Goal: Transaction & Acquisition: Subscribe to service/newsletter

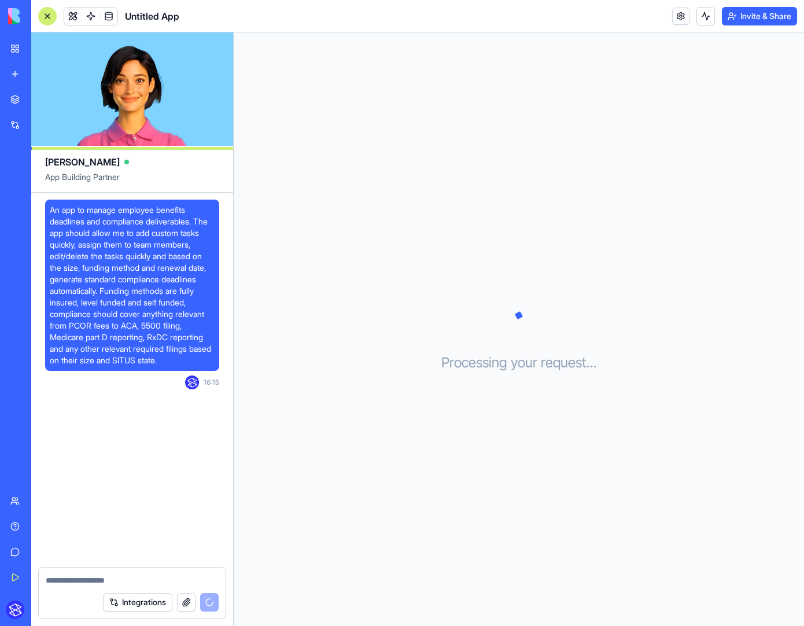
scroll to position [49, 0]
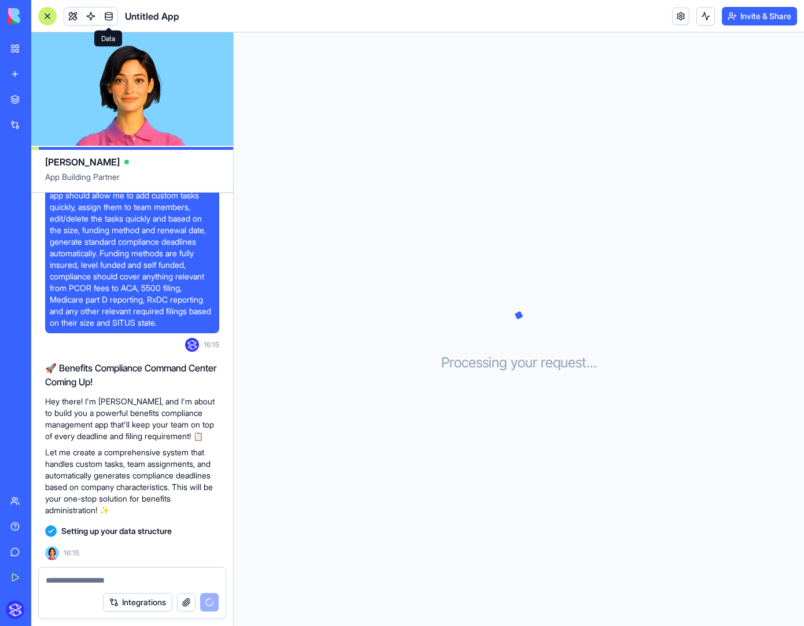
click at [115, 17] on span at bounding box center [109, 16] width 32 height 32
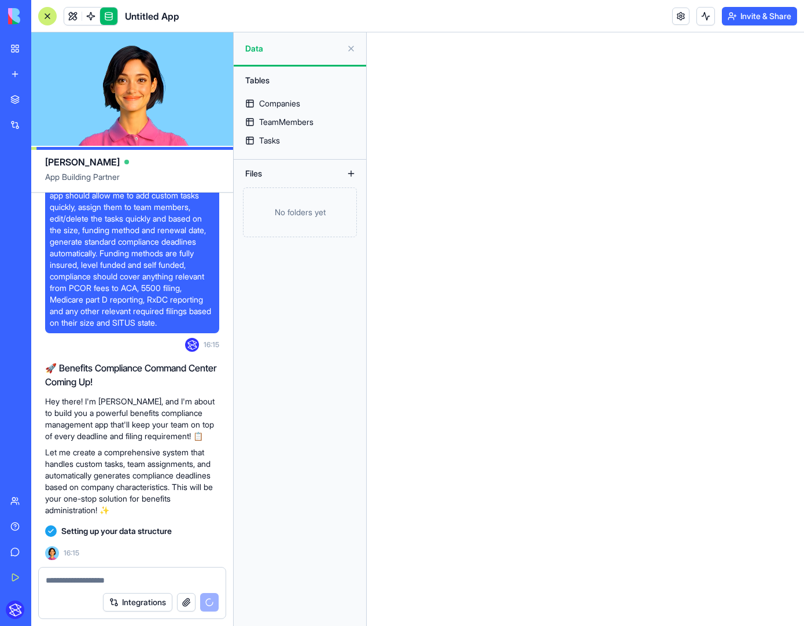
click at [115, 17] on link at bounding box center [108, 16] width 17 height 17
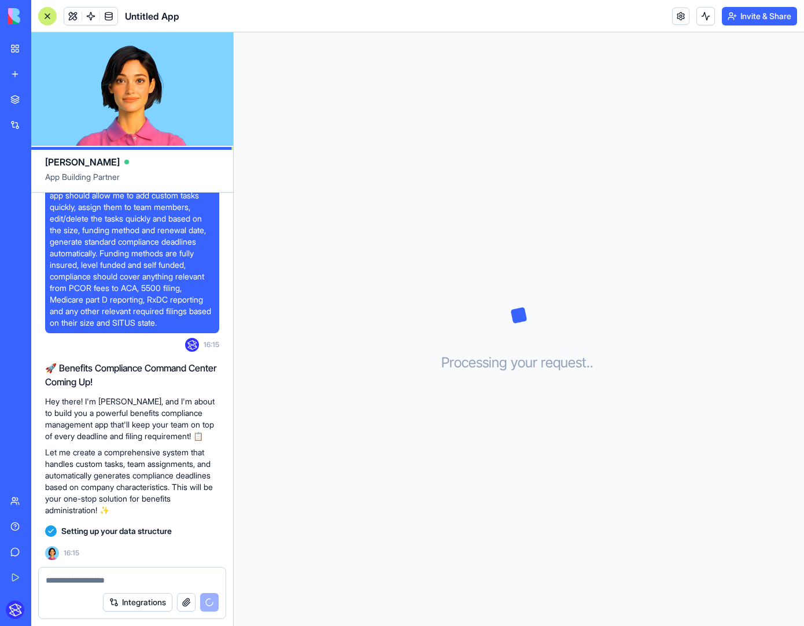
click at [115, 17] on link at bounding box center [108, 16] width 17 height 17
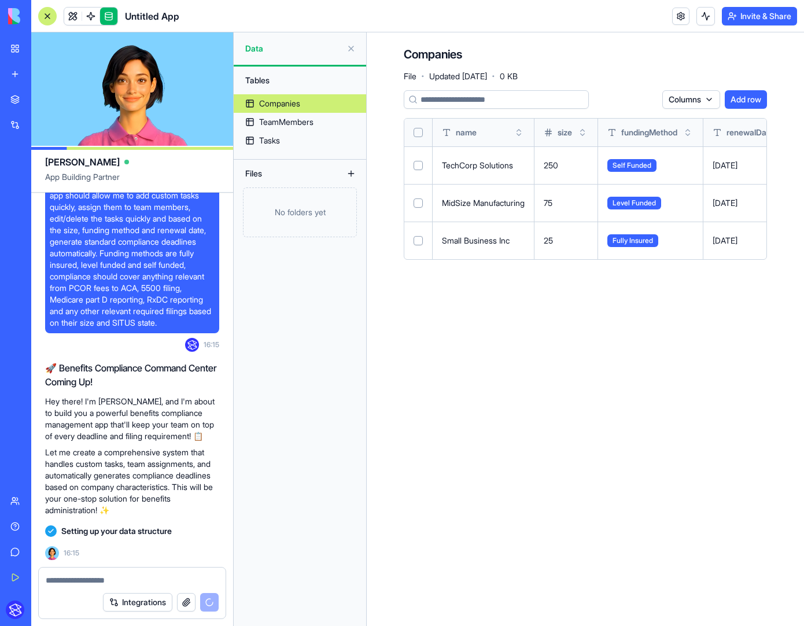
click at [115, 17] on link at bounding box center [108, 16] width 17 height 17
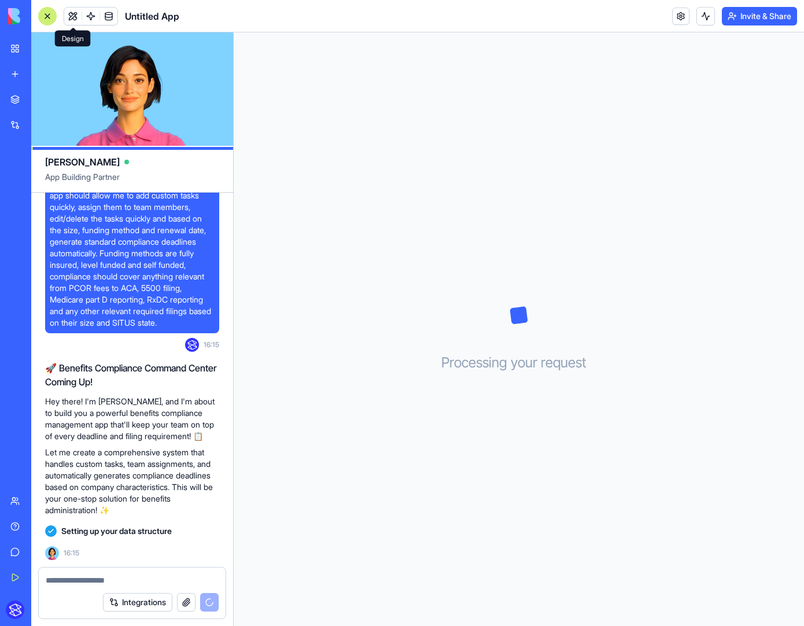
click at [92, 14] on link at bounding box center [90, 16] width 17 height 17
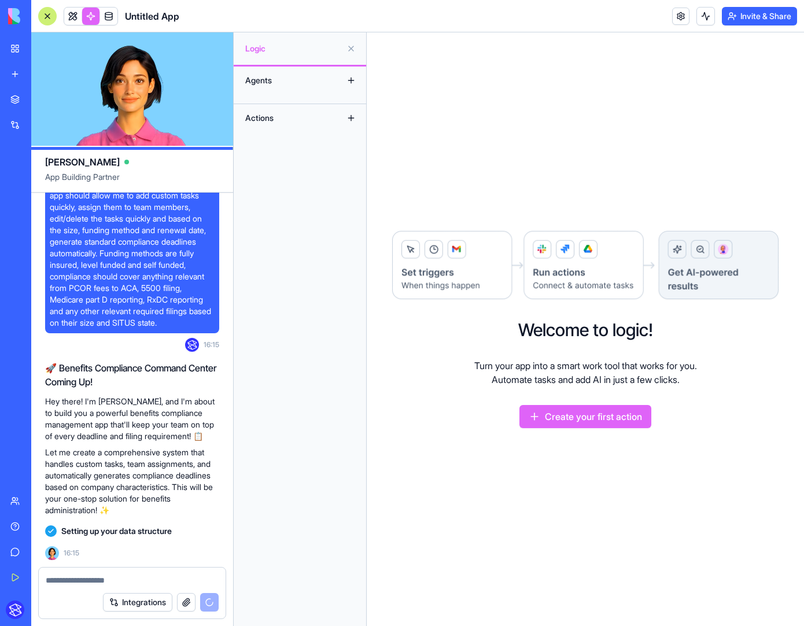
click at [294, 79] on div "Agents" at bounding box center [285, 80] width 93 height 19
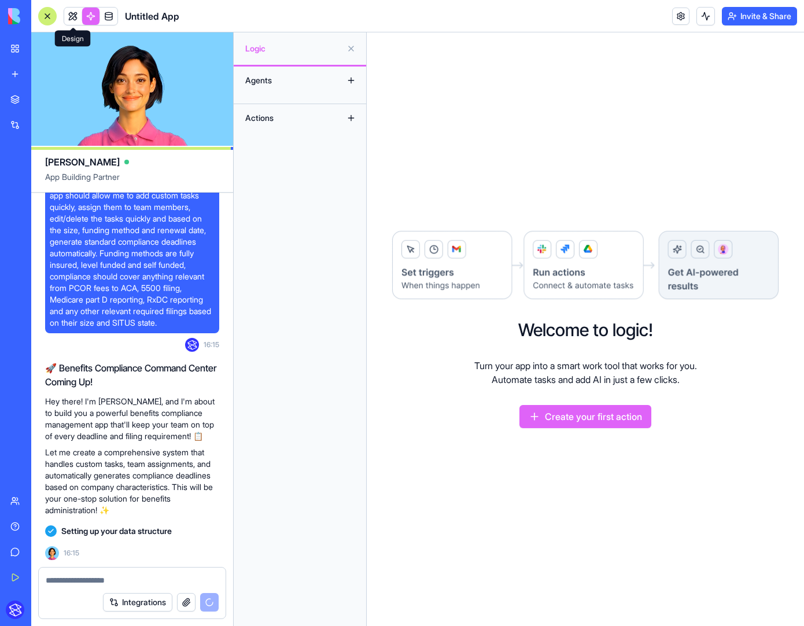
click at [71, 15] on link at bounding box center [72, 16] width 17 height 17
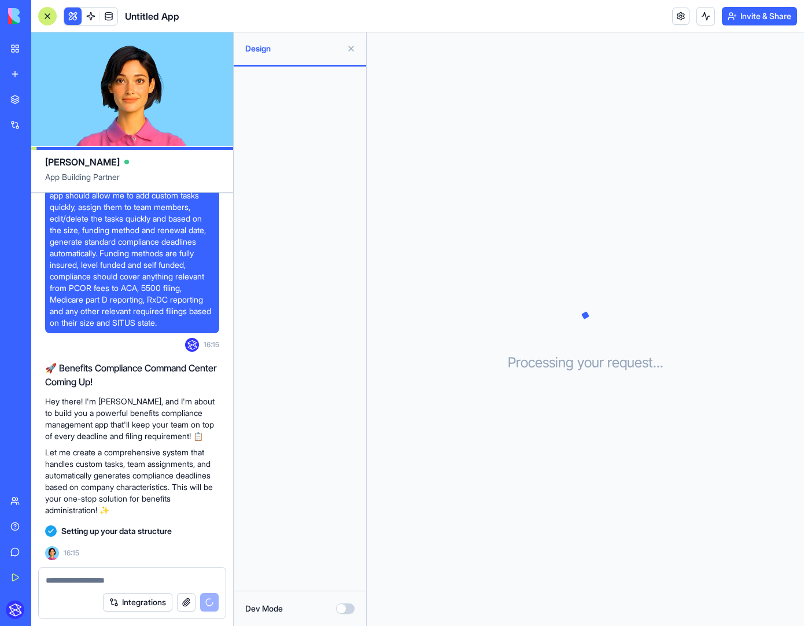
click at [349, 49] on button at bounding box center [351, 48] width 19 height 19
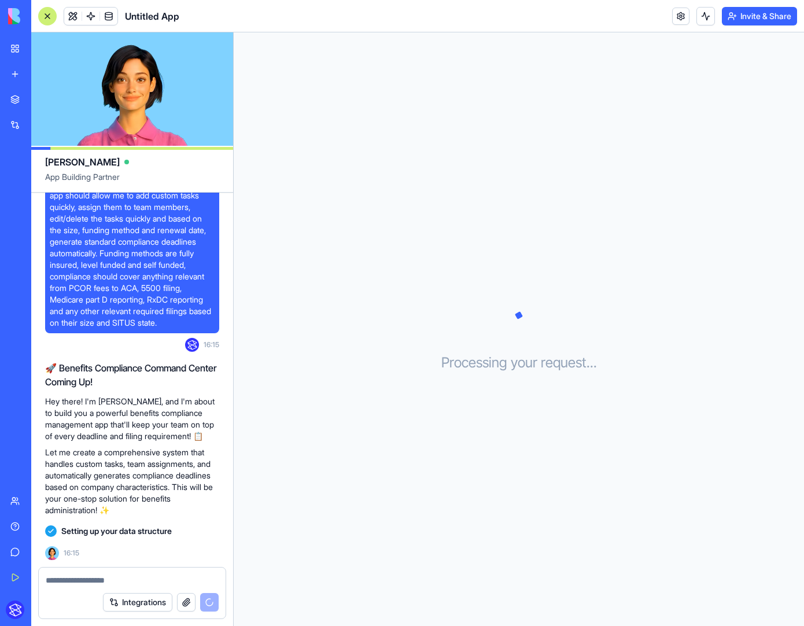
drag, startPoint x: 49, startPoint y: 17, endPoint x: 341, endPoint y: 21, distance: 292.2
click at [341, 21] on header "Untitled App Invite & Share" at bounding box center [417, 16] width 773 height 32
click at [159, 421] on p "Hey there! I'm Ella, and I'm about to build you a powerful benefits compliance …" at bounding box center [132, 419] width 174 height 46
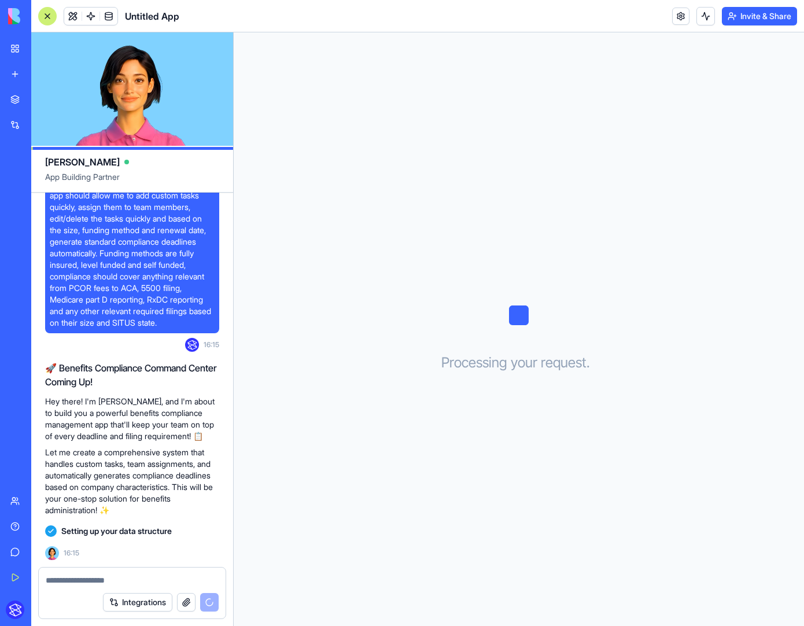
drag, startPoint x: 91, startPoint y: 532, endPoint x: 68, endPoint y: 539, distance: 24.7
click at [88, 532] on span "Setting up your data structure" at bounding box center [116, 531] width 110 height 12
drag, startPoint x: 71, startPoint y: 552, endPoint x: 88, endPoint y: 546, distance: 18.5
click at [71, 552] on span "16:15" at bounding box center [72, 552] width 16 height 9
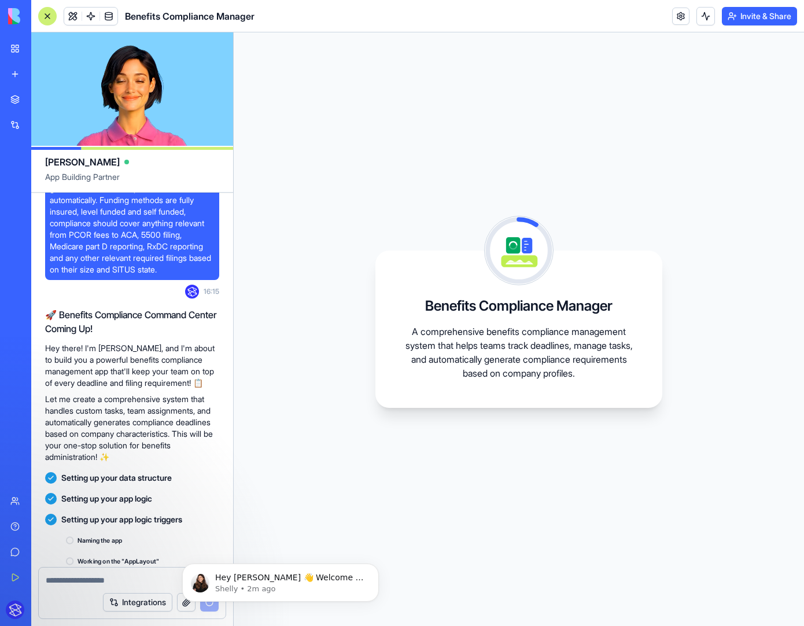
scroll to position [195, 0]
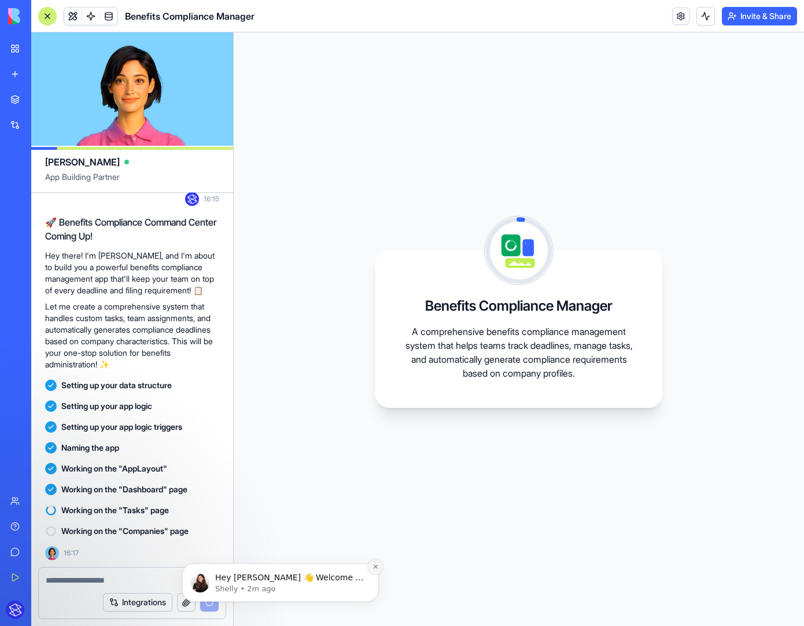
click at [374, 567] on icon "Dismiss notification" at bounding box center [375, 567] width 4 height 4
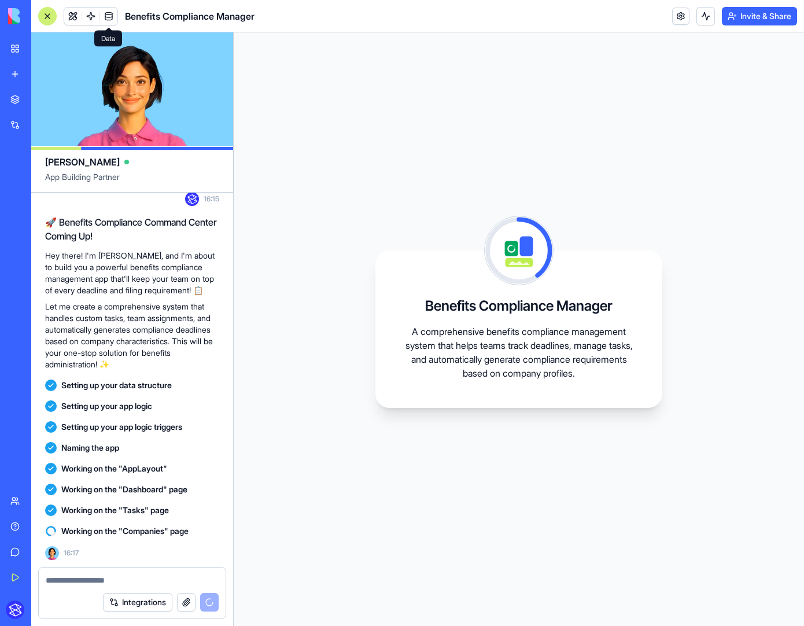
click at [109, 14] on link at bounding box center [108, 16] width 17 height 17
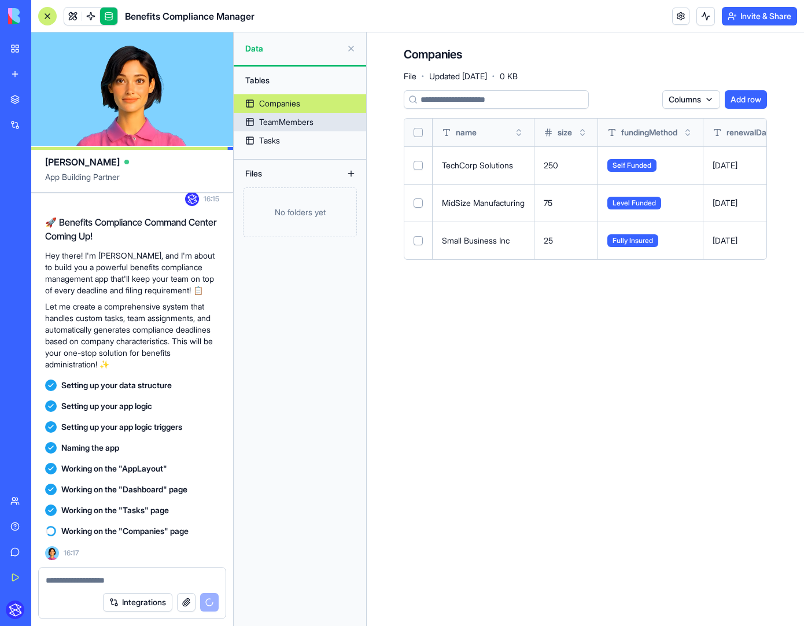
click at [305, 125] on div "TeamMembers" at bounding box center [286, 122] width 54 height 12
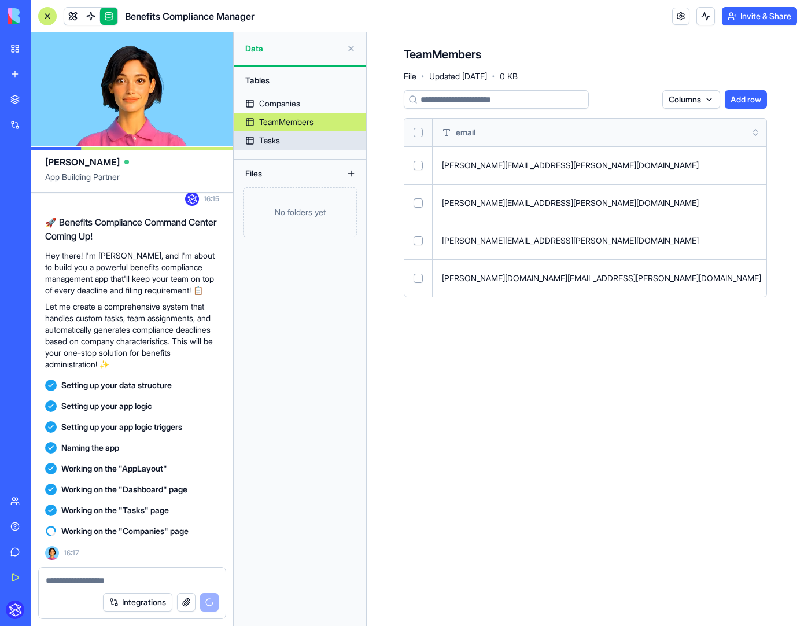
click at [293, 143] on link "Tasks" at bounding box center [300, 140] width 132 height 19
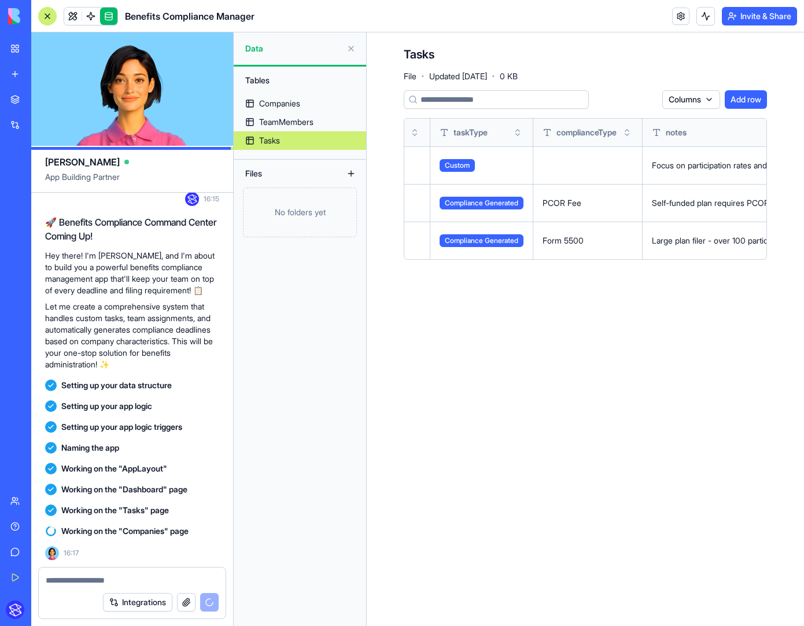
scroll to position [0, 1229]
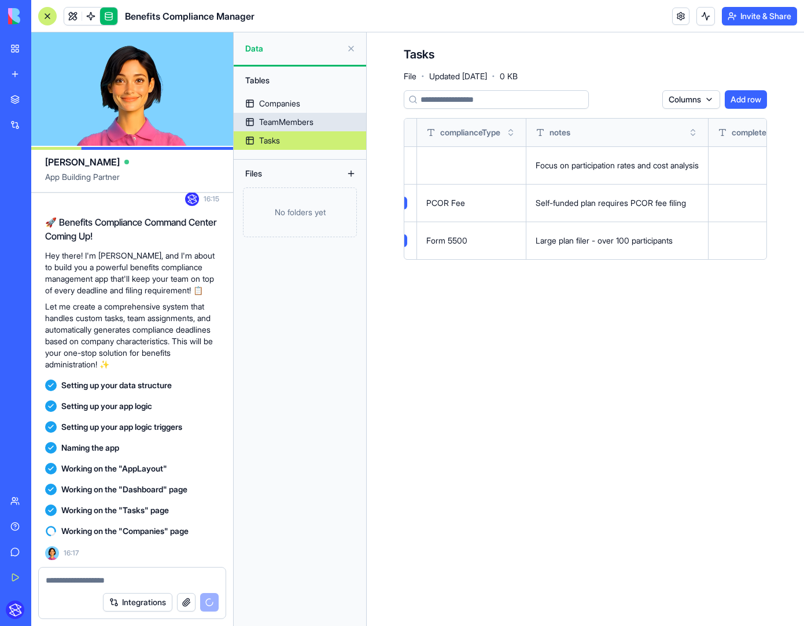
click at [272, 118] on div "TeamMembers" at bounding box center [286, 122] width 54 height 12
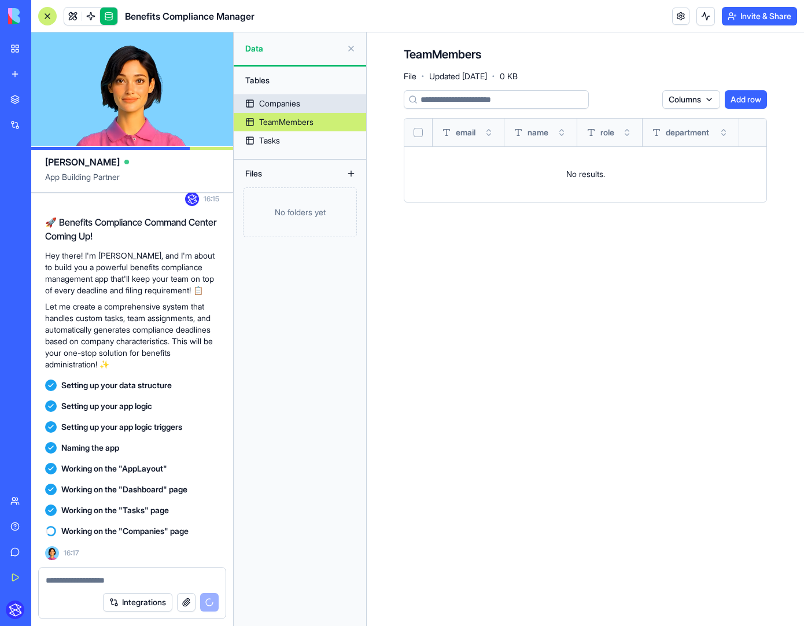
click at [279, 101] on div "Companies" at bounding box center [279, 104] width 41 height 12
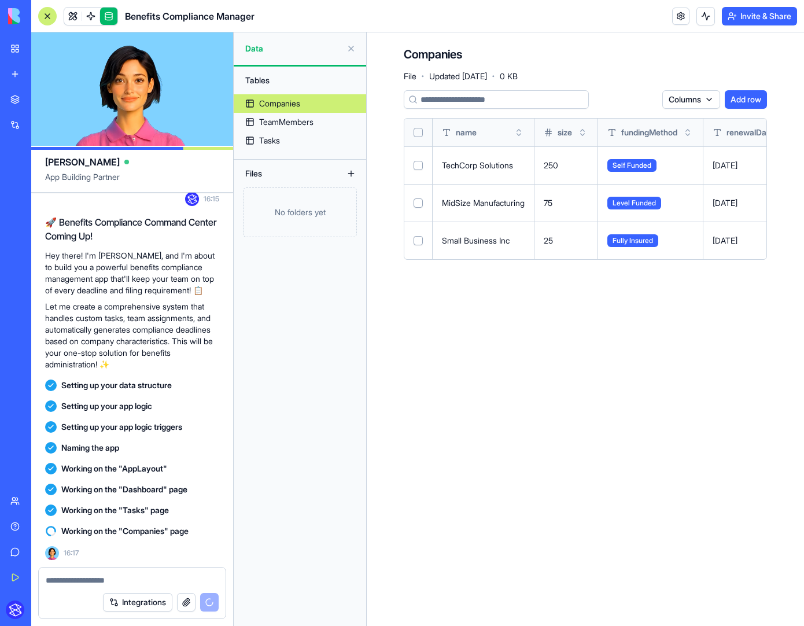
click at [109, 15] on link at bounding box center [108, 16] width 17 height 17
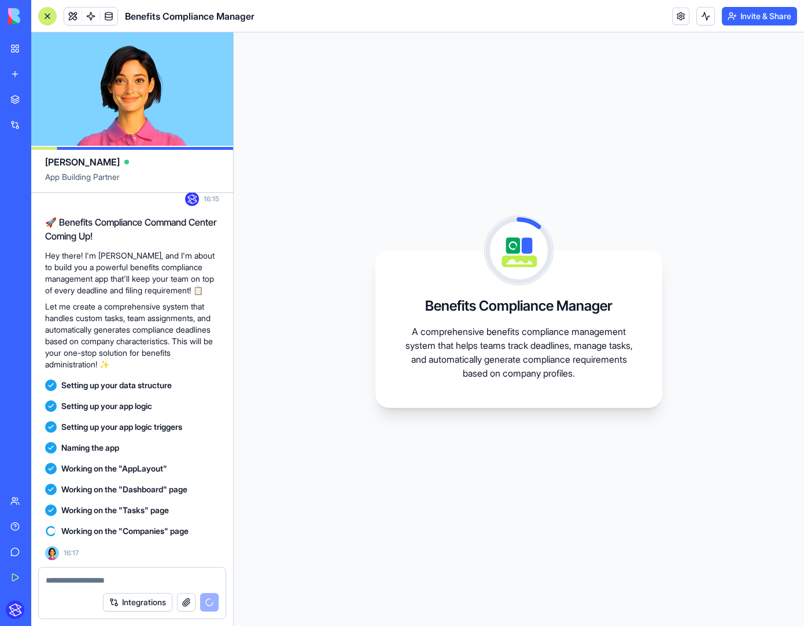
click at [414, 283] on div "Benefits Compliance Manager A comprehensive benefits compliance management syst…" at bounding box center [518, 328] width 287 height 157
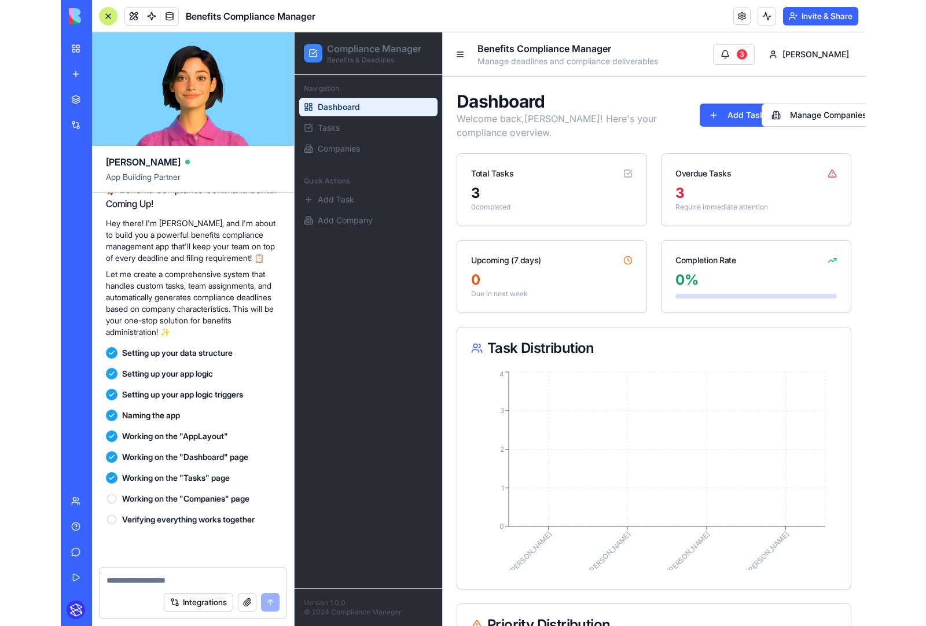
scroll to position [475, 0]
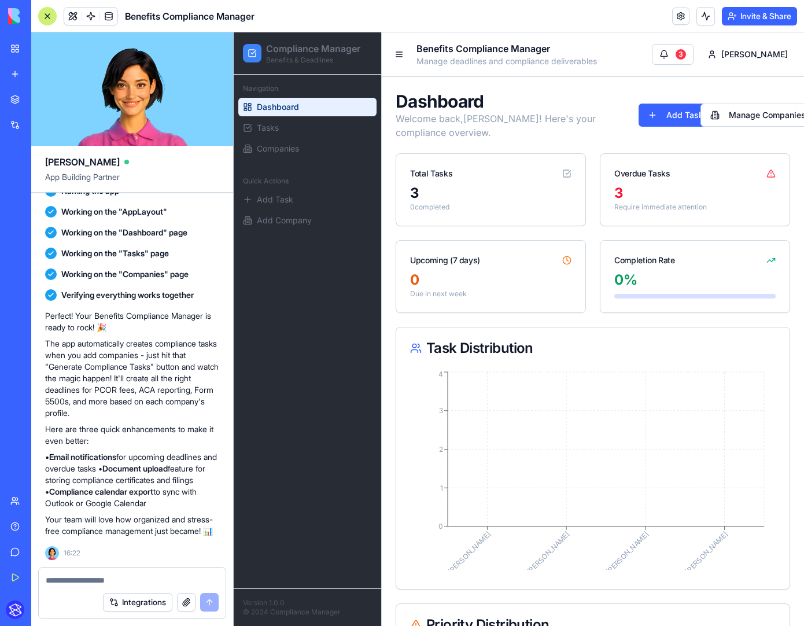
click at [259, 313] on div "Navigation Dashboard Tasks Companies Quick Actions Add Task Add Company" at bounding box center [308, 332] width 148 height 514
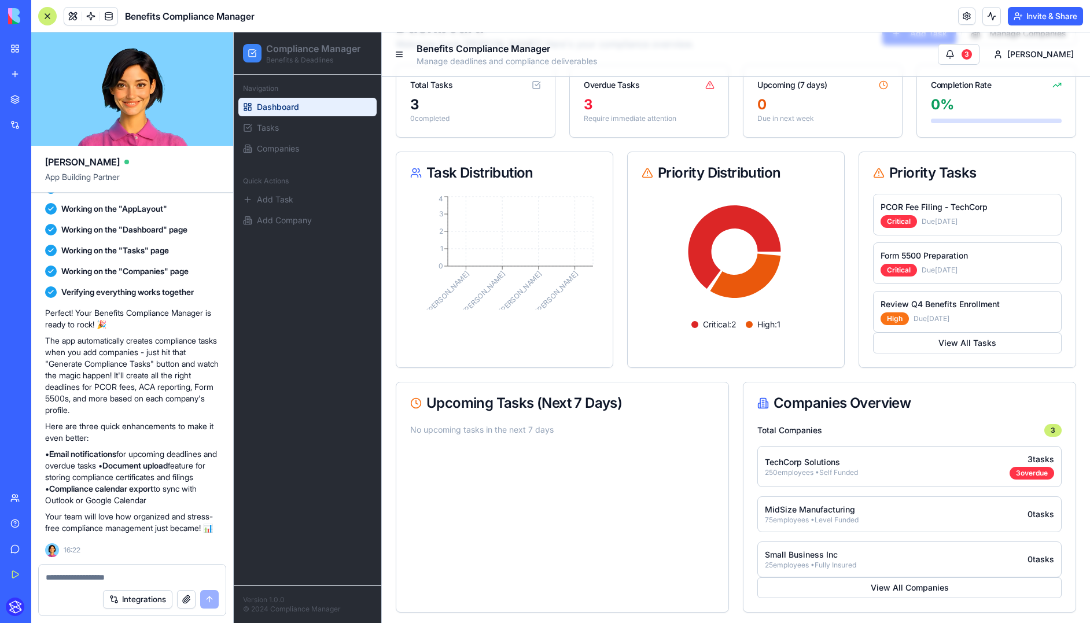
scroll to position [0, 0]
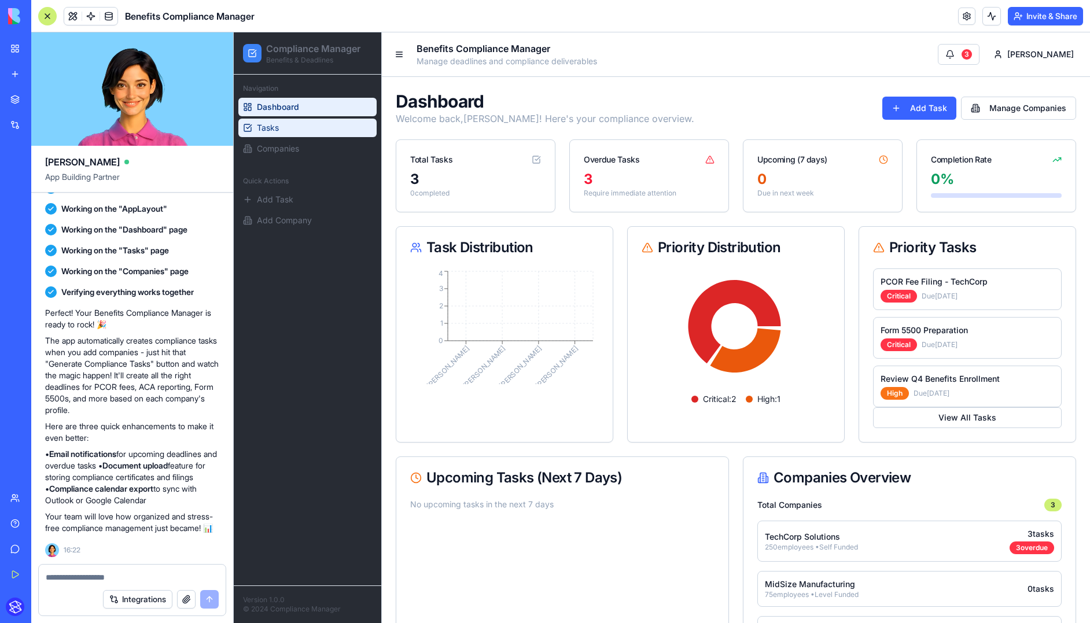
click at [255, 131] on link "Tasks" at bounding box center [307, 128] width 138 height 19
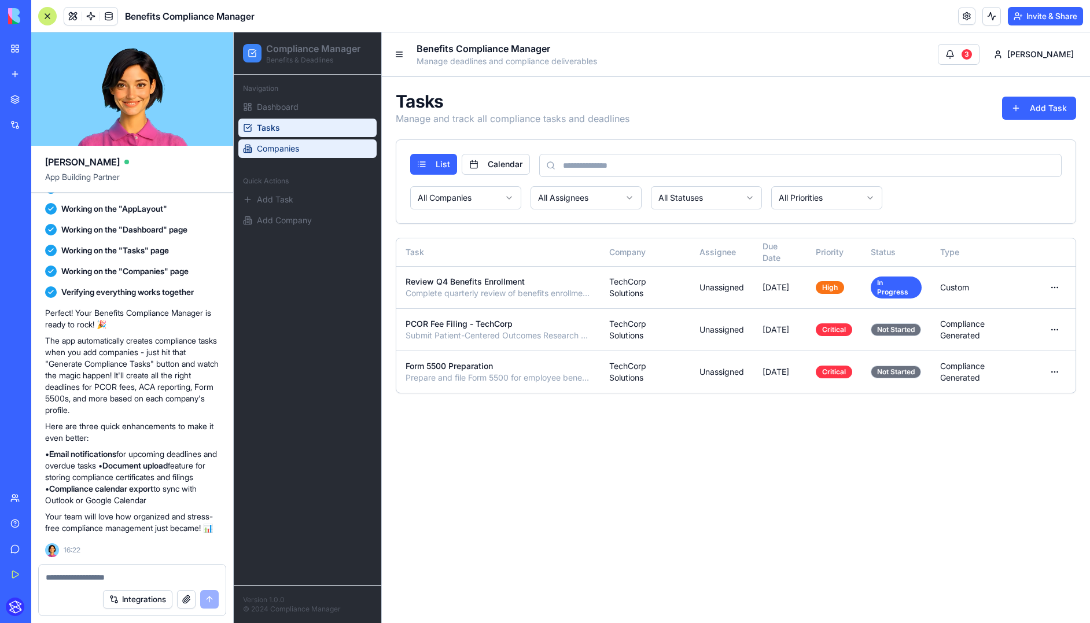
click at [274, 147] on span "Companies" at bounding box center [278, 149] width 42 height 12
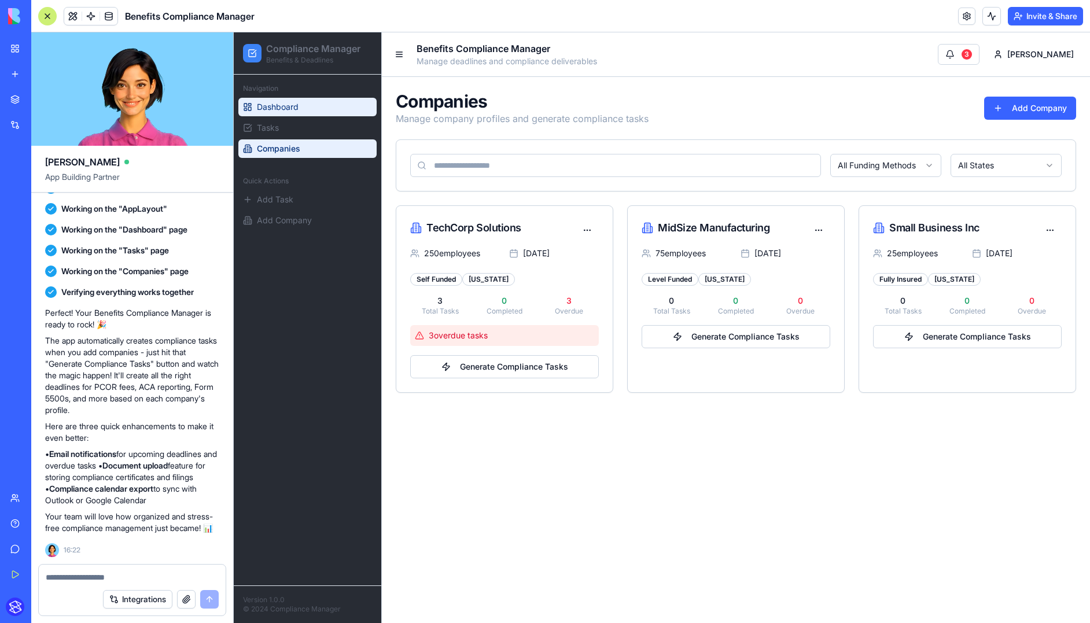
click at [274, 103] on span "Dashboard" at bounding box center [278, 107] width 42 height 12
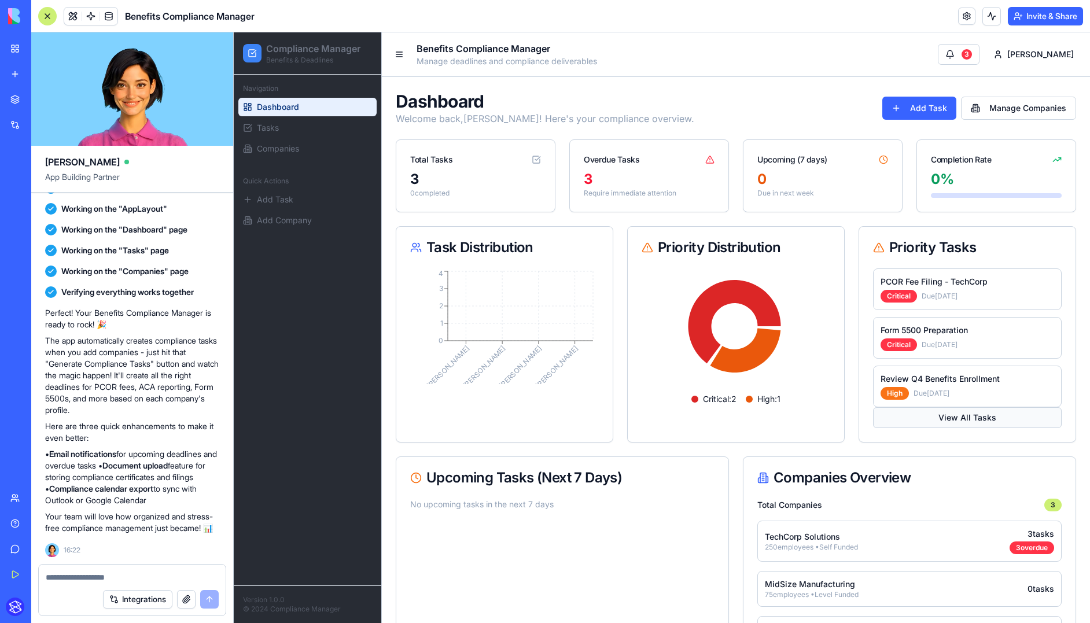
click at [804, 415] on button "View All Tasks" at bounding box center [967, 417] width 189 height 21
click at [341, 61] on p "Benefits & Deadlines" at bounding box center [313, 60] width 94 height 9
drag, startPoint x: 277, startPoint y: 46, endPoint x: 345, endPoint y: 72, distance: 72.5
click at [345, 72] on div "Compliance Manager Benefits & Deadlines" at bounding box center [308, 53] width 148 height 42
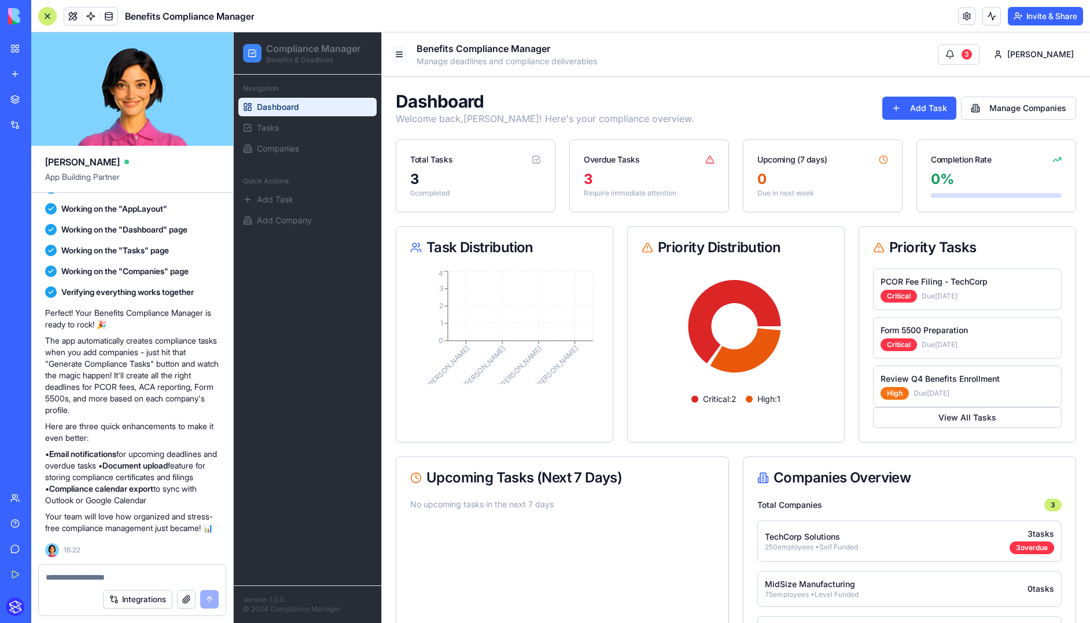
click at [403, 57] on button at bounding box center [399, 54] width 16 height 16
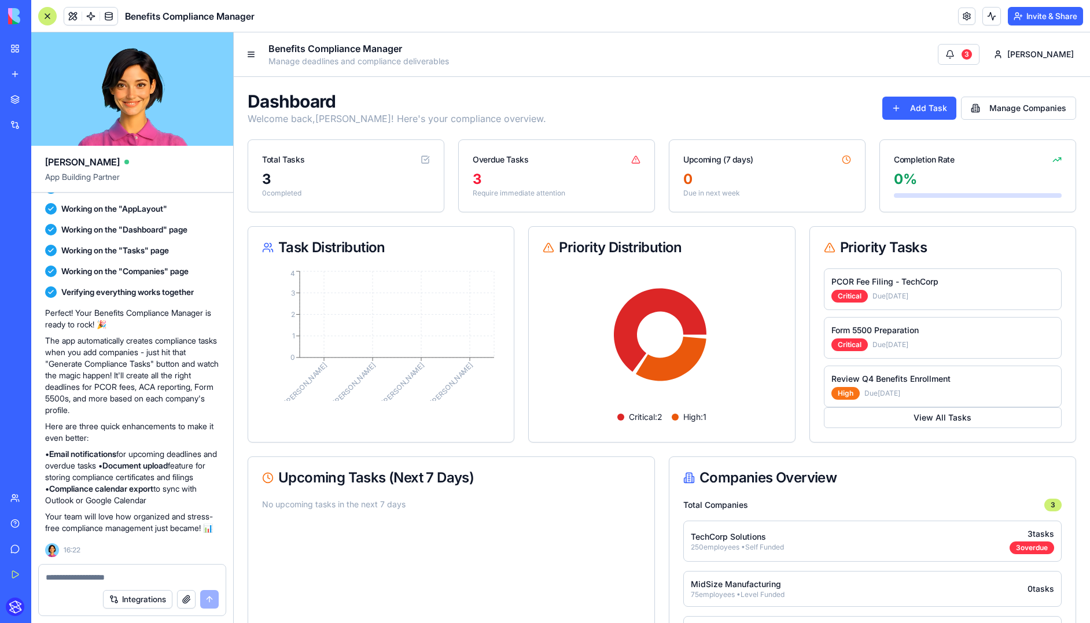
click at [398, 56] on p "Manage deadlines and compliance deliverables" at bounding box center [358, 62] width 180 height 12
click at [256, 51] on button at bounding box center [251, 54] width 16 height 16
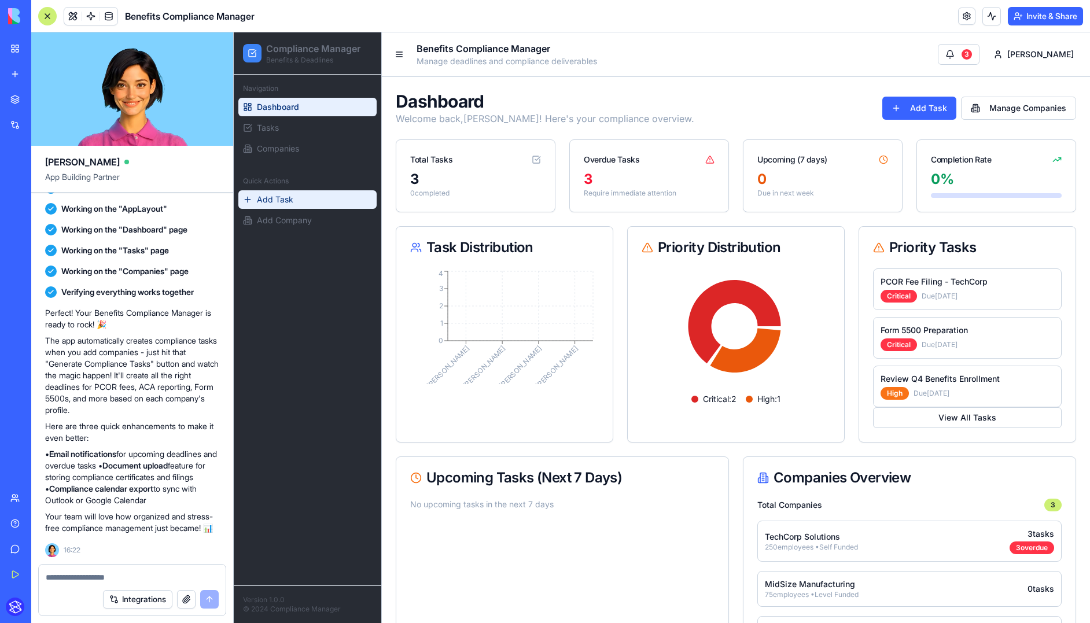
click at [260, 200] on span "Add Task" at bounding box center [275, 200] width 36 height 12
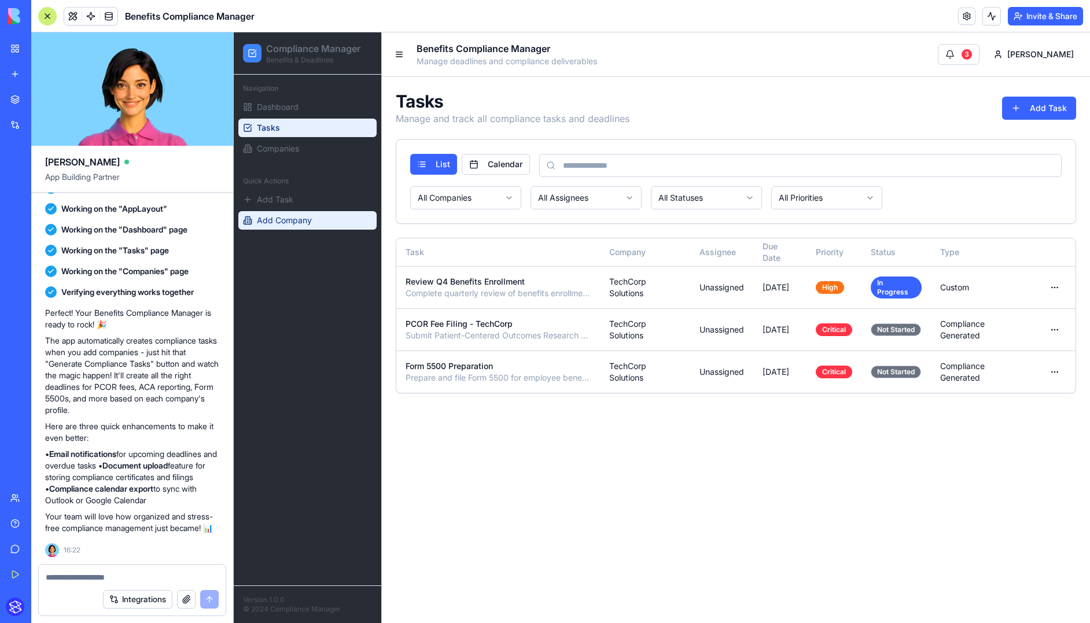
click at [276, 219] on span "Add Company" at bounding box center [284, 221] width 55 height 12
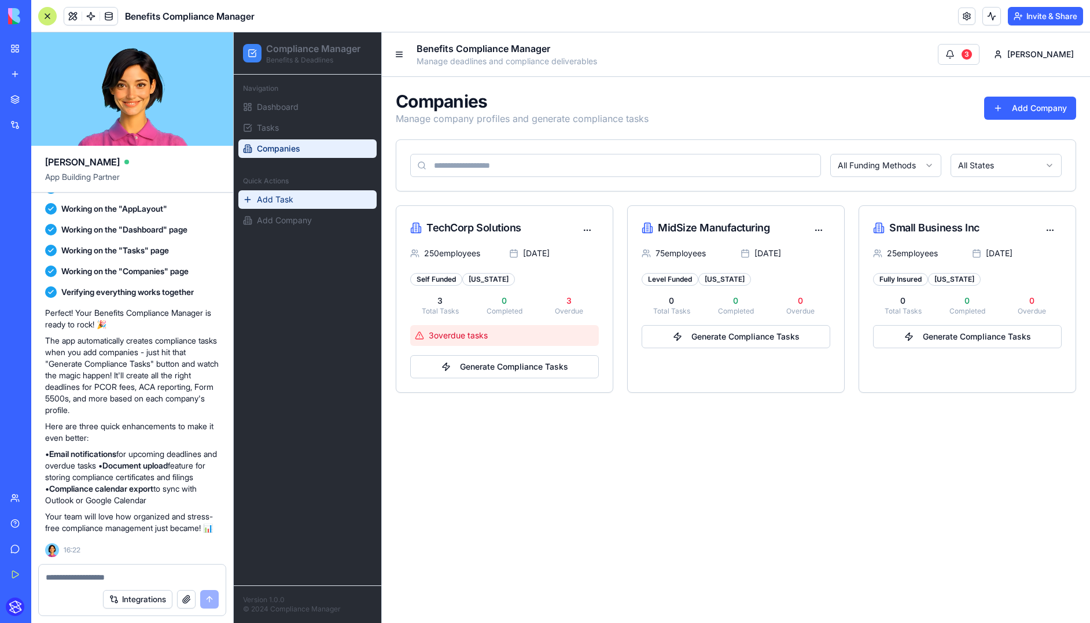
click at [280, 204] on span "Add Task" at bounding box center [275, 200] width 36 height 12
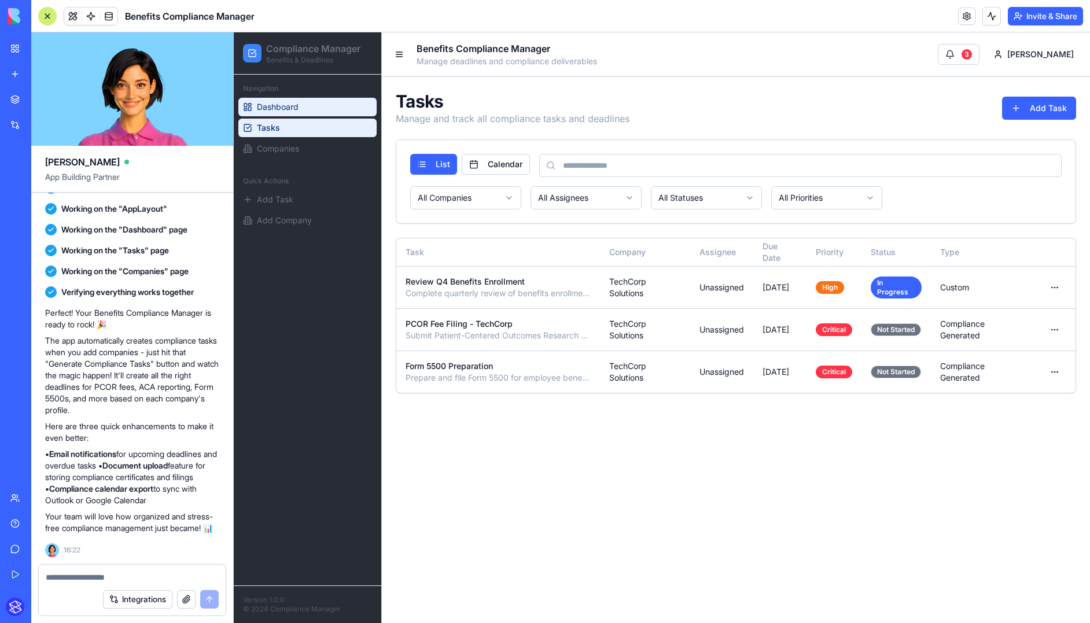
click at [272, 108] on span "Dashboard" at bounding box center [278, 107] width 42 height 12
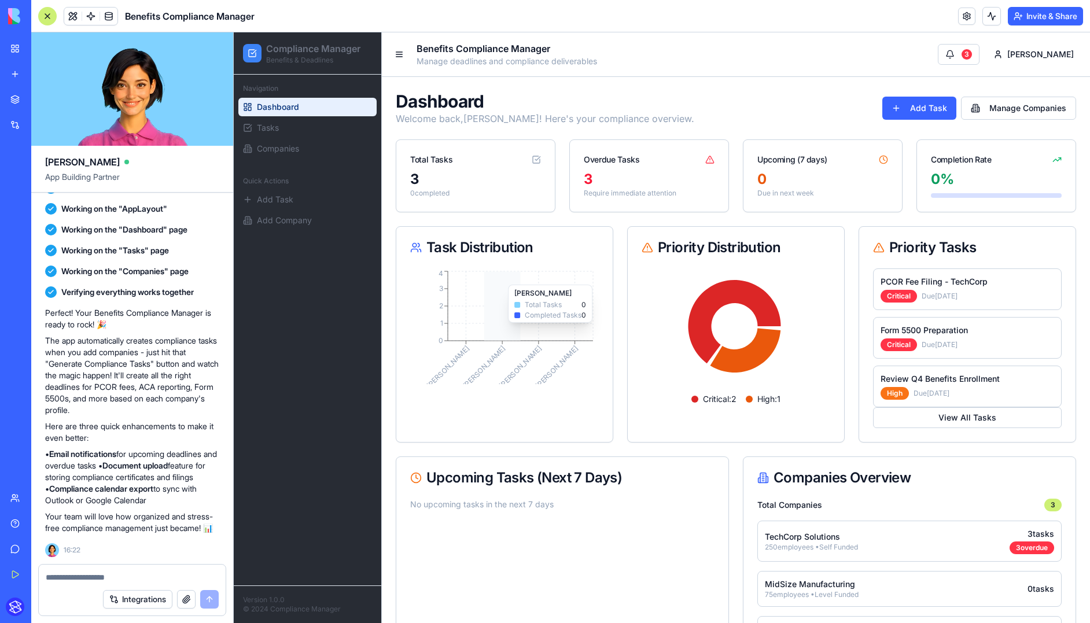
click at [514, 329] on icon "Sarah Mike Lisa David 0 1 2 3 4" at bounding box center [503, 326] width 186 height 116
click at [804, 293] on span "Due Jul 31" at bounding box center [940, 296] width 36 height 9
click at [804, 539] on div "TechCorp Solutions 250 employees • Self Funded 3 tasks 3 overdue" at bounding box center [909, 541] width 304 height 41
click at [804, 540] on div "TechCorp Solutions 250 employees • Self Funded 3 tasks 3 overdue" at bounding box center [909, 541] width 304 height 41
drag, startPoint x: 1003, startPoint y: 541, endPoint x: 1022, endPoint y: 542, distance: 19.1
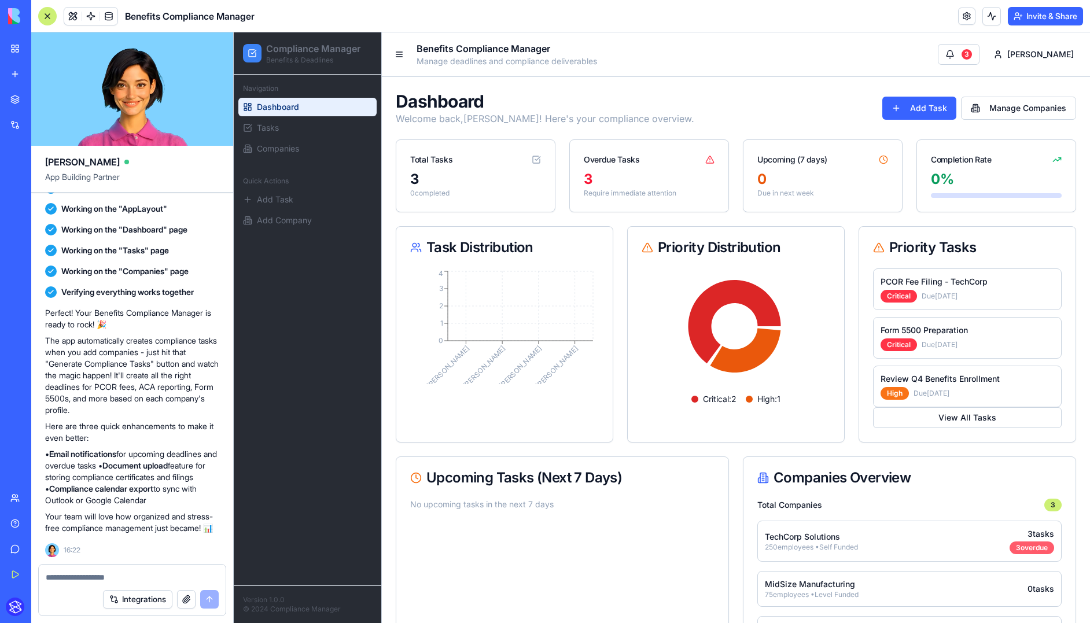
click at [804, 541] on div "3 overdue" at bounding box center [1031, 547] width 45 height 13
click at [804, 543] on div "3 overdue" at bounding box center [1031, 547] width 45 height 13
click at [804, 543] on div "Total Companies 3 TechCorp Solutions 250 employees • Self Funded 3 tasks 3 over…" at bounding box center [909, 586] width 304 height 174
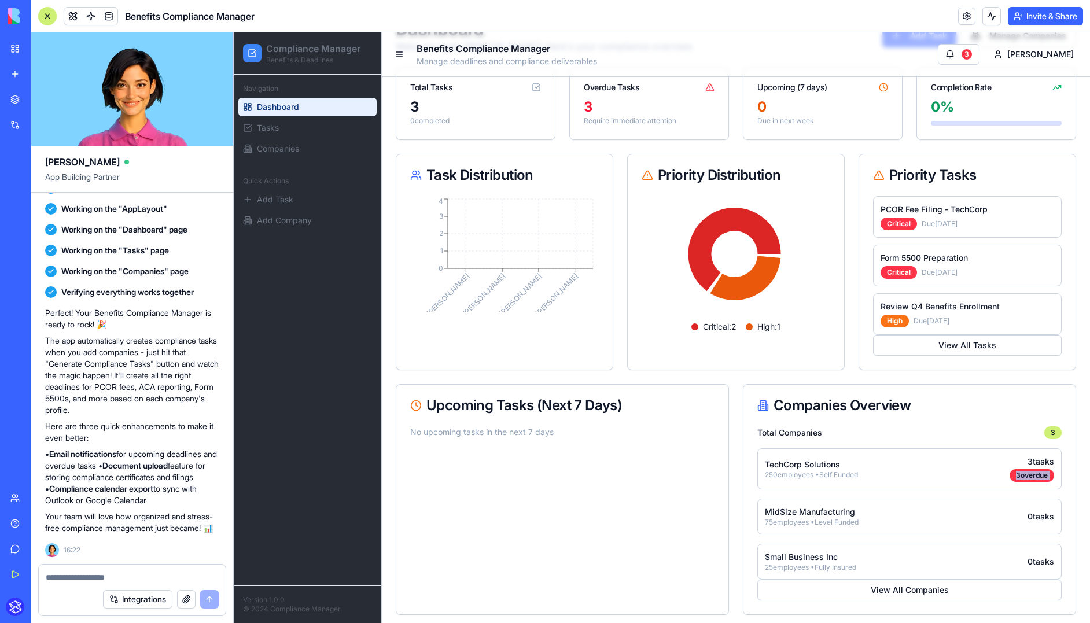
scroll to position [78, 0]
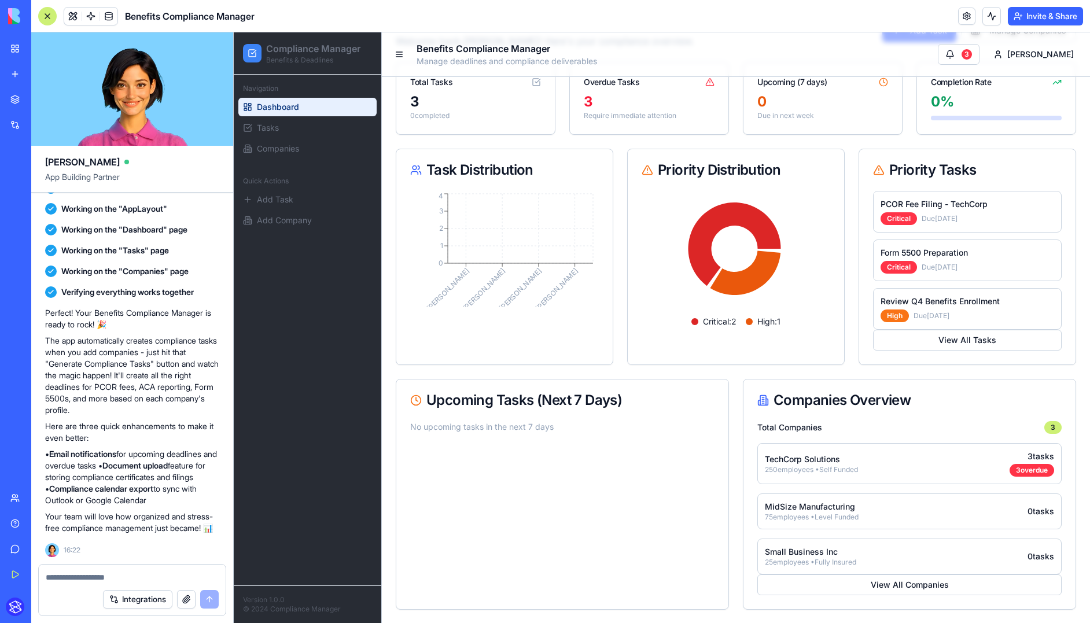
click at [804, 531] on div "Total Companies 3 TechCorp Solutions 250 employees • Self Funded 3 tasks 3 over…" at bounding box center [909, 508] width 304 height 174
click at [804, 570] on div "Small Business Inc 25 employees • Fully Insured 0 tasks" at bounding box center [909, 557] width 304 height 36
click at [804, 581] on button "View All Companies" at bounding box center [909, 584] width 304 height 21
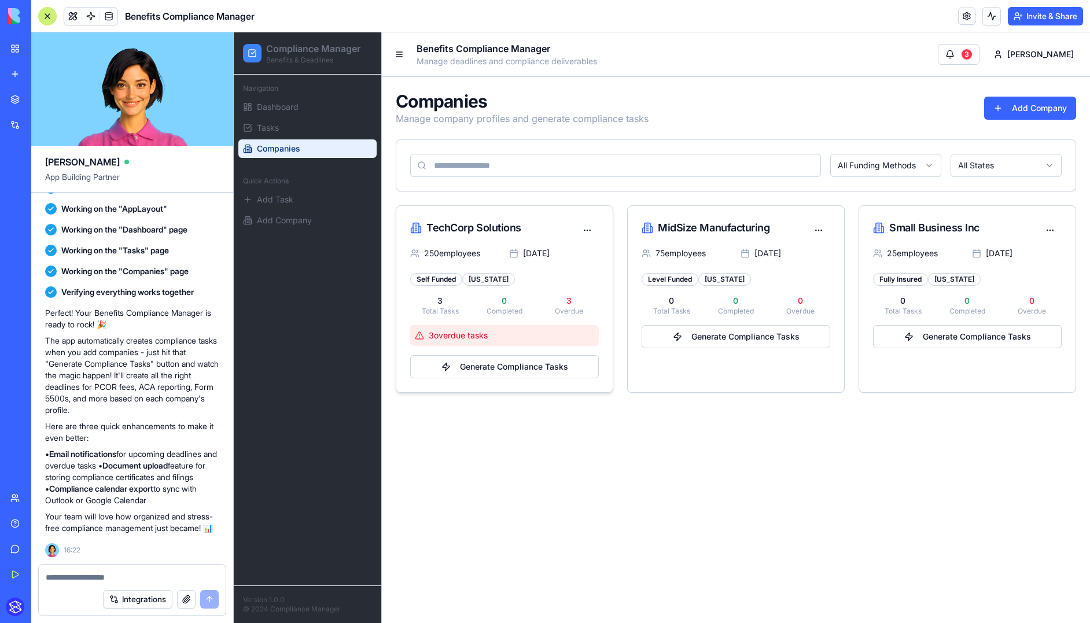
click at [538, 279] on div "Self Funded California" at bounding box center [504, 276] width 189 height 17
click at [513, 364] on button "Generate Compliance Tasks" at bounding box center [504, 366] width 189 height 23
click at [513, 364] on div "250 employees Jan 2025 Self Funded California 3 Total Tasks 0 Completed 3 Overd…" at bounding box center [504, 320] width 216 height 145
click at [613, 432] on main "Benefits Compliance Manager Manage deadlines and compliance deliverables 3 Mich…" at bounding box center [736, 327] width 708 height 591
click at [489, 227] on div "TechCorp Solutions" at bounding box center [473, 228] width 95 height 16
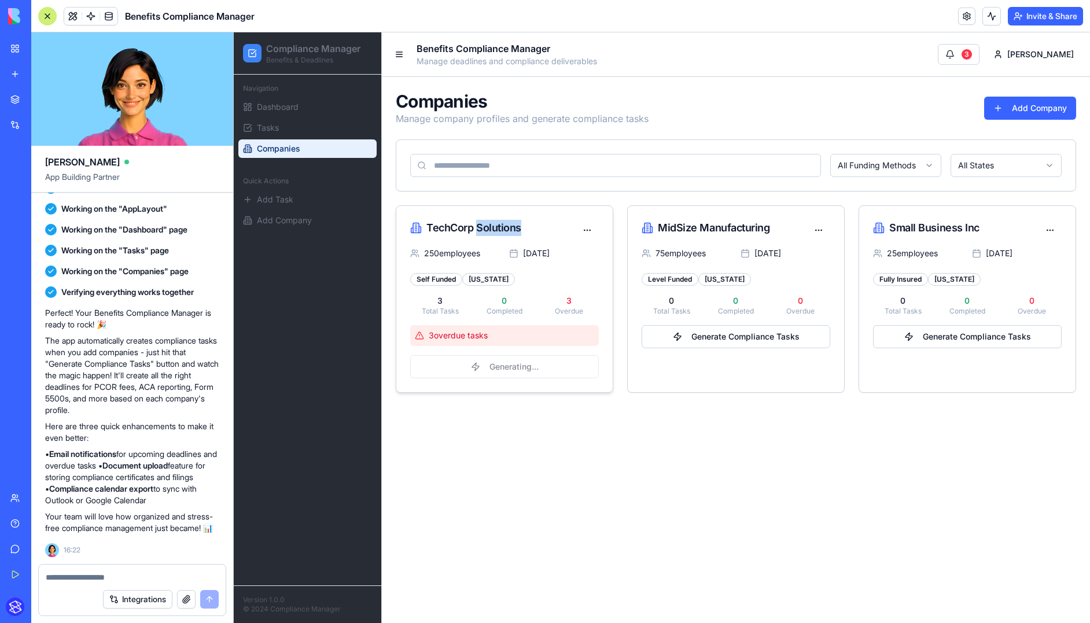
click at [488, 227] on div "TechCorp Solutions" at bounding box center [473, 228] width 95 height 16
click at [489, 227] on div "TechCorp Solutions" at bounding box center [473, 228] width 95 height 16
click at [577, 229] on div "TechCorp Solutions" at bounding box center [504, 230] width 189 height 21
click at [585, 229] on html "Compliance Manager Benefits & Deadlines Navigation Dashboard Tasks Companies Qu…" at bounding box center [662, 327] width 856 height 591
click at [555, 249] on div "Edit" at bounding box center [562, 255] width 68 height 19
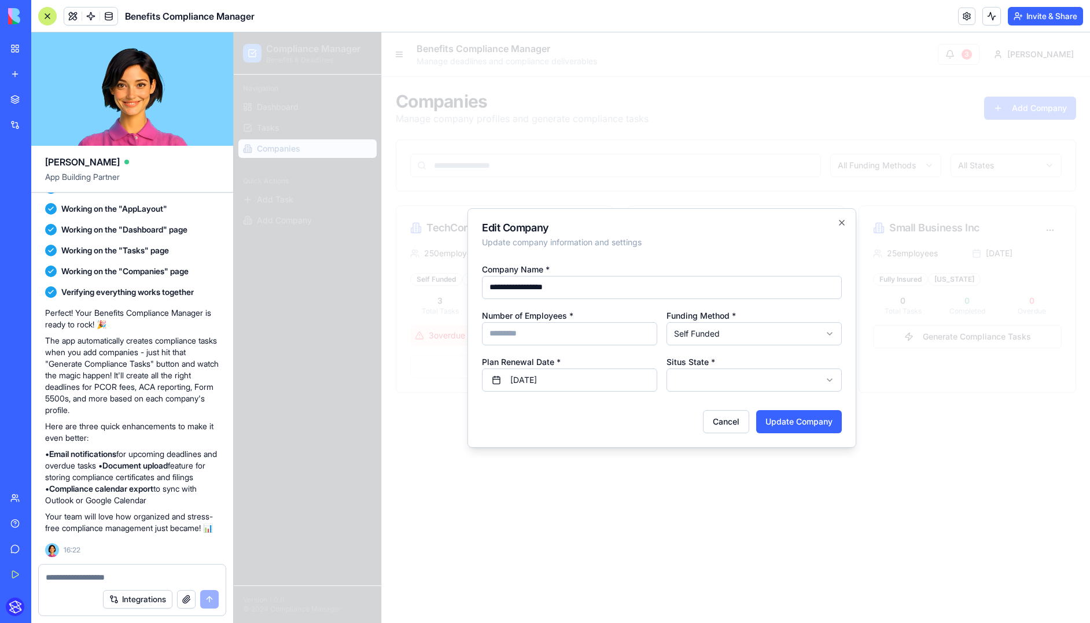
click at [637, 245] on p "Update company information and settings" at bounding box center [662, 243] width 360 height 12
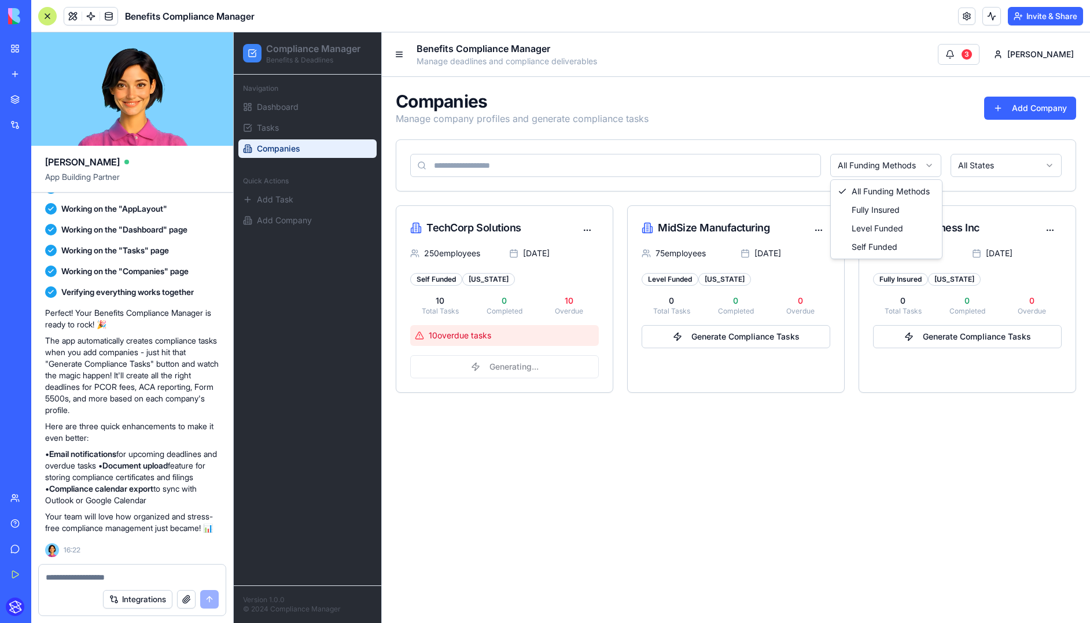
click at [804, 157] on html "Compliance Manager Benefits & Deadlines Navigation Dashboard Tasks Companies Qu…" at bounding box center [662, 327] width 856 height 591
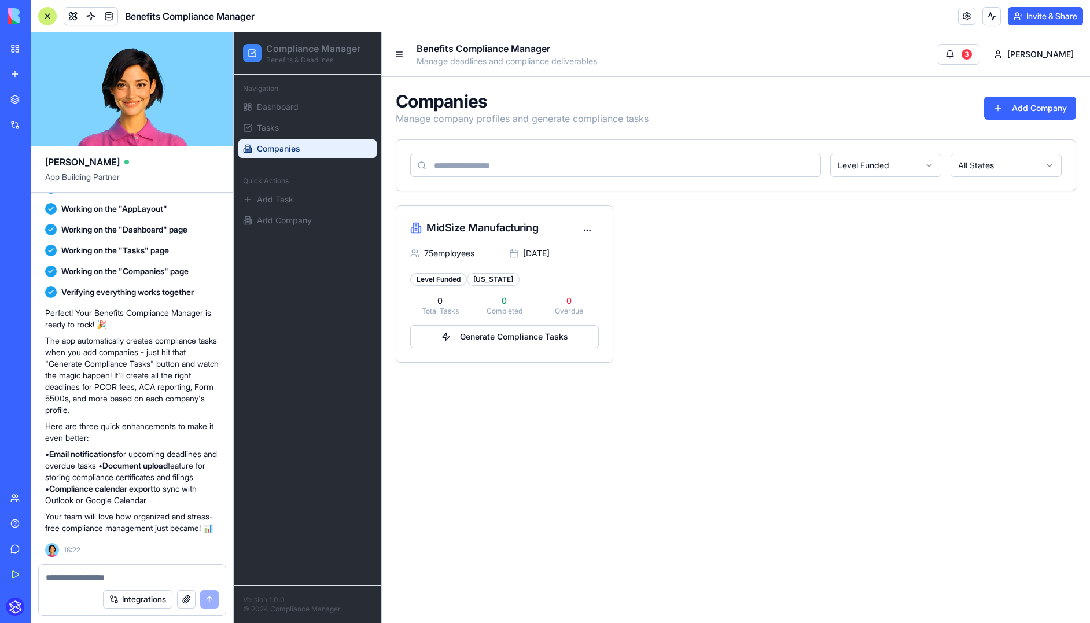
click at [804, 164] on html "Compliance Manager Benefits & Deadlines Navigation Dashboard Tasks Companies Qu…" at bounding box center [662, 327] width 856 height 591
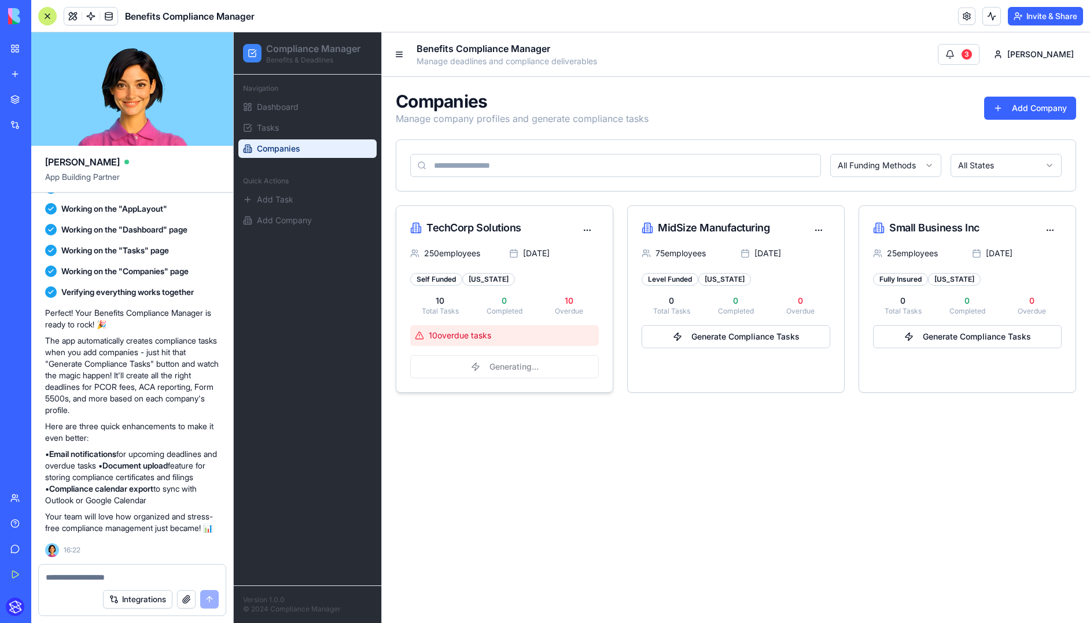
click at [460, 331] on span "10 overdue task s" at bounding box center [460, 336] width 62 height 12
drag, startPoint x: 587, startPoint y: 308, endPoint x: 570, endPoint y: 303, distance: 18.0
click at [587, 308] on p "Overdue" at bounding box center [569, 311] width 60 height 9
click at [567, 303] on p "10" at bounding box center [569, 301] width 60 height 12
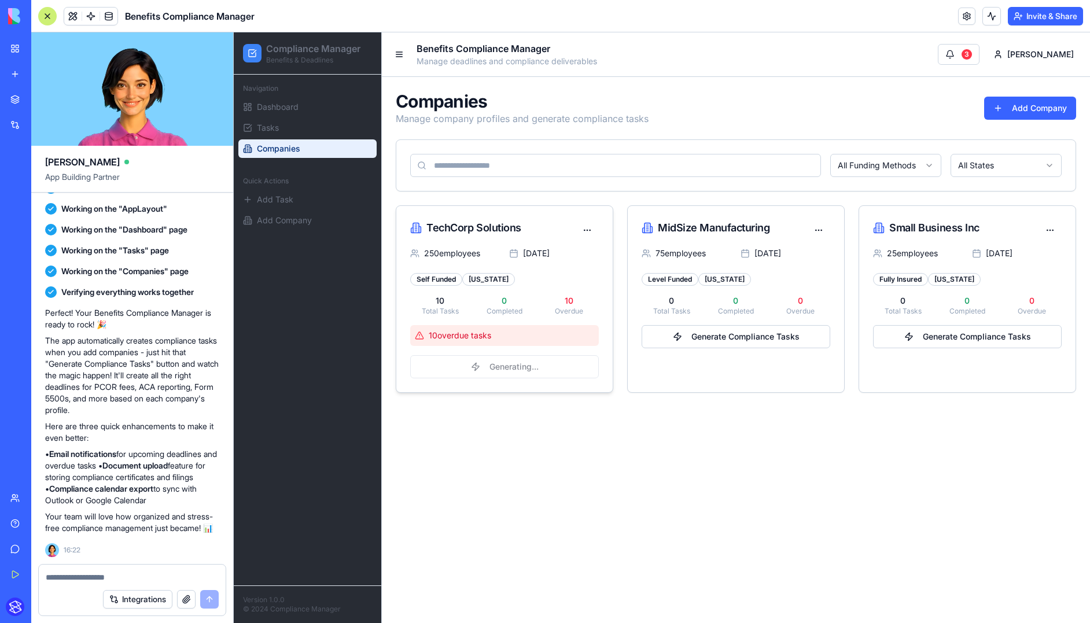
drag, startPoint x: 416, startPoint y: 290, endPoint x: 428, endPoint y: 281, distance: 14.8
click at [417, 290] on div "250 employees Jan 2025 Self Funded California 10 Total Tasks 0 Completed 10 Ove…" at bounding box center [504, 320] width 216 height 145
click at [427, 276] on div "Self Funded" at bounding box center [436, 279] width 52 height 13
click at [477, 277] on div "California" at bounding box center [488, 279] width 53 height 13
drag, startPoint x: 466, startPoint y: 229, endPoint x: 453, endPoint y: 223, distance: 13.8
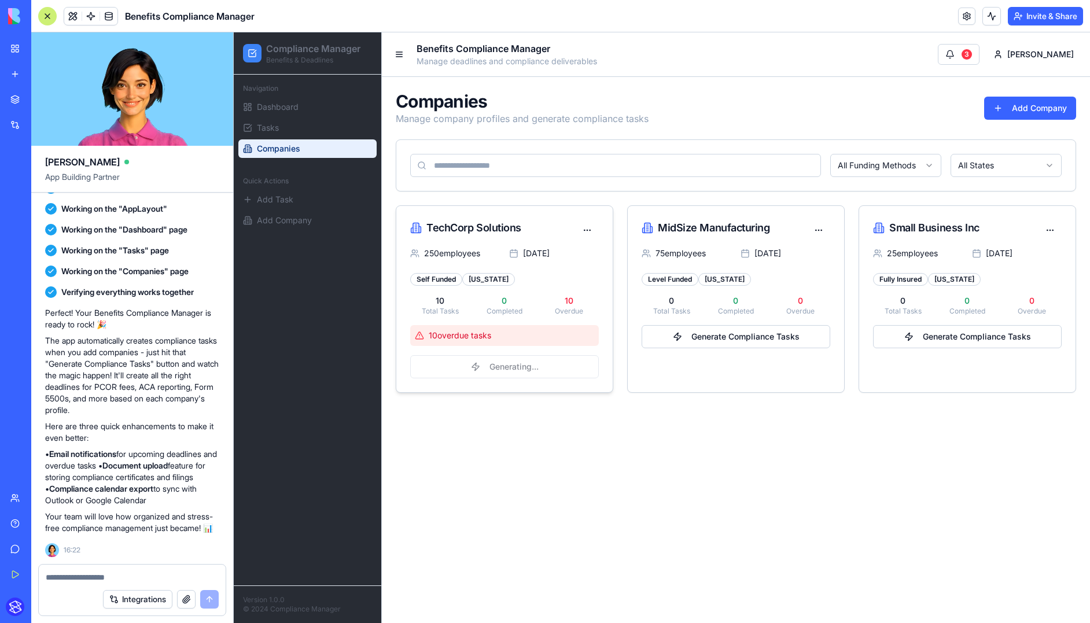
click at [465, 229] on div "TechCorp Solutions" at bounding box center [473, 228] width 95 height 16
click at [453, 223] on div "TechCorp Solutions" at bounding box center [473, 228] width 95 height 16
click at [473, 323] on div "250 employees Jan 2025 Self Funded California 10 Total Tasks 0 Completed 10 Ove…" at bounding box center [504, 320] width 216 height 145
click at [710, 381] on div "MidSize Manufacturing 75 employees Jul 2025 Level Funded Texas 0 Total Tasks 0 …" at bounding box center [736, 298] width 218 height 187
click at [257, 128] on span "Tasks" at bounding box center [268, 128] width 22 height 12
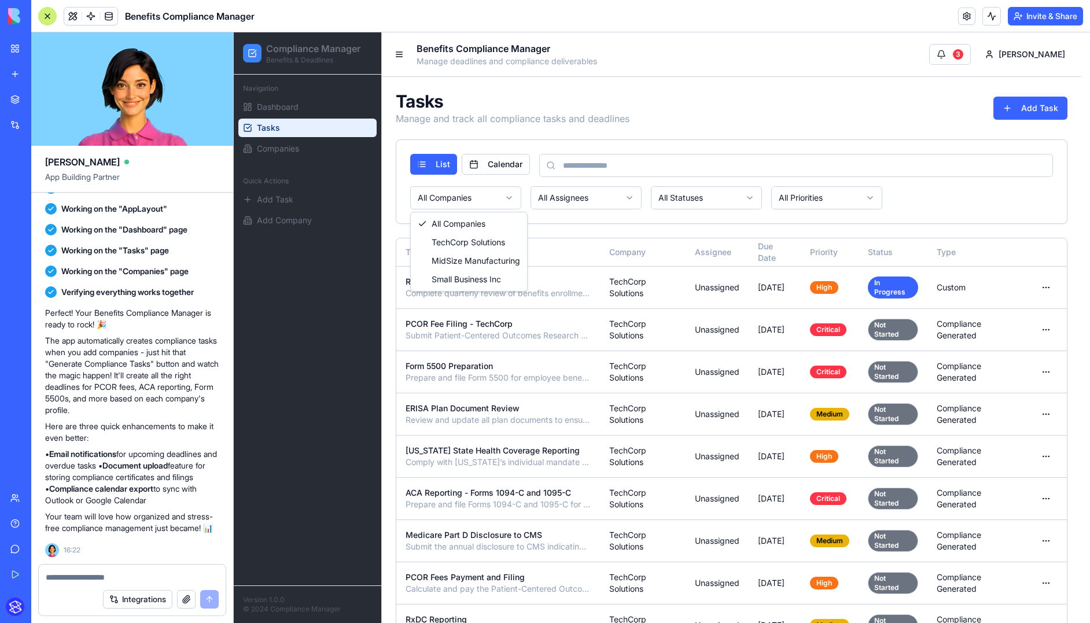
click at [478, 202] on html "Compliance Manager Benefits & Deadlines Navigation Dashboard Tasks Companies Qu…" at bounding box center [662, 367] width 856 height 670
click at [481, 187] on html "Compliance Manager Benefits & Deadlines Navigation Dashboard Tasks Companies Qu…" at bounding box center [662, 367] width 856 height 670
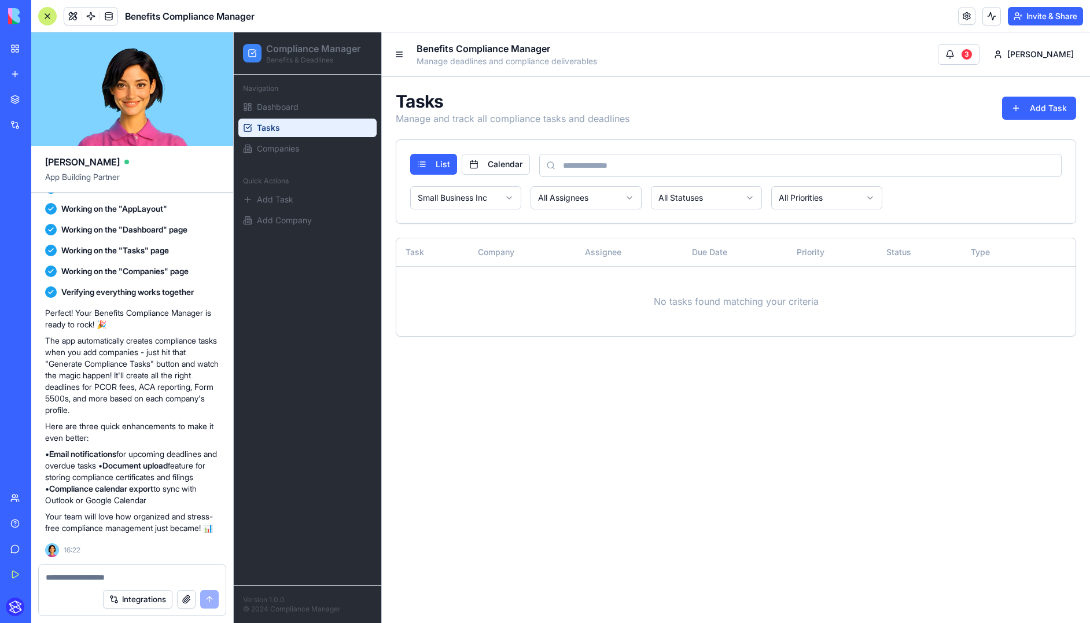
click at [476, 212] on div "List Calendar Small Business Inc All Assignees All Statuses All Priorities" at bounding box center [735, 181] width 679 height 83
click at [478, 201] on html "Compliance Manager Benefits & Deadlines Navigation Dashboard Tasks Companies Qu…" at bounding box center [662, 327] width 856 height 591
drag, startPoint x: 478, startPoint y: 252, endPoint x: 478, endPoint y: 262, distance: 9.8
click at [505, 160] on button "Calendar" at bounding box center [496, 164] width 68 height 21
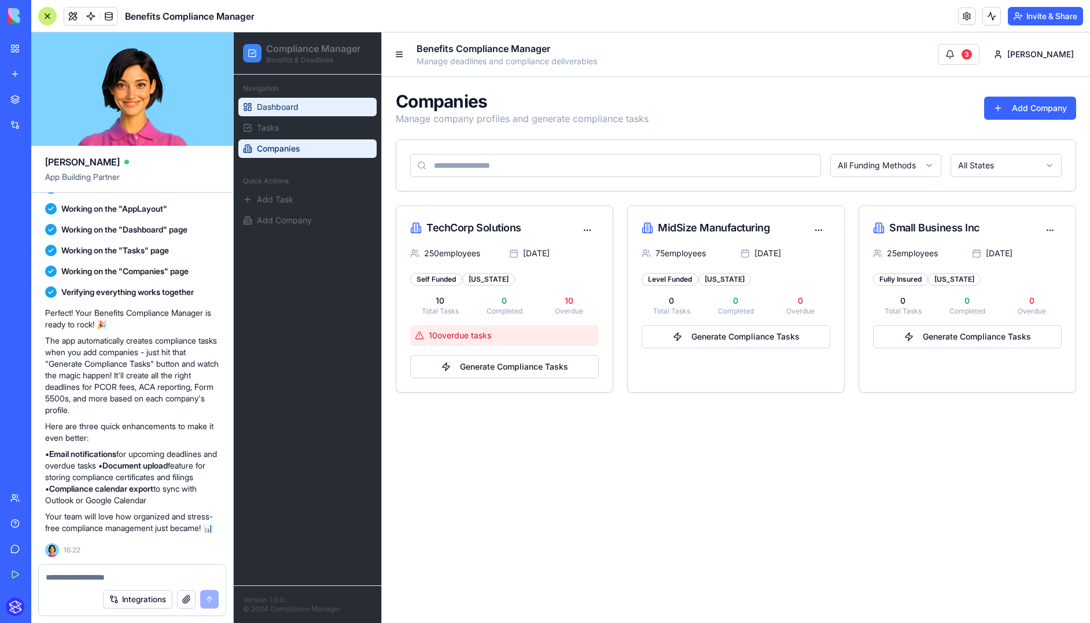
click at [259, 103] on span "Dashboard" at bounding box center [278, 107] width 42 height 12
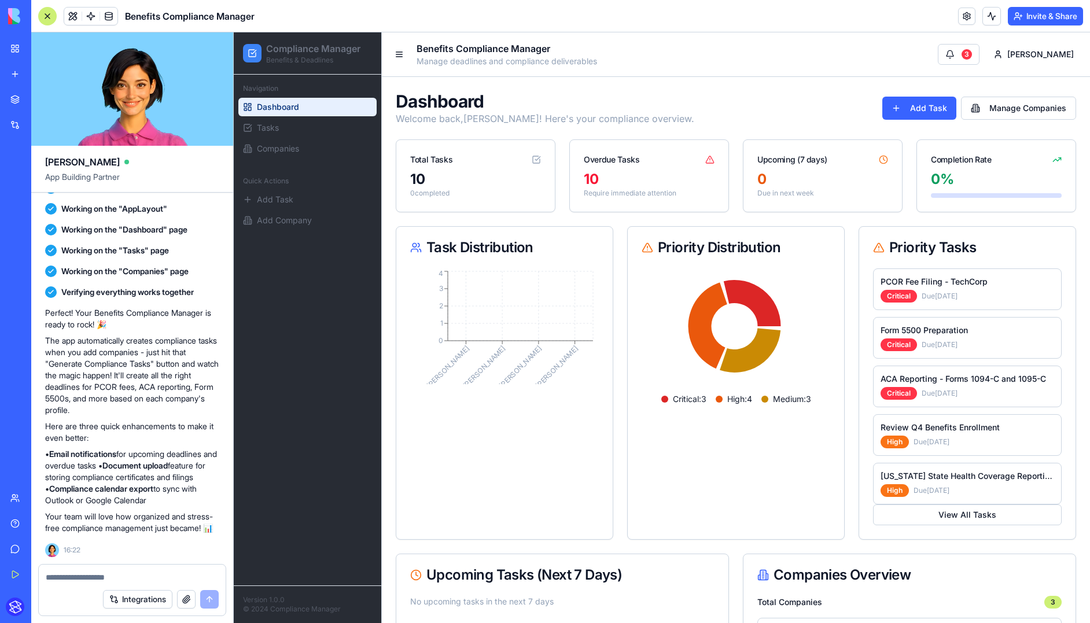
click at [138, 577] on textarea at bounding box center [132, 578] width 173 height 12
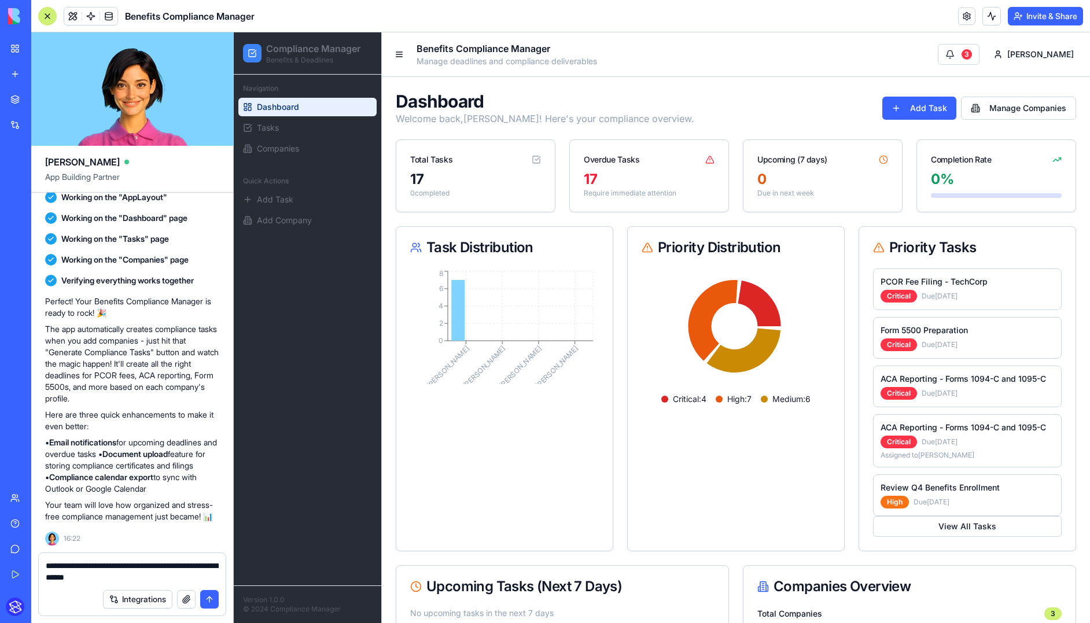
type textarea "**********"
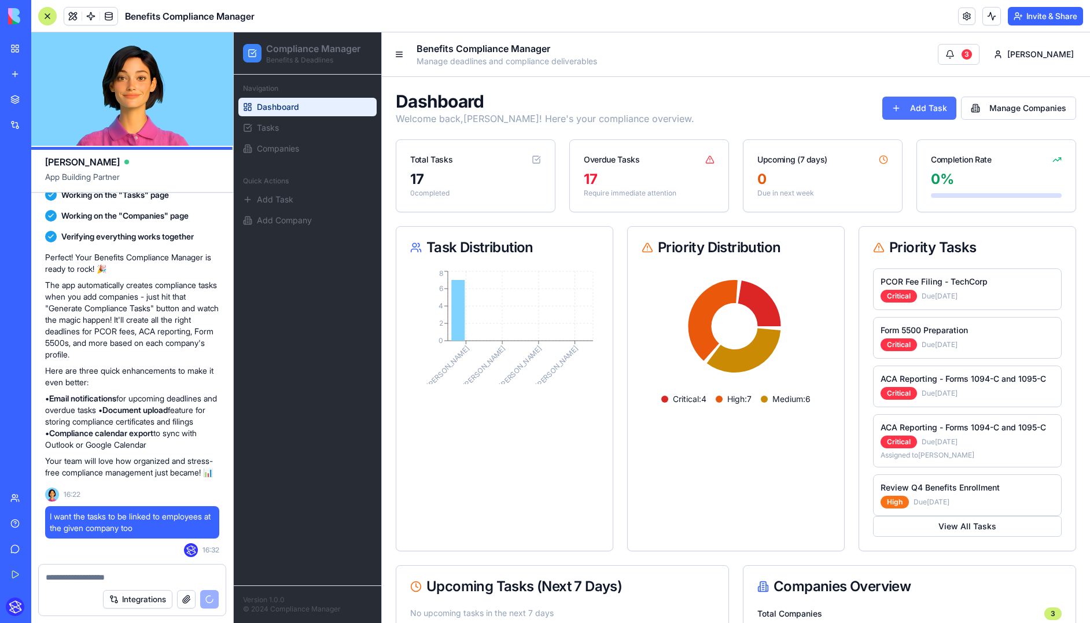
drag, startPoint x: 901, startPoint y: 128, endPoint x: 905, endPoint y: 116, distance: 13.0
click at [804, 126] on div "Dashboard Welcome back, Michael ! Here's your compliance overview. Add Task Man…" at bounding box center [736, 443] width 680 height 705
click at [804, 115] on button "Add Task" at bounding box center [919, 108] width 74 height 23
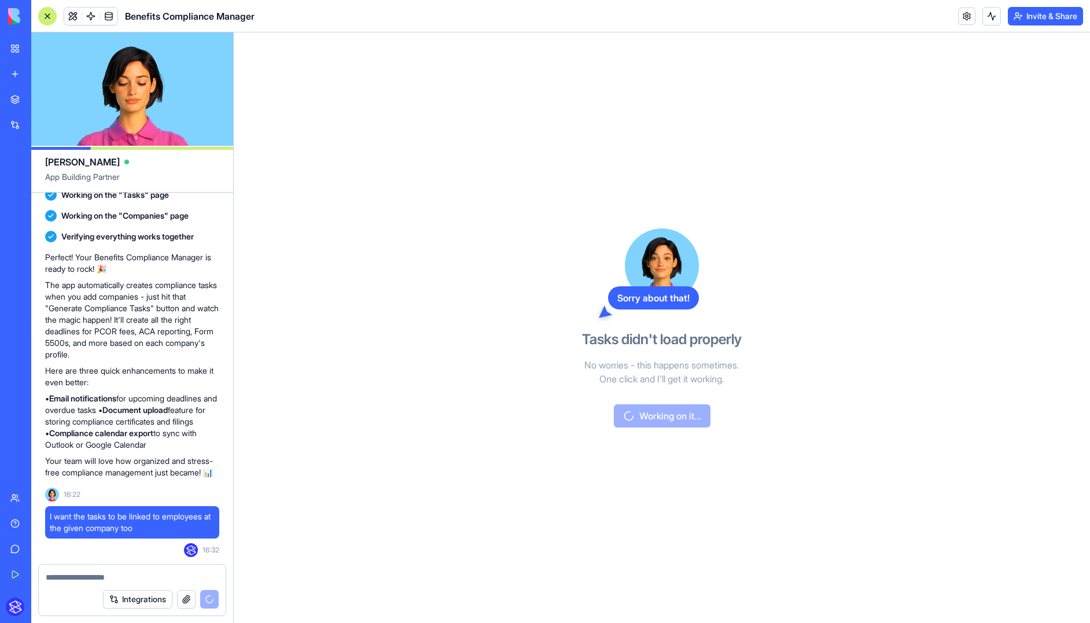
click at [804, 119] on div "Sorry about that! Tasks didn't load properly No worries - this happens sometime…" at bounding box center [662, 327] width 856 height 591
drag, startPoint x: 714, startPoint y: 263, endPoint x: 650, endPoint y: 337, distance: 97.6
click at [713, 263] on div "Sorry about that! Tasks didn't load properly No worries - this happens sometime…" at bounding box center [662, 327] width 266 height 591
click at [441, 179] on div "Sorry about that! Tasks didn't load properly No worries - this happens sometime…" at bounding box center [662, 327] width 856 height 591
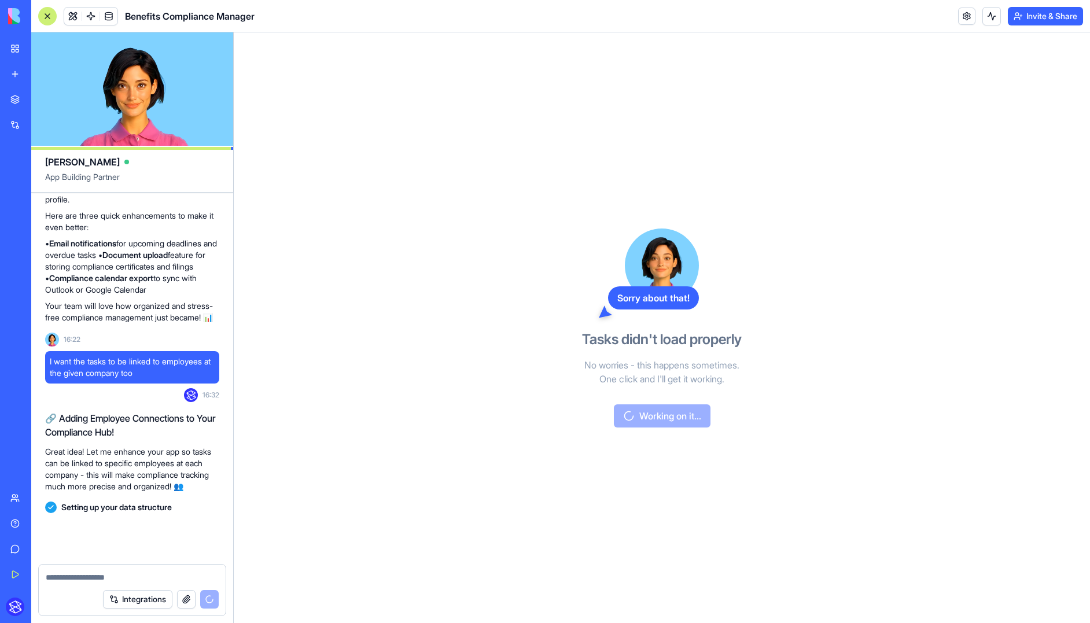
scroll to position [700, 0]
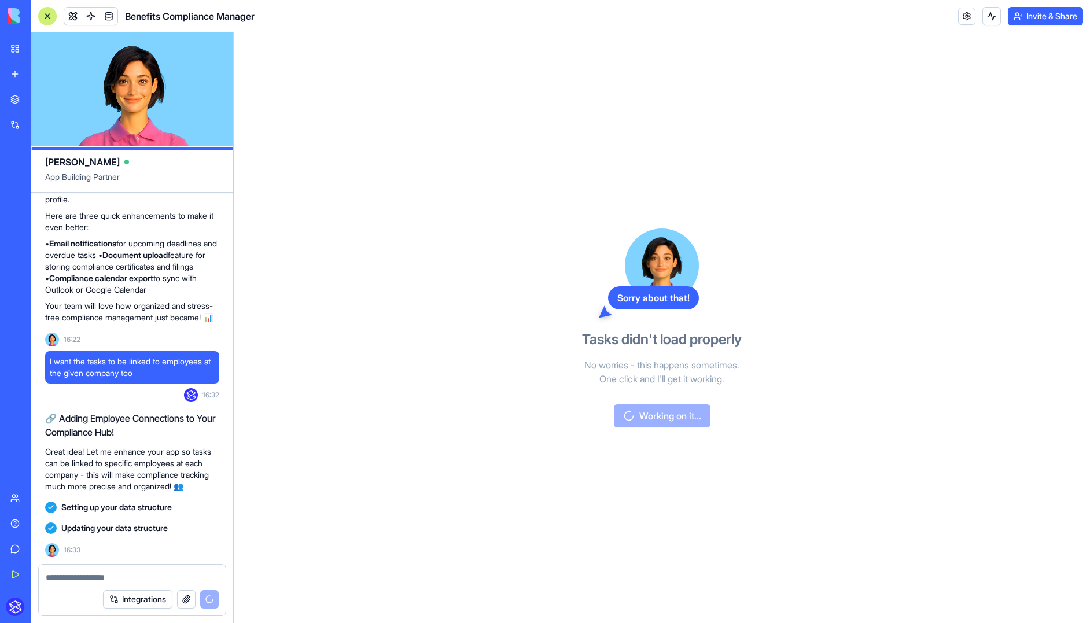
click at [46, 300] on p "Your team will love how organized and stress-free compliance management just be…" at bounding box center [132, 311] width 174 height 23
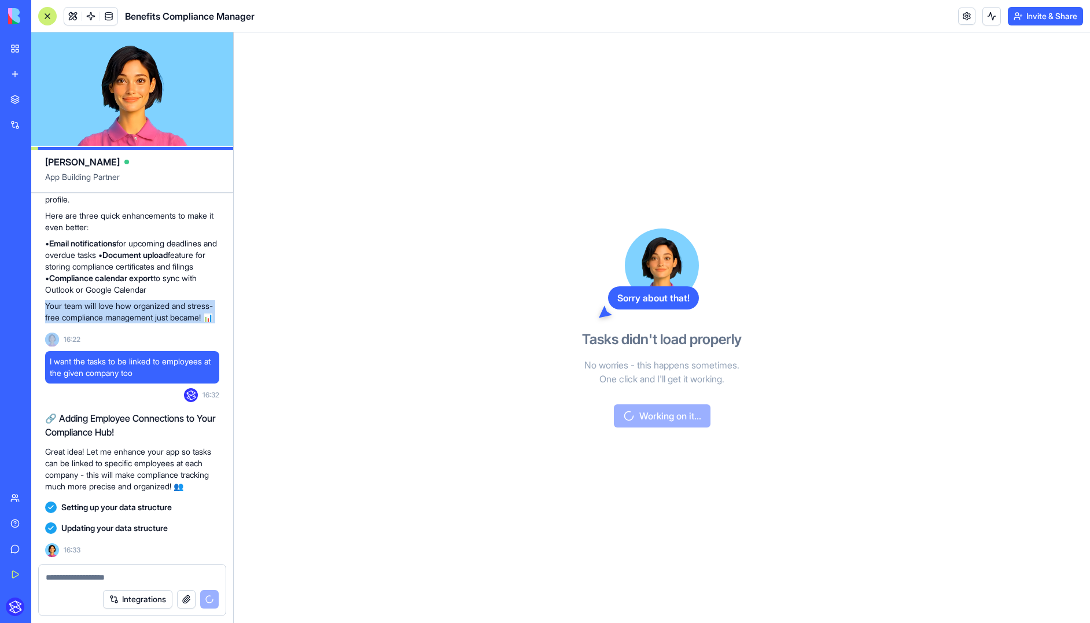
drag, startPoint x: 46, startPoint y: 279, endPoint x: 110, endPoint y: 315, distance: 73.3
click at [110, 315] on div "Perfect! Your Benefits Compliance Manager is ready to rock! 🎉 The app automatic…" at bounding box center [132, 210] width 174 height 236
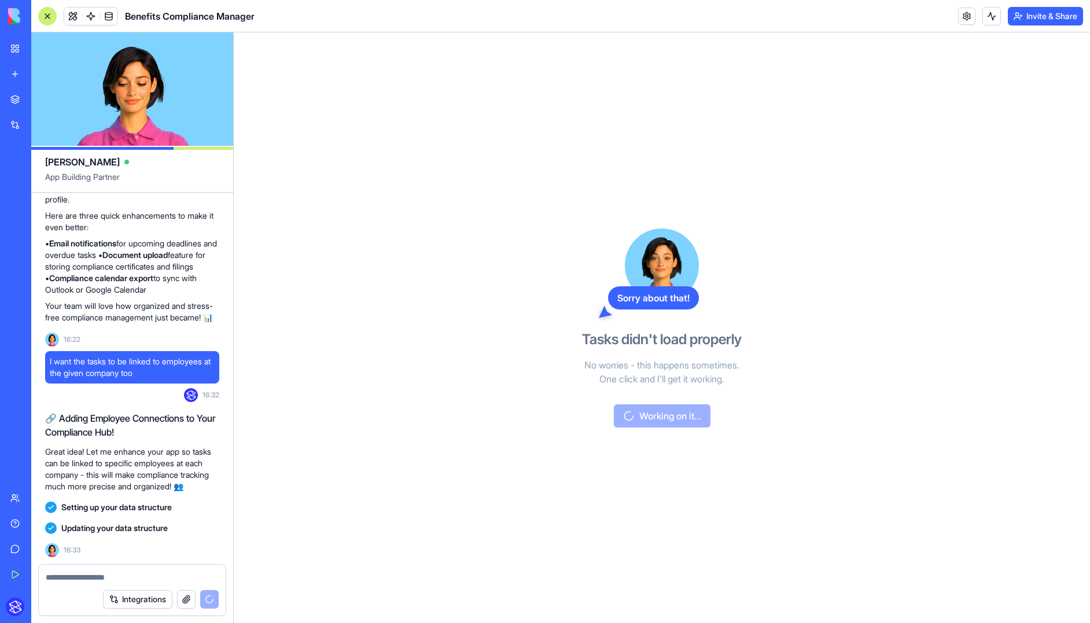
click at [50, 446] on p "Great idea! Let me enhance your app so tasks can be linked to specific employee…" at bounding box center [132, 469] width 174 height 46
drag, startPoint x: 50, startPoint y: 442, endPoint x: 83, endPoint y: 440, distance: 33.1
click at [83, 446] on p "Great idea! Let me enhance your app so tasks can be linked to specific employee…" at bounding box center [132, 469] width 174 height 46
click at [463, 373] on div "Sorry about that! Tasks didn't load properly No worries - this happens sometime…" at bounding box center [662, 327] width 856 height 591
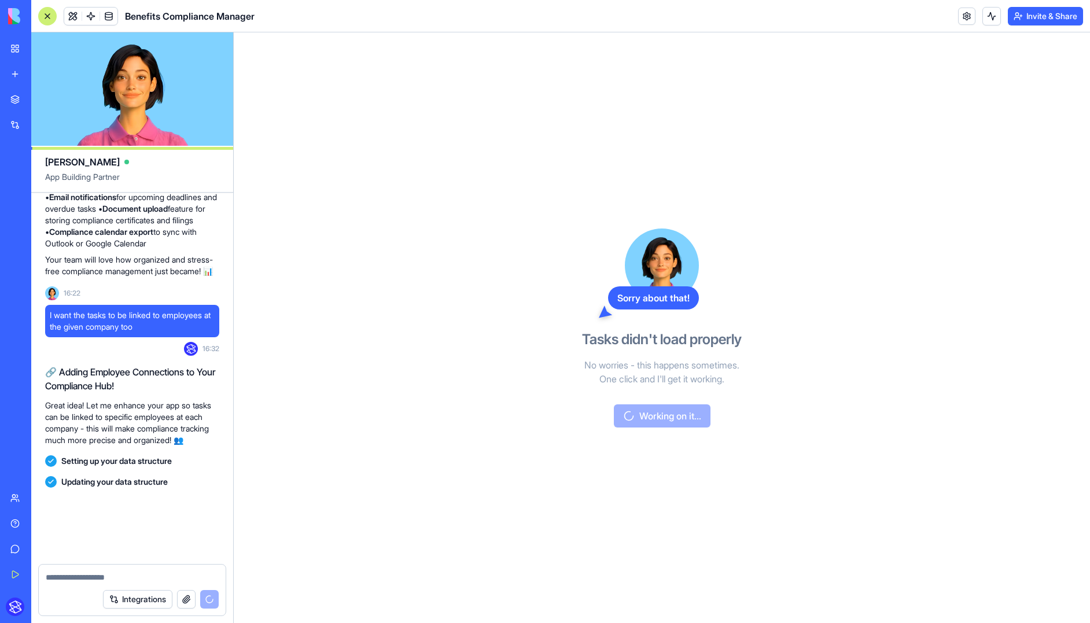
scroll to position [783, 0]
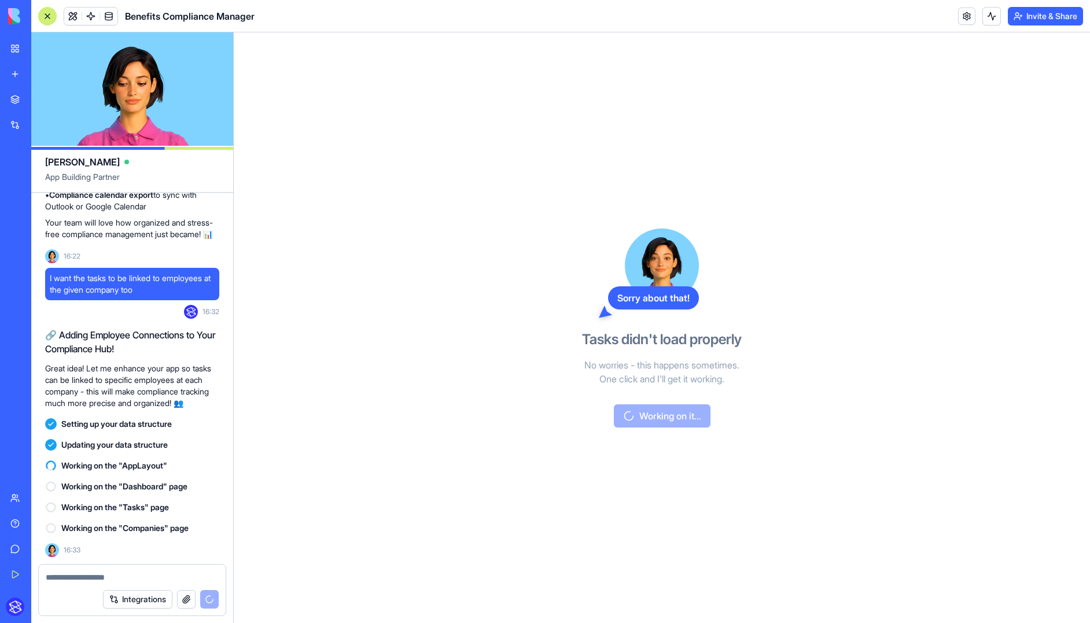
click at [134, 469] on span "Working on the "AppLayout"" at bounding box center [114, 466] width 106 height 12
click at [510, 286] on div "Sorry about that! Tasks didn't load properly No worries - this happens sometime…" at bounding box center [662, 327] width 856 height 591
click at [136, 588] on div "Integrations" at bounding box center [132, 599] width 187 height 32
click at [134, 598] on button "Integrations" at bounding box center [137, 599] width 69 height 19
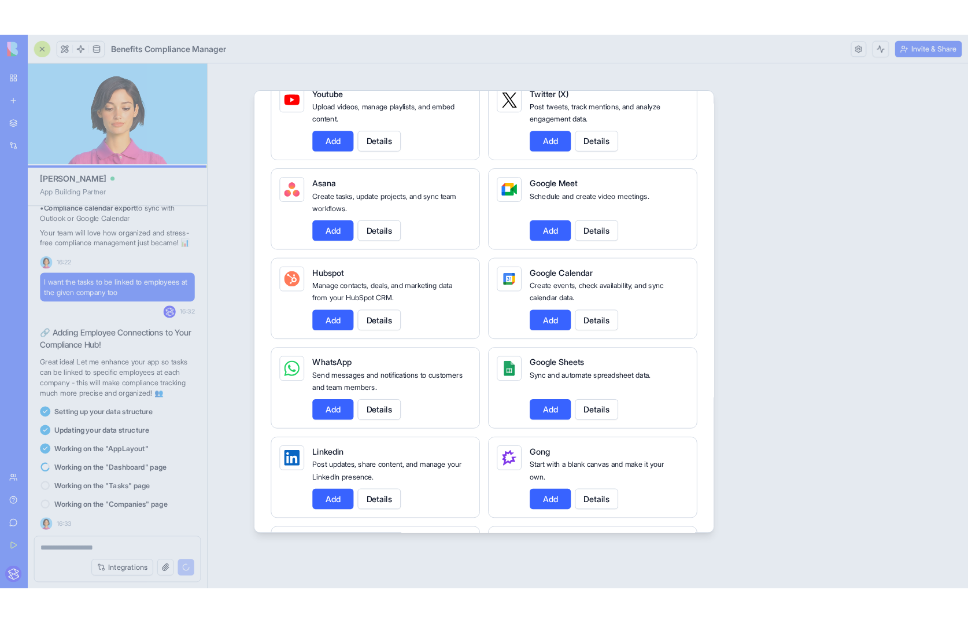
scroll to position [0, 0]
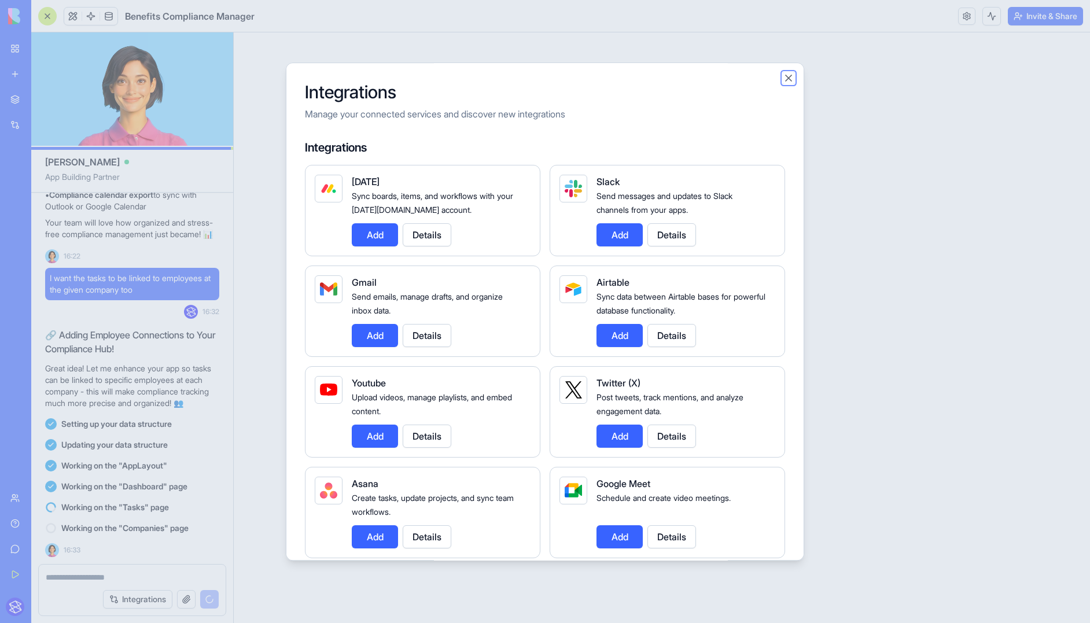
drag, startPoint x: 784, startPoint y: 75, endPoint x: 772, endPoint y: 76, distance: 11.6
click at [784, 75] on button "Close" at bounding box center [789, 78] width 12 height 12
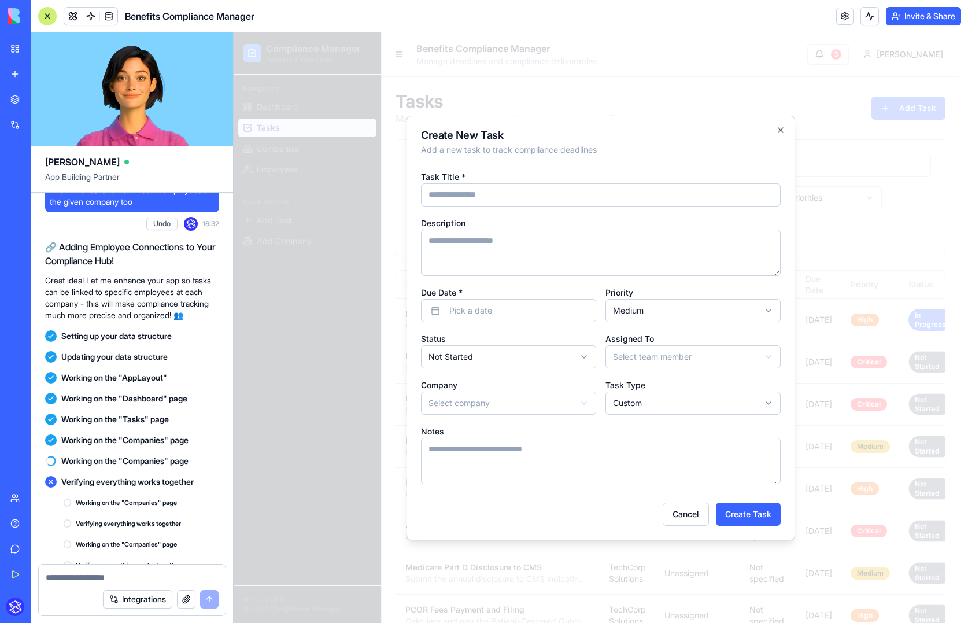
scroll to position [1151, 0]
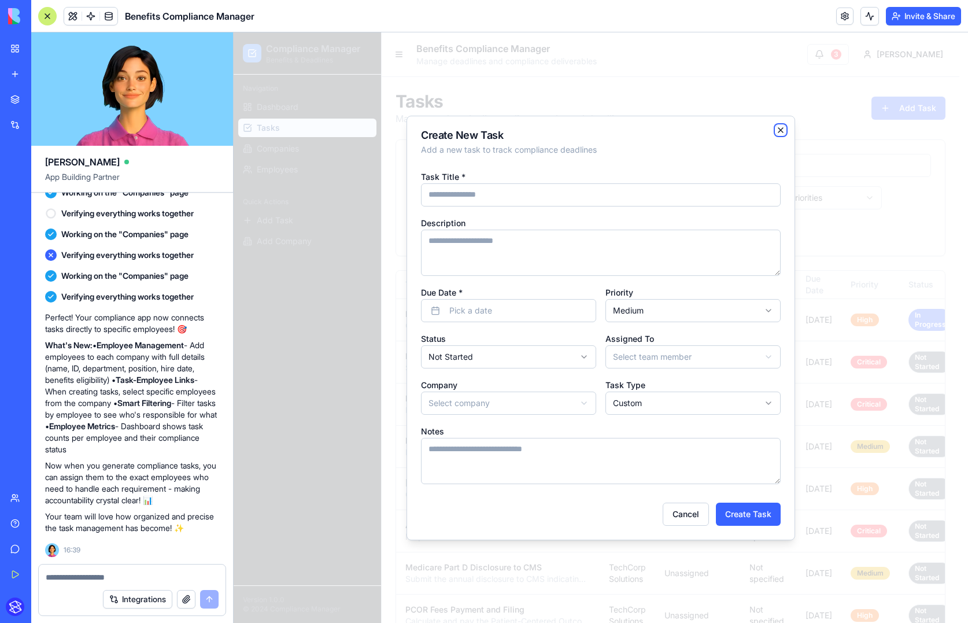
click at [779, 131] on icon "button" at bounding box center [781, 130] width 5 height 5
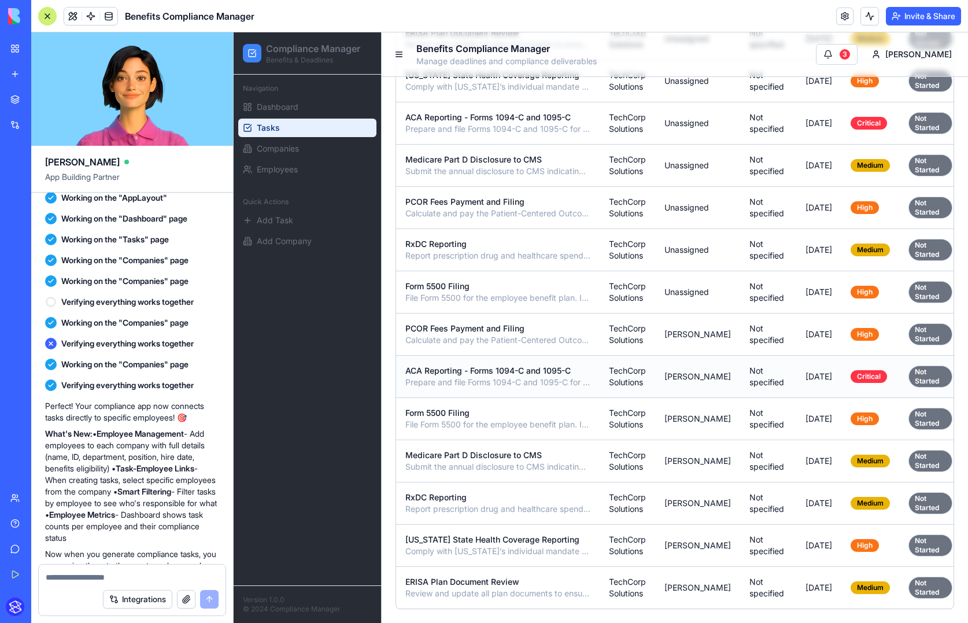
scroll to position [0, 0]
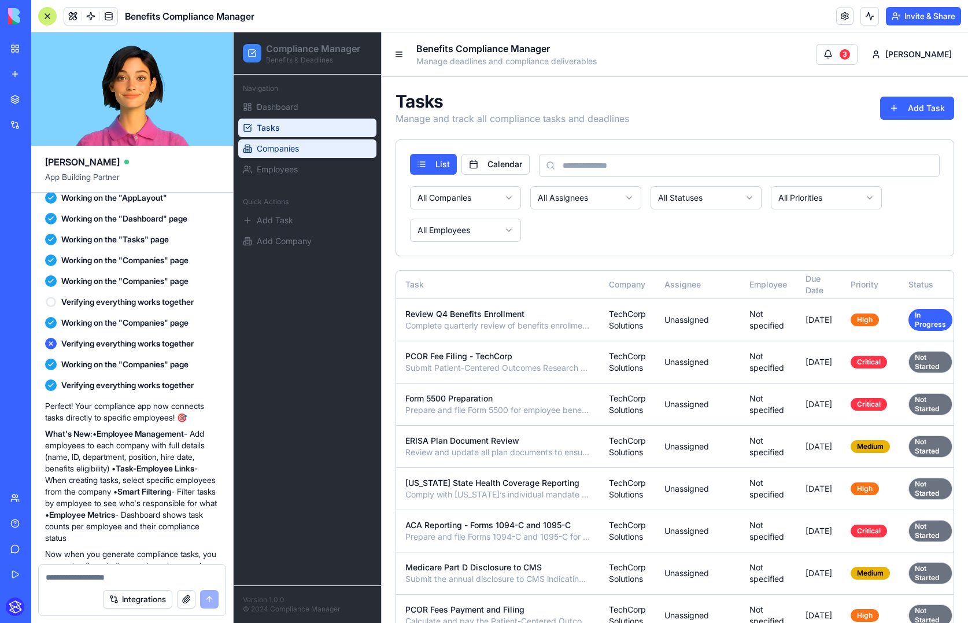
click at [296, 150] on span "Companies" at bounding box center [278, 149] width 42 height 12
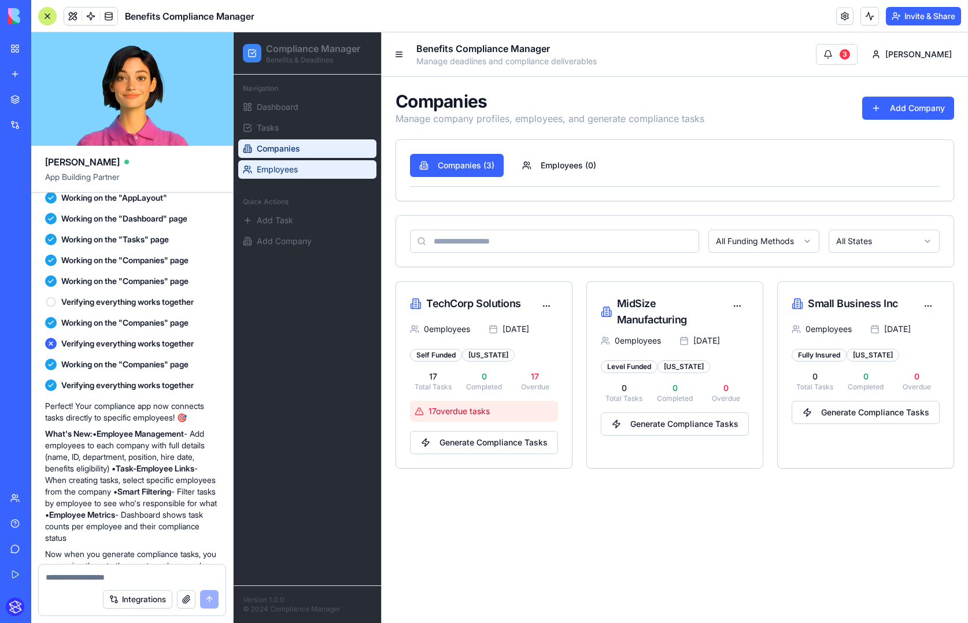
click at [294, 167] on span "Employees" at bounding box center [277, 170] width 41 height 12
click at [294, 168] on span "Employees" at bounding box center [277, 170] width 41 height 12
click at [528, 176] on button "Employees ( 0 )" at bounding box center [559, 165] width 93 height 23
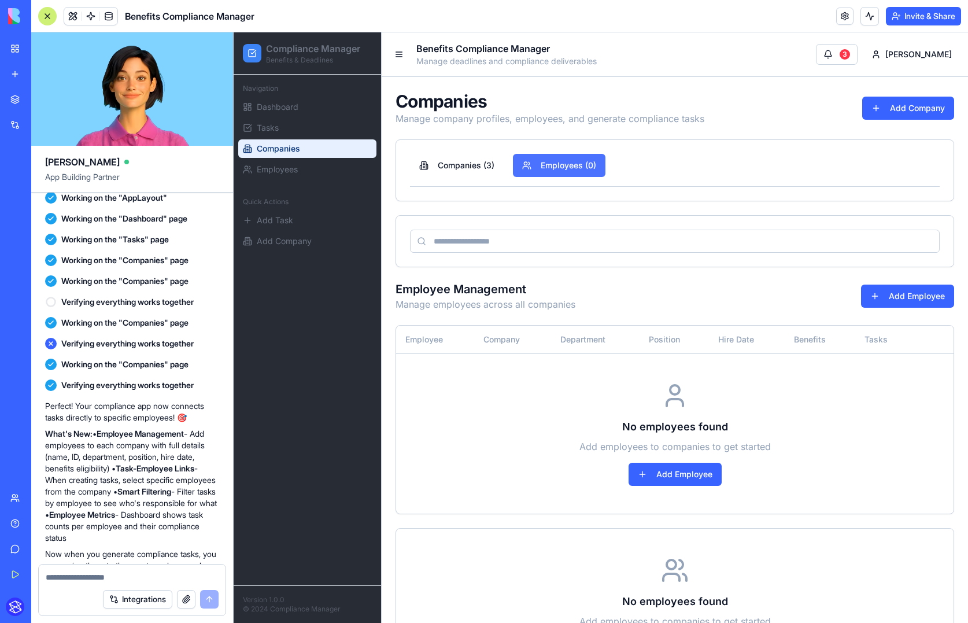
click at [546, 168] on button "Employees ( 0 )" at bounding box center [559, 165] width 93 height 23
click at [468, 163] on button "Companies ( 3 )" at bounding box center [457, 165] width 94 height 23
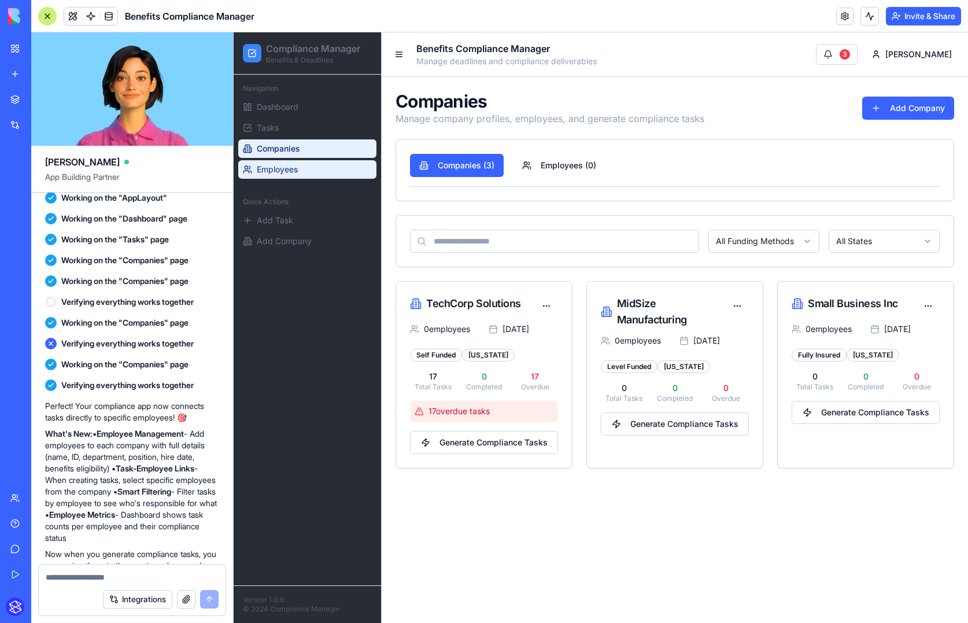
click at [279, 163] on link "Employees" at bounding box center [307, 169] width 138 height 19
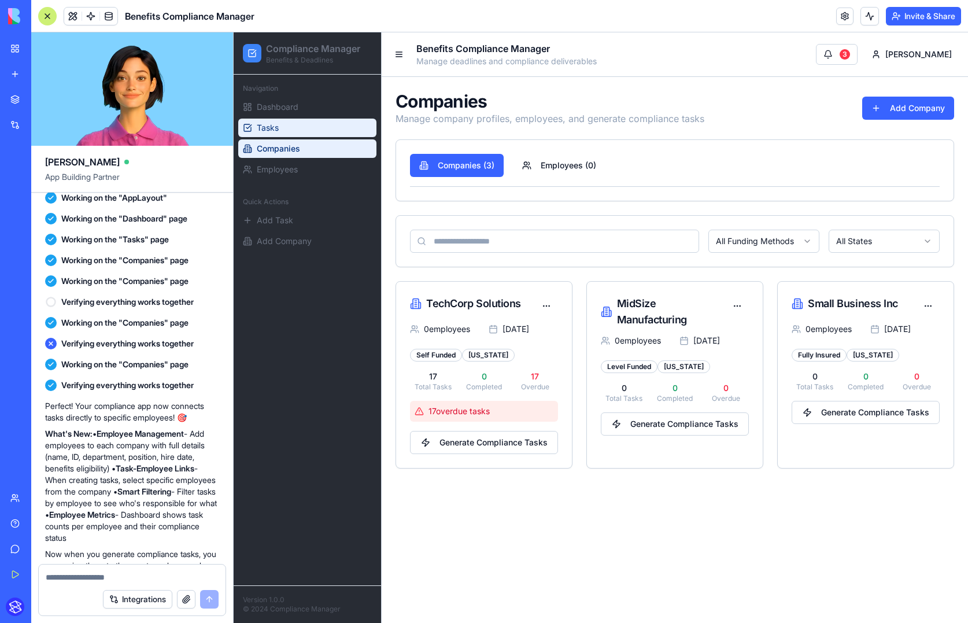
click at [282, 120] on link "Tasks" at bounding box center [307, 128] width 138 height 19
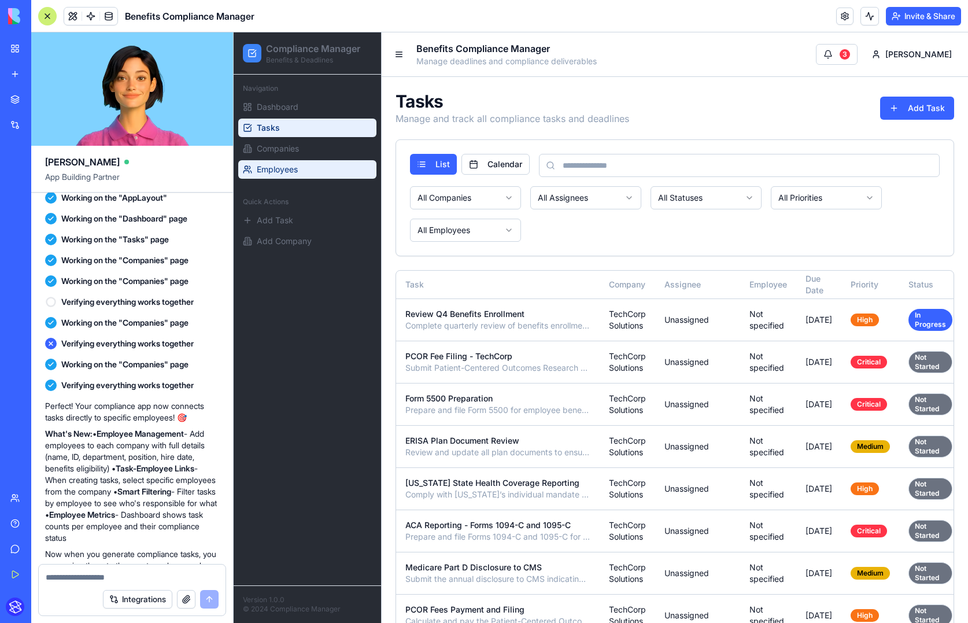
click at [284, 160] on link "Employees" at bounding box center [307, 169] width 138 height 19
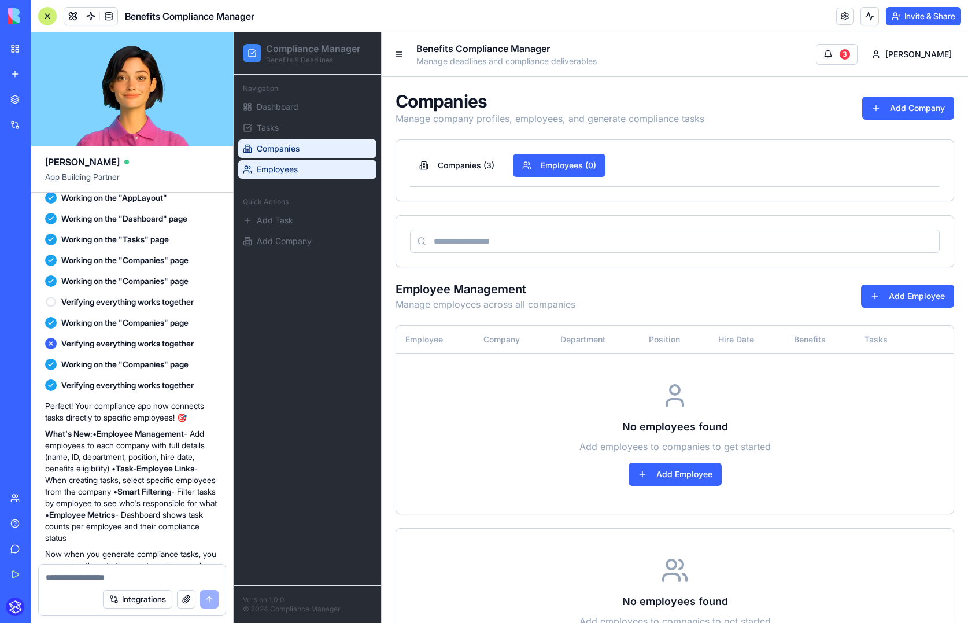
click at [285, 171] on span "Employees" at bounding box center [277, 170] width 41 height 12
click at [307, 148] on link "Companies" at bounding box center [307, 148] width 138 height 19
click at [303, 175] on link "Employees" at bounding box center [307, 169] width 138 height 19
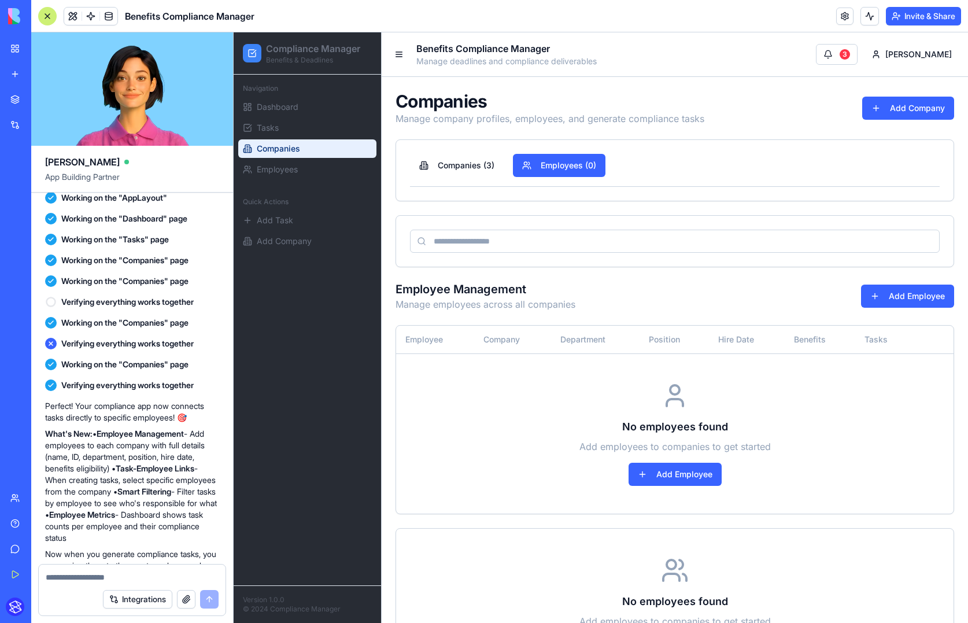
click at [299, 144] on span "Companies" at bounding box center [278, 149] width 43 height 12
click at [288, 109] on span "Dashboard" at bounding box center [278, 107] width 42 height 12
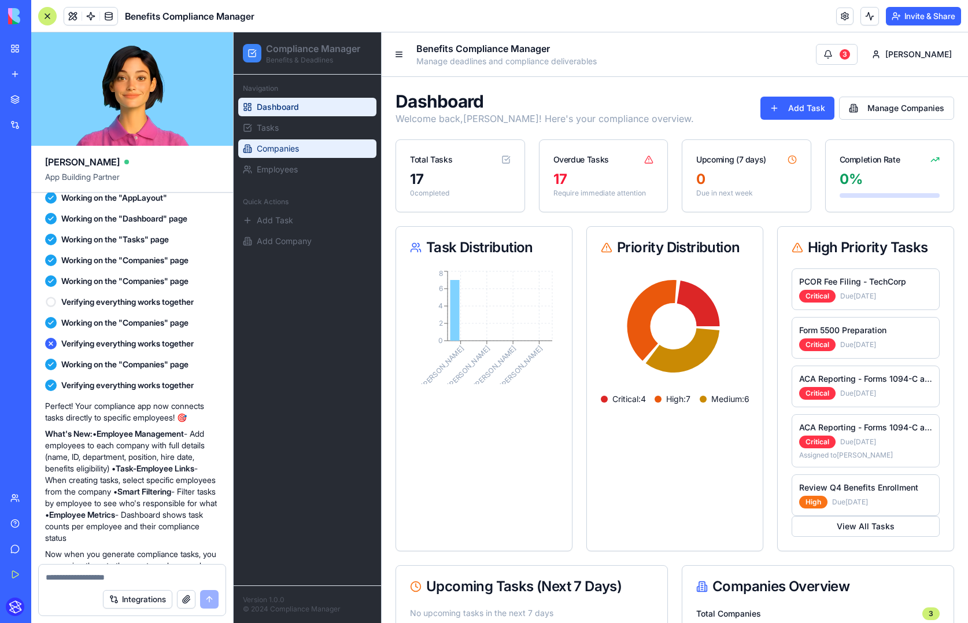
click at [284, 151] on span "Companies" at bounding box center [278, 149] width 42 height 12
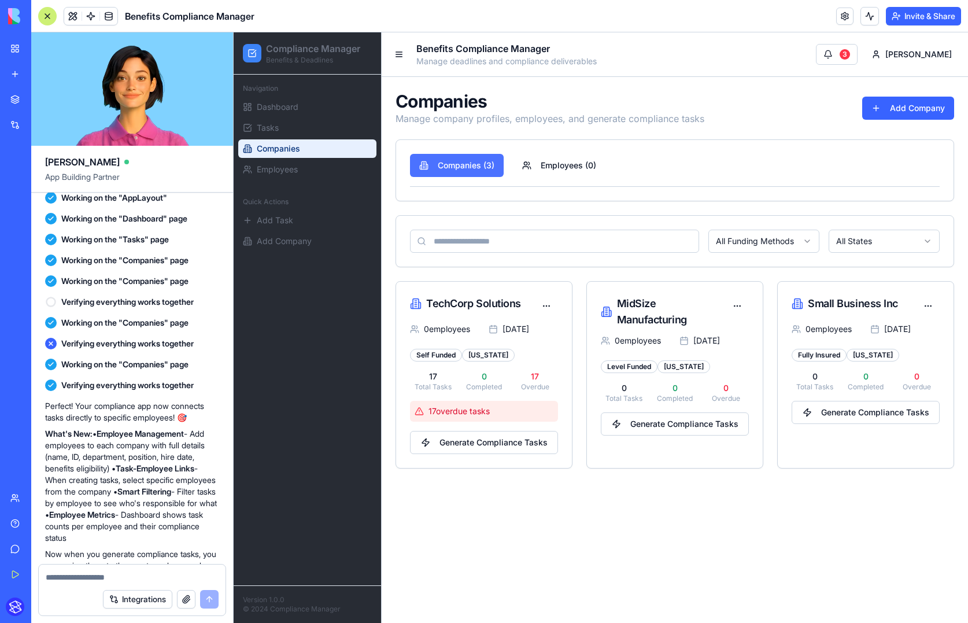
click at [463, 157] on button "Companies ( 3 )" at bounding box center [457, 165] width 94 height 23
drag, startPoint x: 466, startPoint y: 163, endPoint x: 586, endPoint y: 159, distance: 120.4
click at [470, 163] on button "Companies ( 3 )" at bounding box center [457, 165] width 94 height 23
click at [587, 159] on button "Employees ( 0 )" at bounding box center [559, 165] width 93 height 23
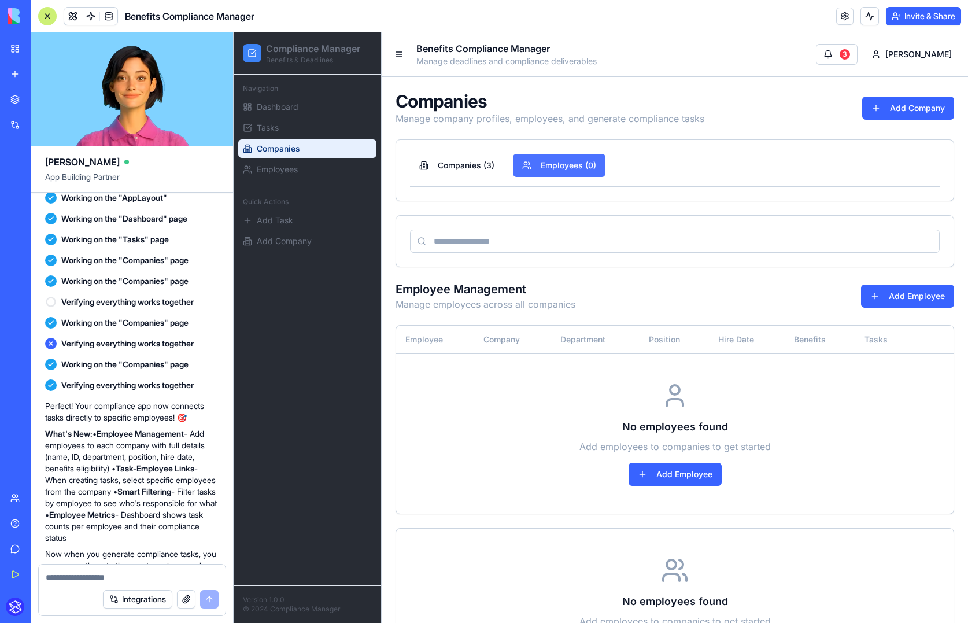
click at [522, 168] on button "Employees ( 0 )" at bounding box center [559, 165] width 93 height 23
click at [482, 165] on button "Companies ( 3 )" at bounding box center [457, 165] width 94 height 23
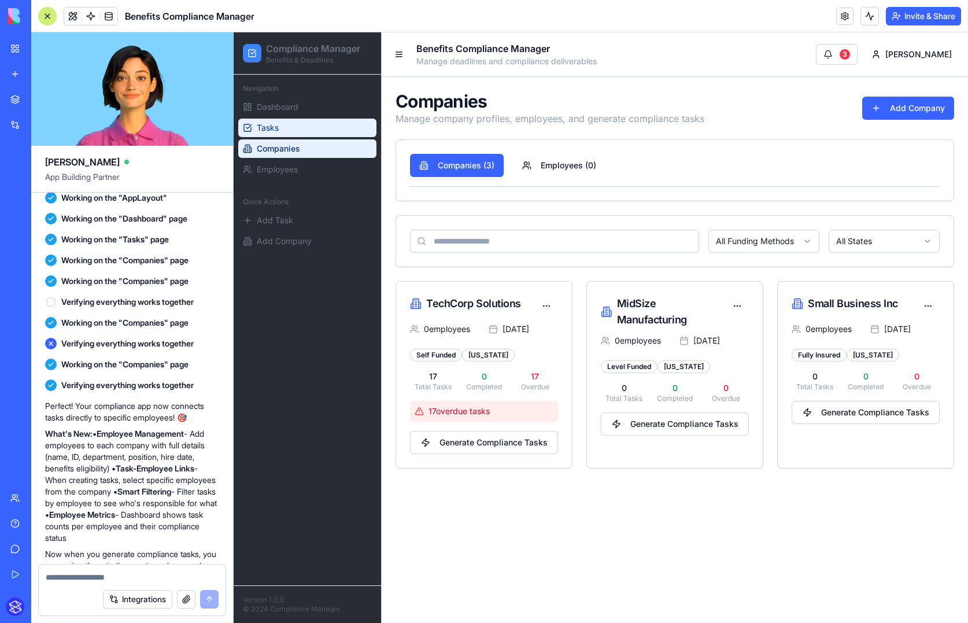
click at [323, 132] on link "Tasks" at bounding box center [307, 128] width 138 height 19
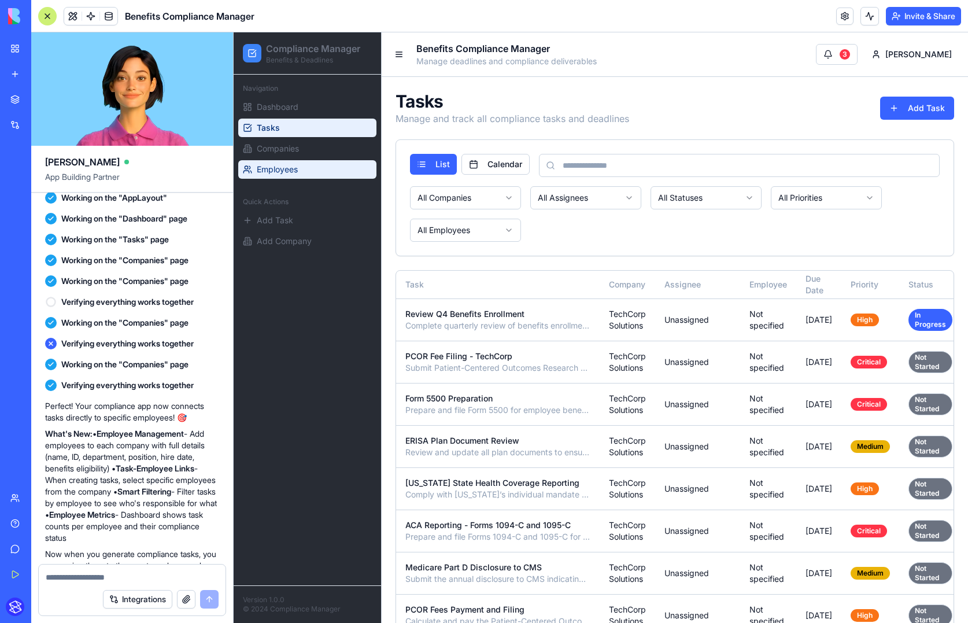
click at [300, 173] on link "Employees" at bounding box center [307, 169] width 138 height 19
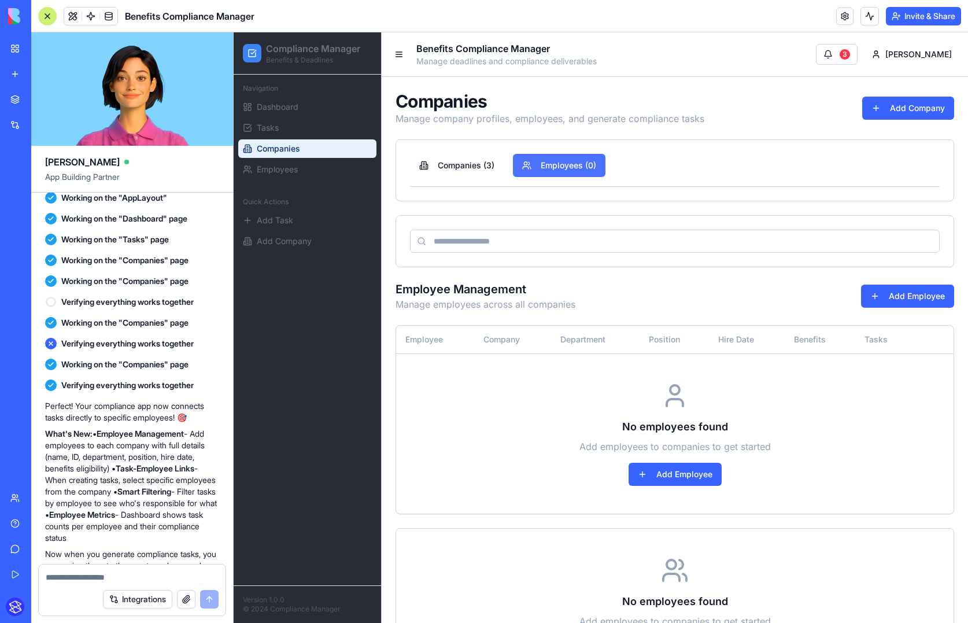
click at [561, 163] on button "Employees ( 0 )" at bounding box center [559, 165] width 93 height 23
click at [488, 168] on button "Companies ( 3 )" at bounding box center [457, 165] width 94 height 23
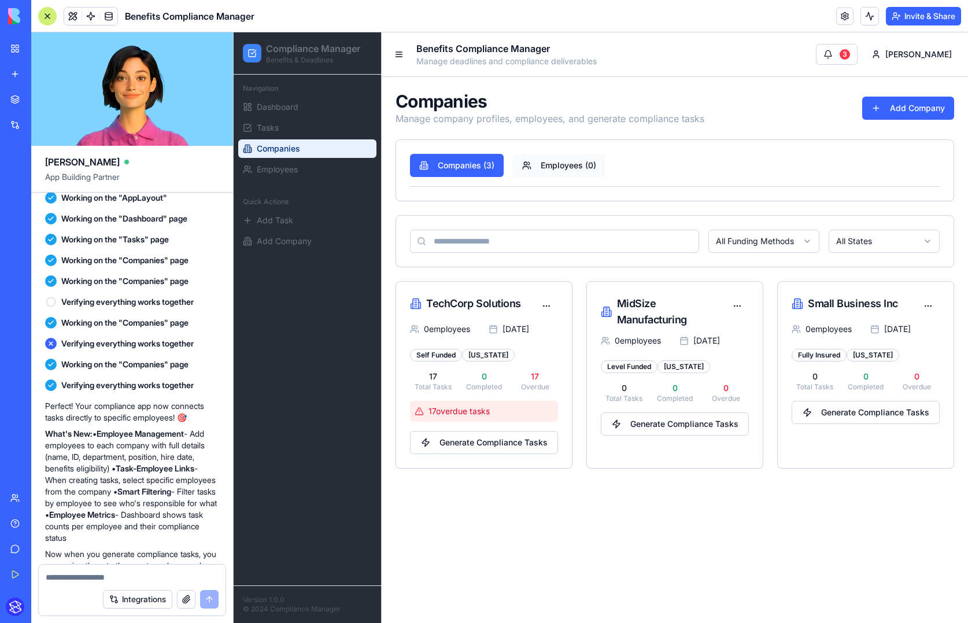
click at [551, 163] on button "Employees ( 0 )" at bounding box center [559, 165] width 93 height 23
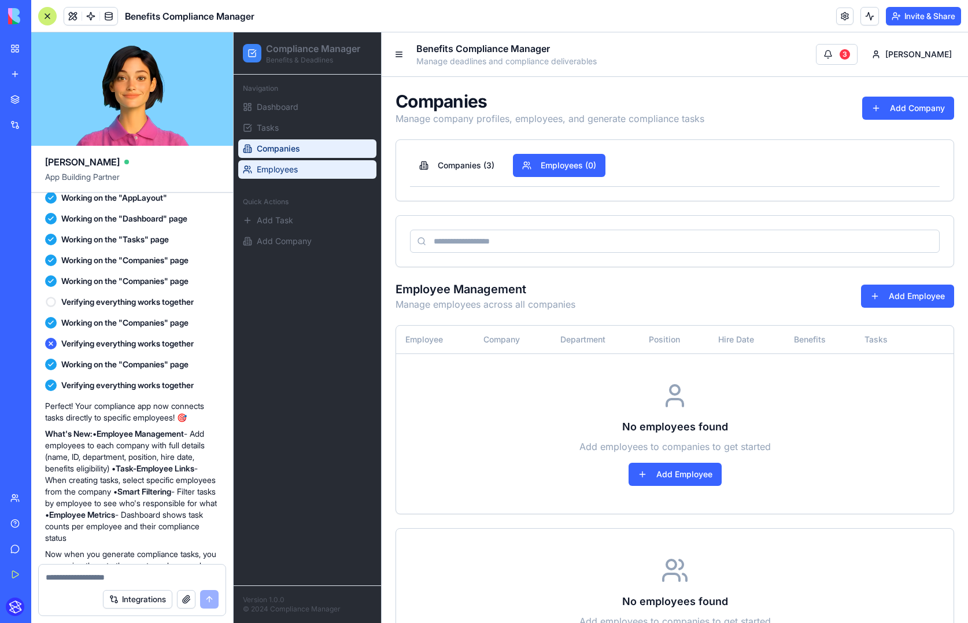
click at [311, 168] on link "Employees" at bounding box center [307, 169] width 138 height 19
click at [311, 169] on link "Employees" at bounding box center [307, 169] width 138 height 19
click at [804, 311] on div "Employee Management Manage employees across all companies Add Employee Employee…" at bounding box center [675, 397] width 559 height 233
click at [804, 297] on button "Add Employee" at bounding box center [907, 296] width 93 height 23
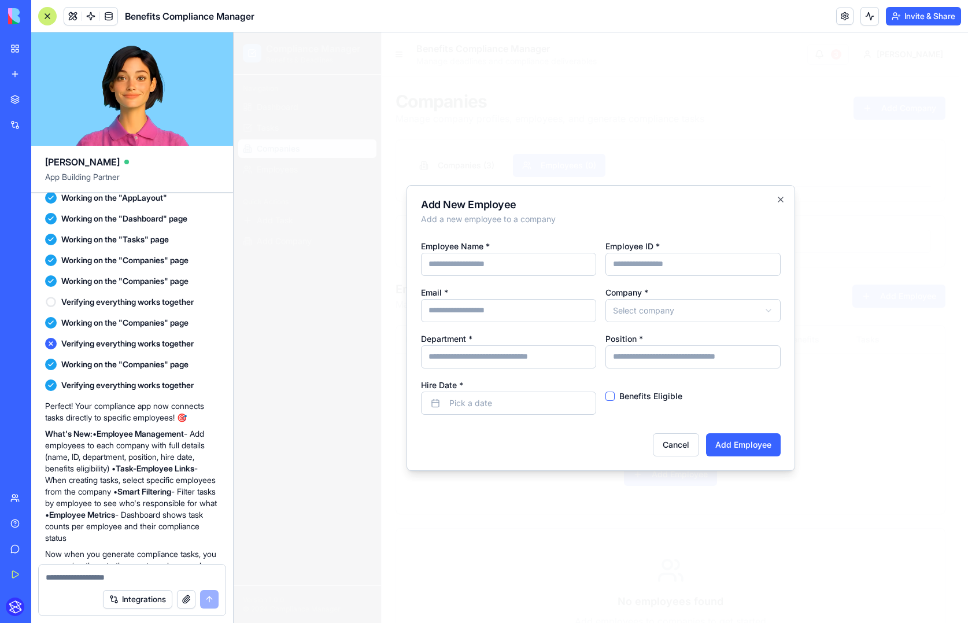
click at [555, 275] on div "**********" at bounding box center [601, 327] width 360 height 176
click at [644, 320] on div "**********" at bounding box center [601, 327] width 360 height 176
click at [648, 311] on body "**********" at bounding box center [597, 367] width 726 height 670
click at [521, 318] on input "Email *" at bounding box center [508, 310] width 175 height 23
click at [519, 312] on input "Email *" at bounding box center [508, 310] width 175 height 23
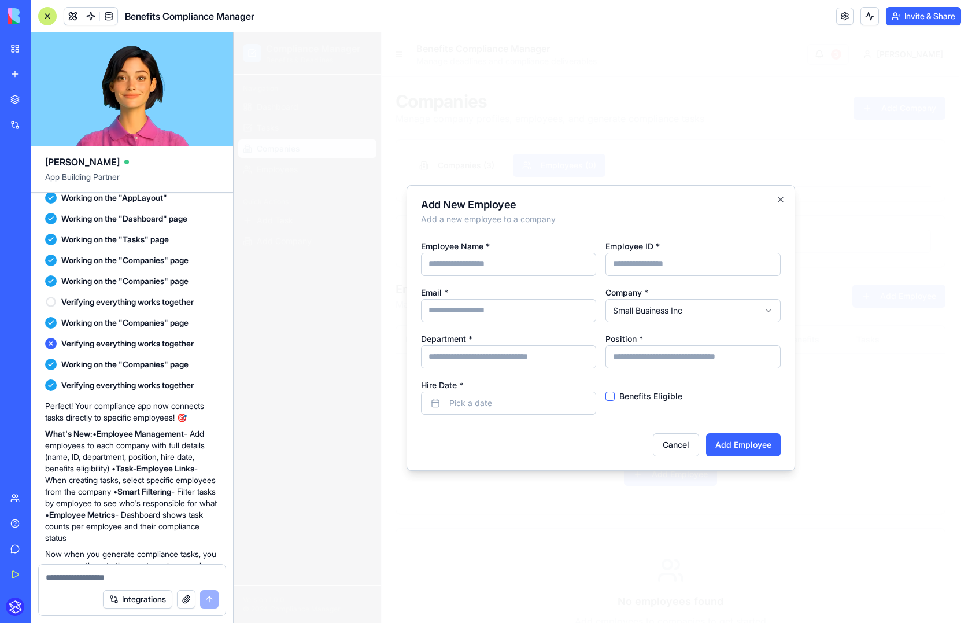
click at [631, 396] on label "Benefits Eligible" at bounding box center [651, 396] width 63 height 8
click at [615, 396] on button "Benefits Eligible" at bounding box center [610, 396] width 9 height 9
click at [613, 396] on button "Benefits Eligible" at bounding box center [610, 396] width 9 height 9
type button "on"
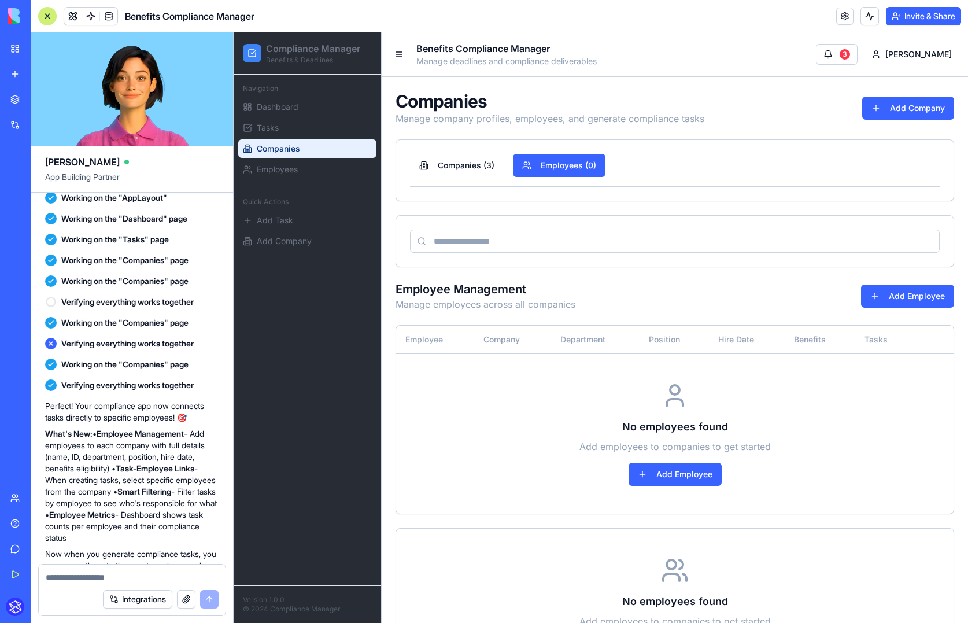
drag, startPoint x: 477, startPoint y: 186, endPoint x: 474, endPoint y: 180, distance: 6.2
click at [476, 183] on div "Companies ( 3 ) Employees ( 0 )" at bounding box center [675, 170] width 530 height 33
click at [277, 111] on span "Dashboard" at bounding box center [278, 107] width 42 height 12
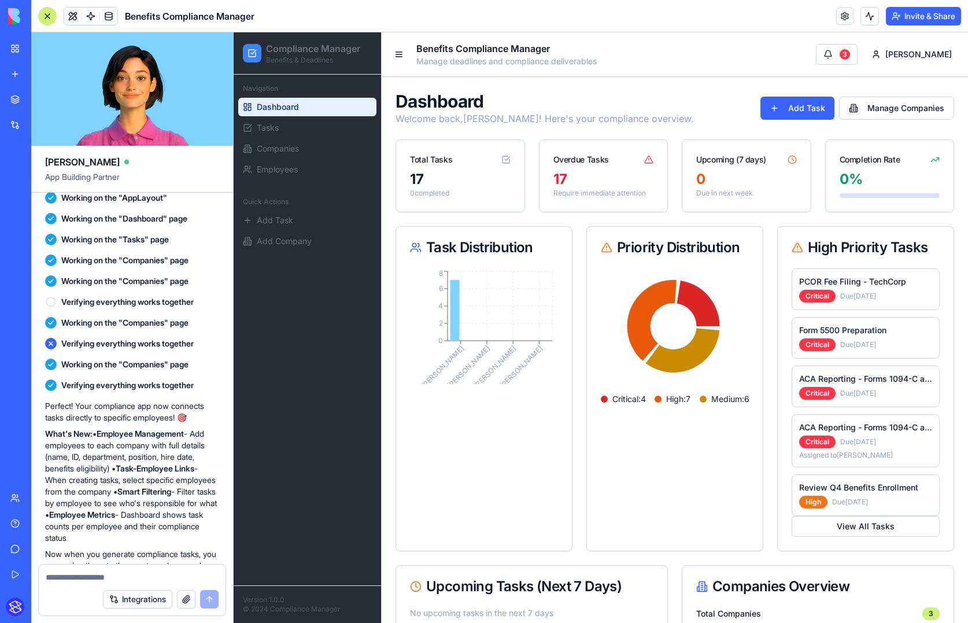
drag, startPoint x: 770, startPoint y: 150, endPoint x: 853, endPoint y: 178, distance: 88.0
click at [770, 150] on div "Upcoming (7 days)" at bounding box center [747, 155] width 128 height 30
click at [804, 184] on div "0 %" at bounding box center [890, 179] width 101 height 19
click at [804, 293] on div "Critical" at bounding box center [817, 296] width 36 height 13
click at [804, 334] on p "Form 5500 Preparation" at bounding box center [865, 331] width 133 height 12
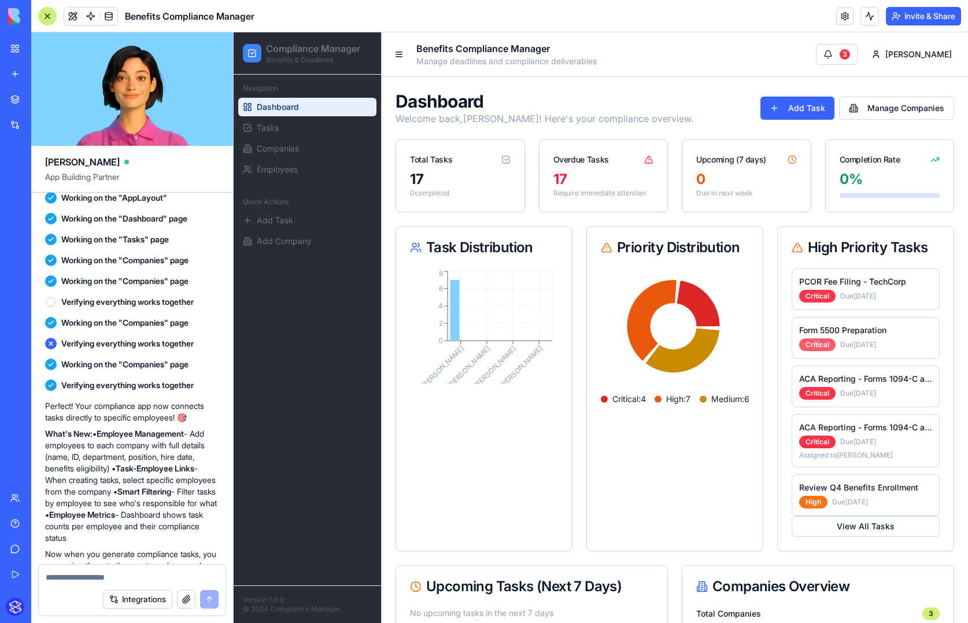
click at [804, 346] on div "Critical" at bounding box center [817, 344] width 36 height 13
click at [804, 391] on div "Critical" at bounding box center [817, 393] width 36 height 13
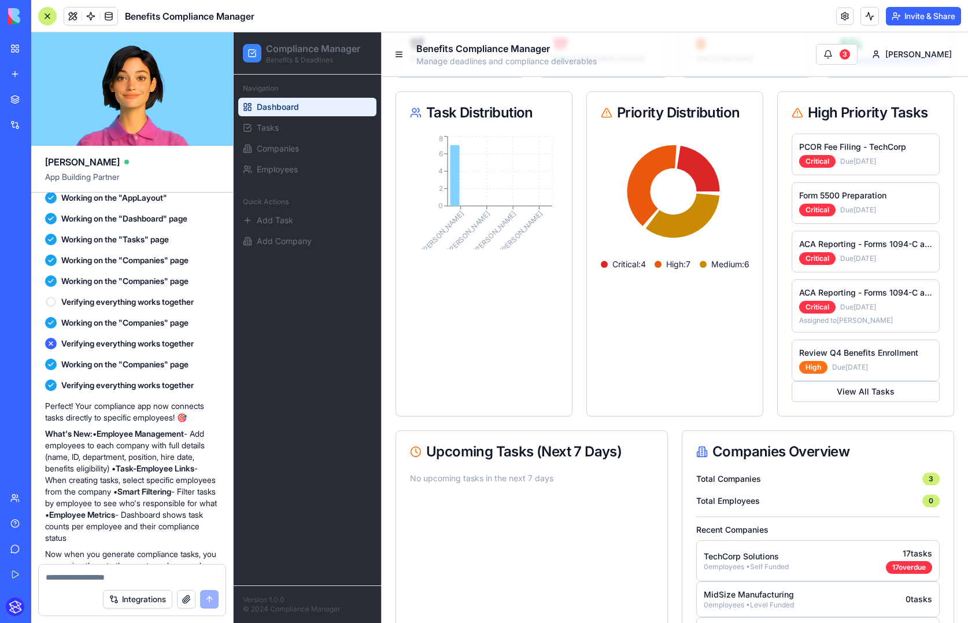
scroll to position [192, 0]
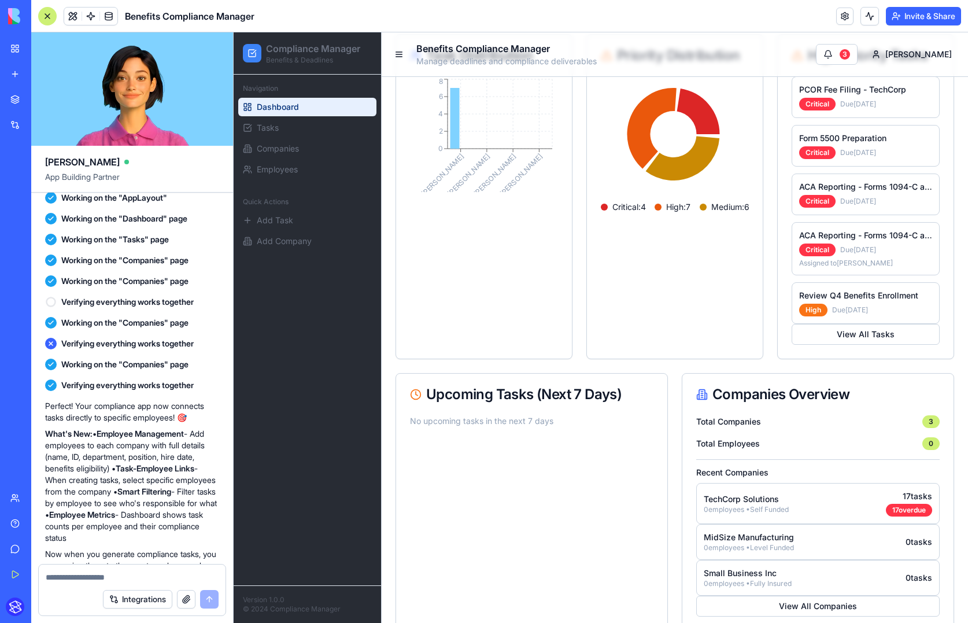
click at [804, 42] on div "Benefits Compliance Manager Manage deadlines and compliance deliverables 3 Mich…" at bounding box center [675, 54] width 587 height 44
click at [804, 58] on button "3" at bounding box center [837, 54] width 42 height 21
click at [804, 53] on button "3" at bounding box center [837, 54] width 42 height 21
drag, startPoint x: 868, startPoint y: 57, endPoint x: 874, endPoint y: 54, distance: 6.2
click at [804, 54] on button "3" at bounding box center [837, 54] width 42 height 21
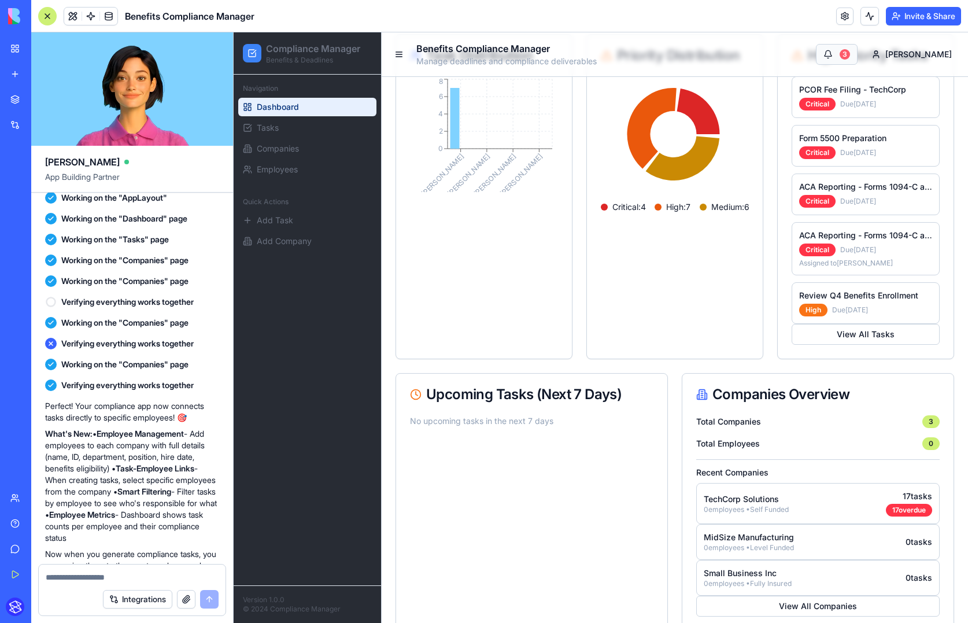
click at [804, 54] on div "3" at bounding box center [845, 54] width 10 height 10
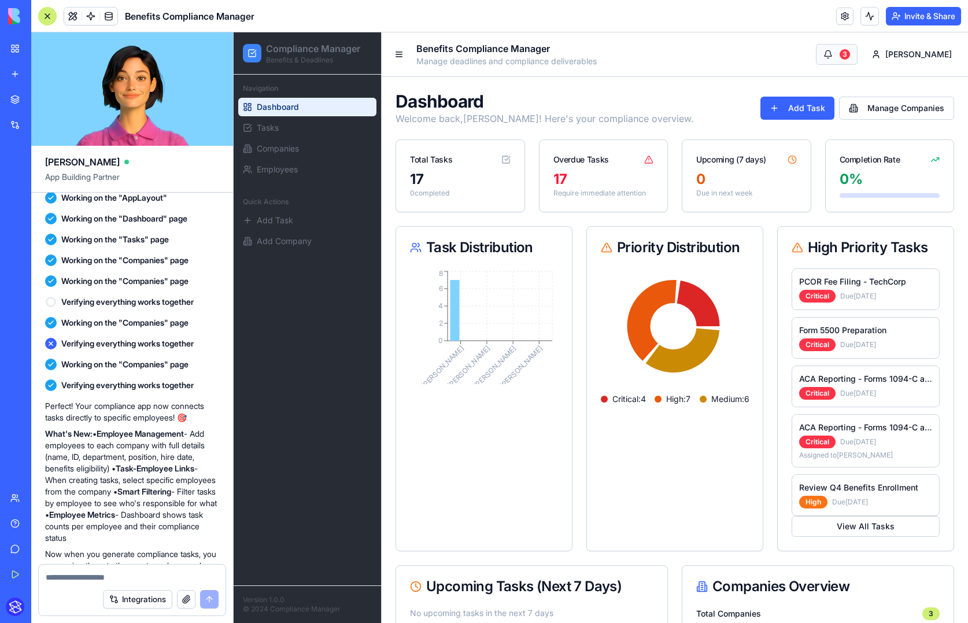
click at [804, 60] on button "3" at bounding box center [837, 54] width 42 height 21
click at [401, 53] on button at bounding box center [399, 54] width 16 height 16
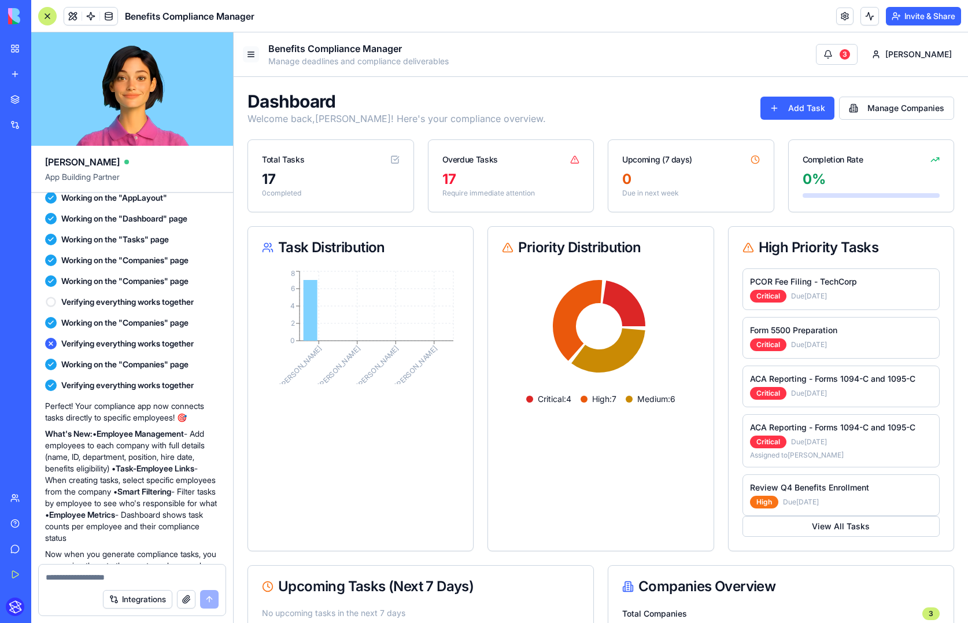
click at [259, 51] on button at bounding box center [251, 54] width 16 height 16
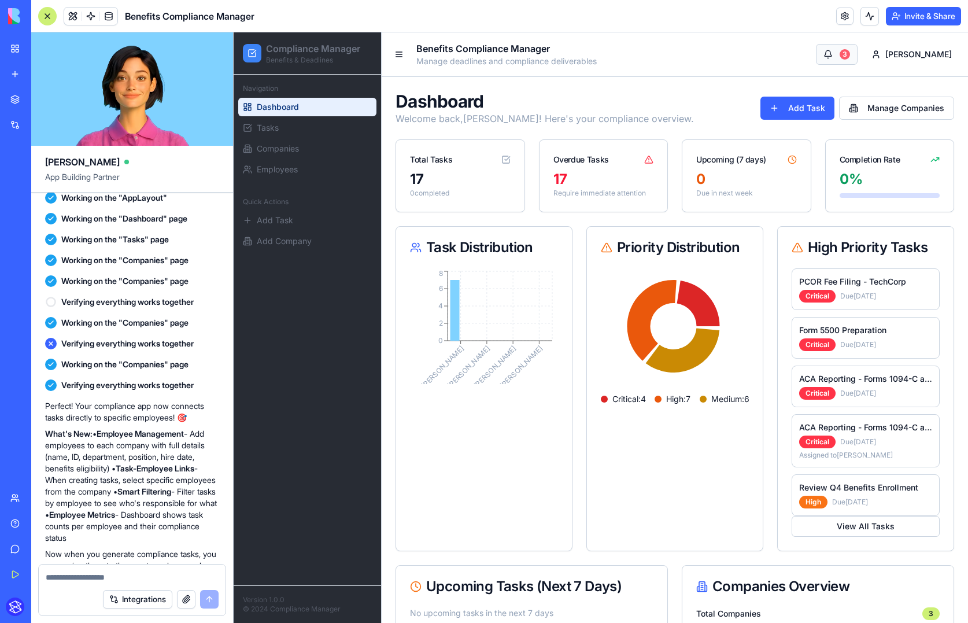
click at [804, 49] on div "3" at bounding box center [845, 54] width 10 height 10
drag, startPoint x: 875, startPoint y: 51, endPoint x: 923, endPoint y: 53, distance: 48.0
click at [804, 51] on div "3" at bounding box center [845, 54] width 10 height 10
click at [804, 53] on html "Compliance Manager Benefits & Deadlines Navigation Dashboard Tasks Companies Em…" at bounding box center [601, 434] width 735 height 805
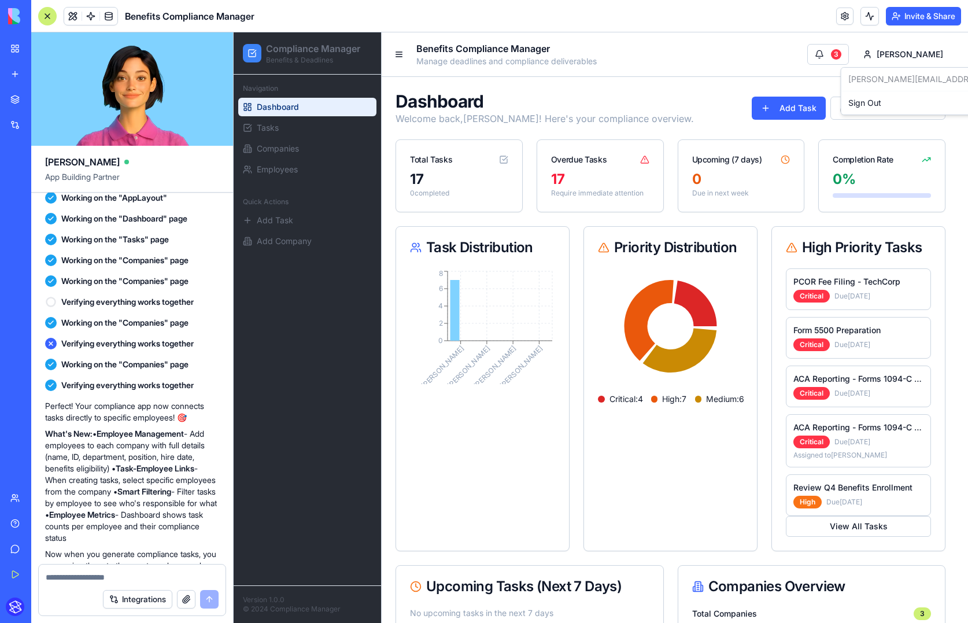
click at [804, 50] on html "Compliance Manager Benefits & Deadlines Navigation Dashboard Tasks Companies Em…" at bounding box center [601, 434] width 735 height 805
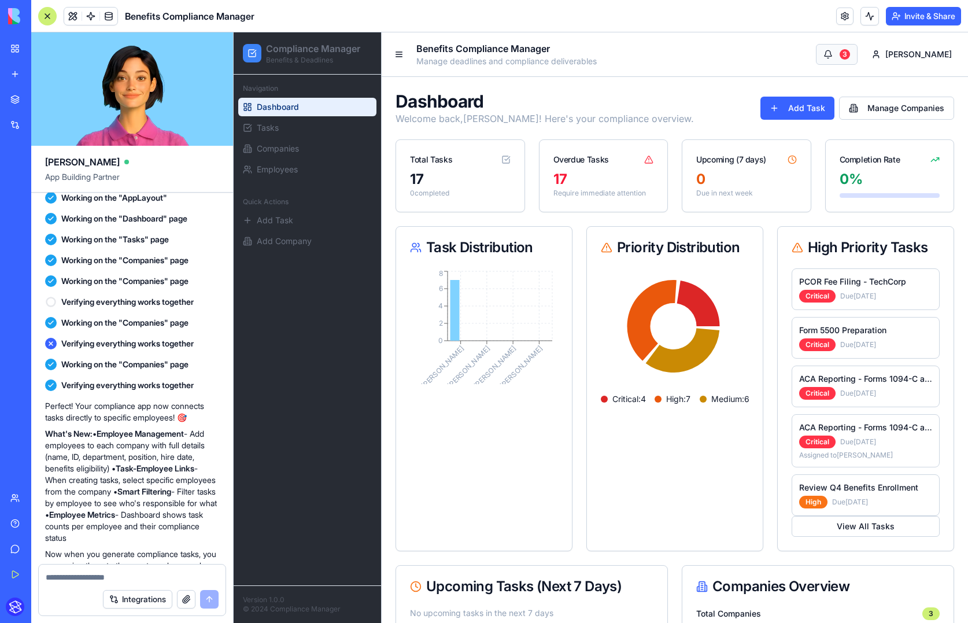
click at [804, 50] on button "3" at bounding box center [837, 54] width 42 height 21
click at [804, 96] on div "Dashboard Welcome back, Michael ! Here's your compliance overview. Add Task Man…" at bounding box center [675, 108] width 559 height 35
click at [804, 109] on button "Manage Companies" at bounding box center [896, 108] width 115 height 23
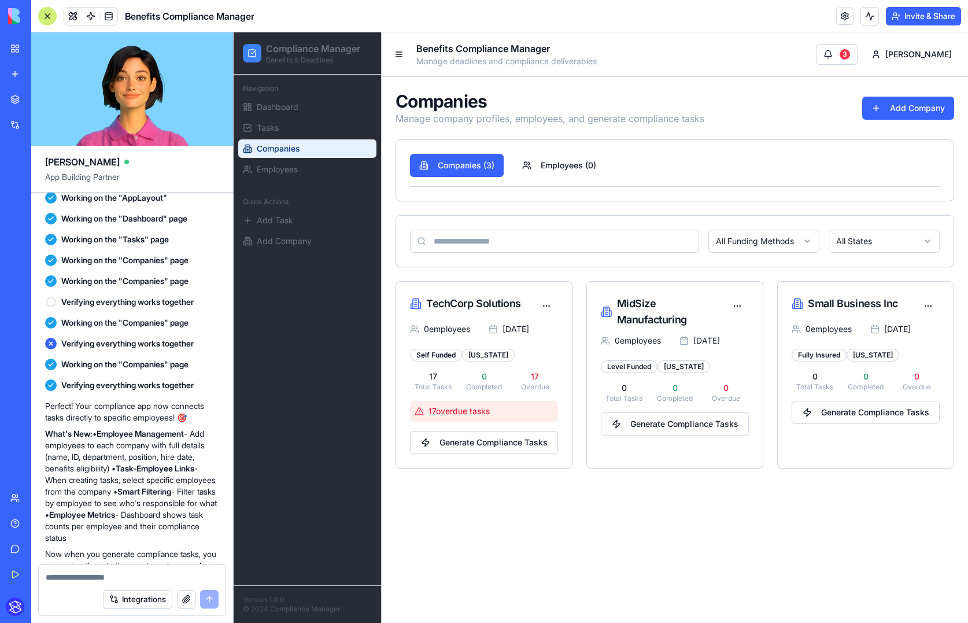
drag, startPoint x: 861, startPoint y: 40, endPoint x: 706, endPoint y: 64, distance: 156.8
click at [804, 41] on div "Benefits Compliance Manager Manage deadlines and compliance deliverables 3 Mich…" at bounding box center [675, 54] width 587 height 44
click at [302, 100] on link "Dashboard" at bounding box center [307, 107] width 138 height 19
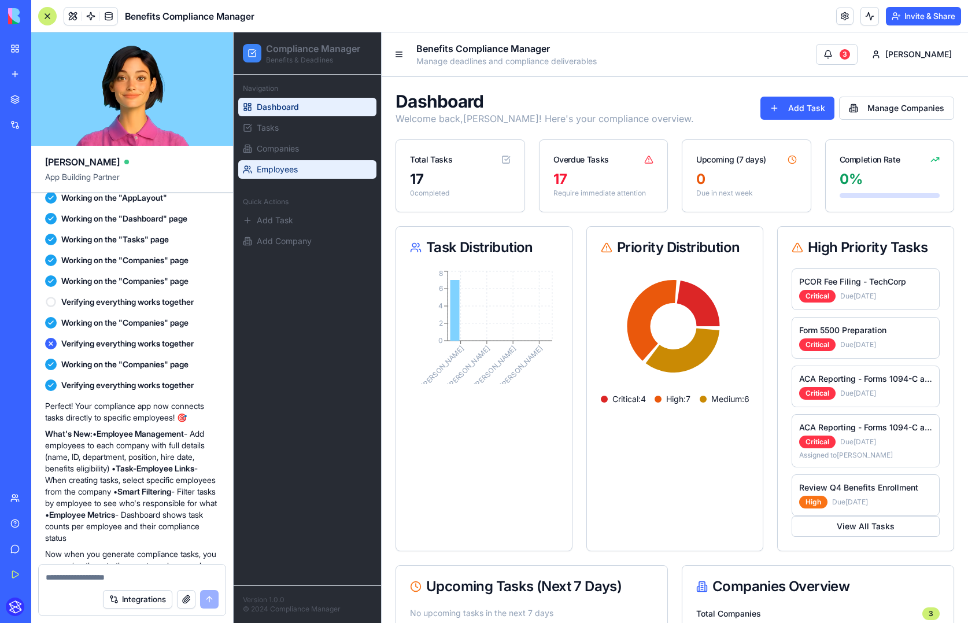
click at [272, 160] on link "Employees" at bounding box center [307, 169] width 138 height 19
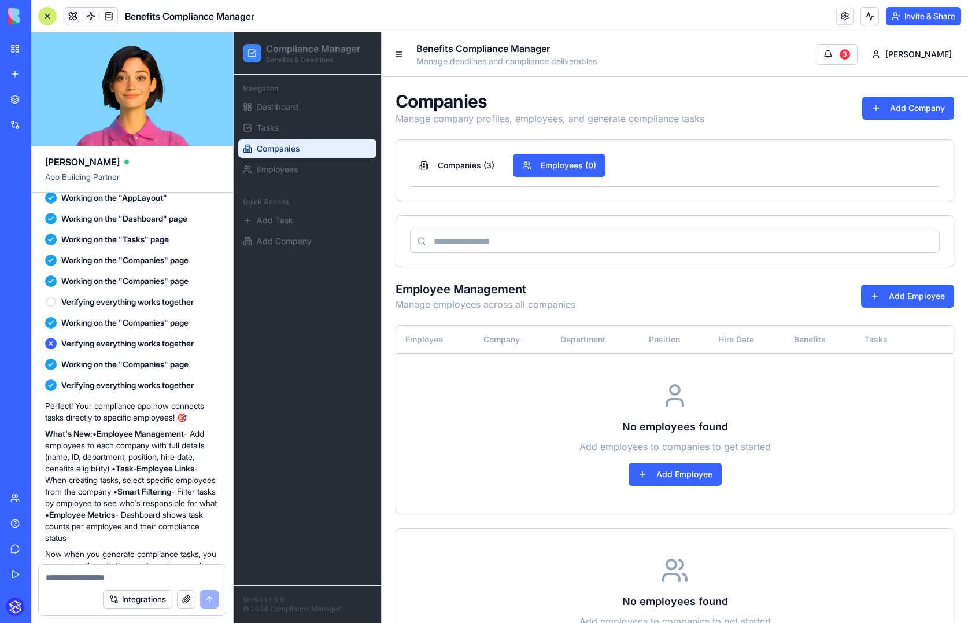
click at [274, 148] on span "Companies" at bounding box center [278, 149] width 43 height 12
click at [281, 130] on link "Tasks" at bounding box center [307, 128] width 138 height 19
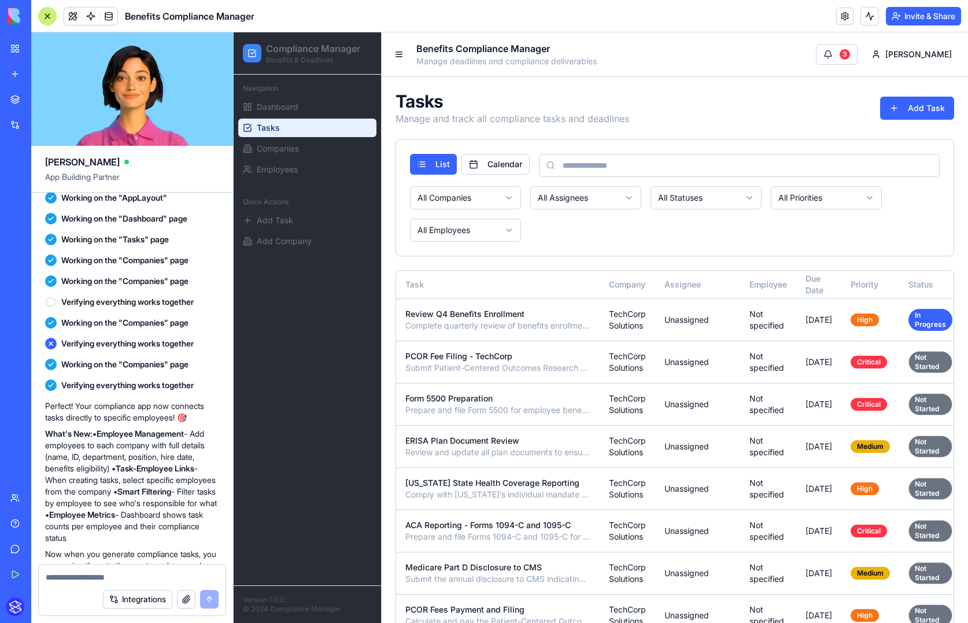
click at [292, 257] on div "Navigation Dashboard Tasks Companies Employees Quick Actions Add Task Add Compa…" at bounding box center [308, 330] width 148 height 511
click at [297, 239] on span "Add Company" at bounding box center [284, 241] width 55 height 12
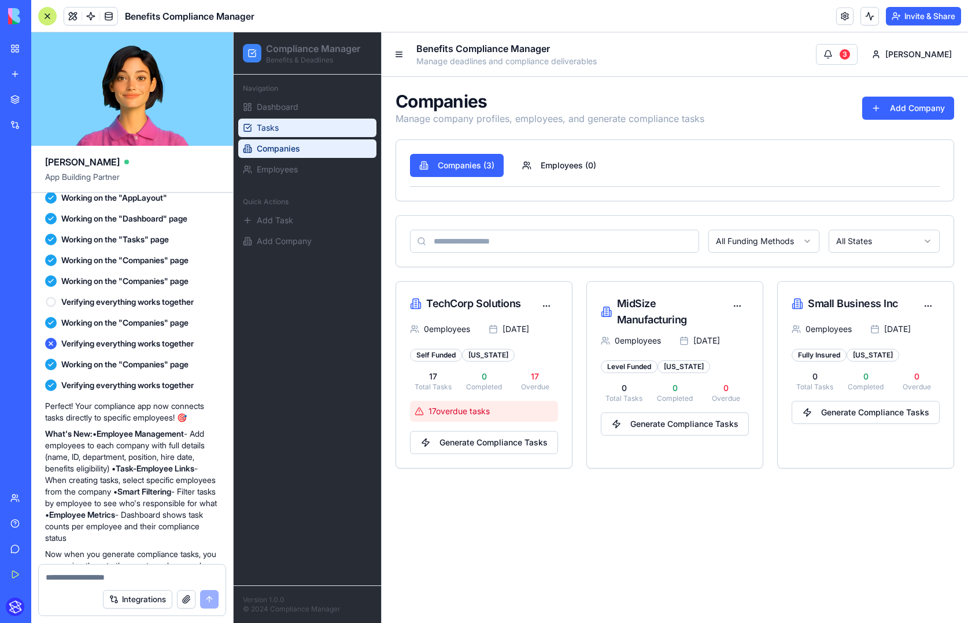
click at [301, 125] on link "Tasks" at bounding box center [307, 128] width 138 height 19
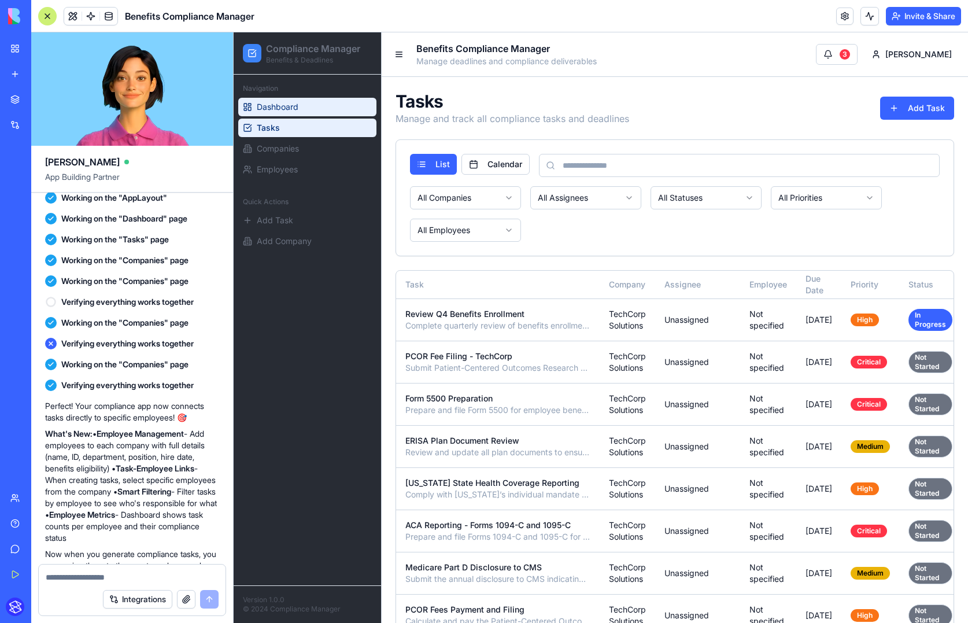
click at [303, 109] on link "Dashboard" at bounding box center [307, 107] width 138 height 19
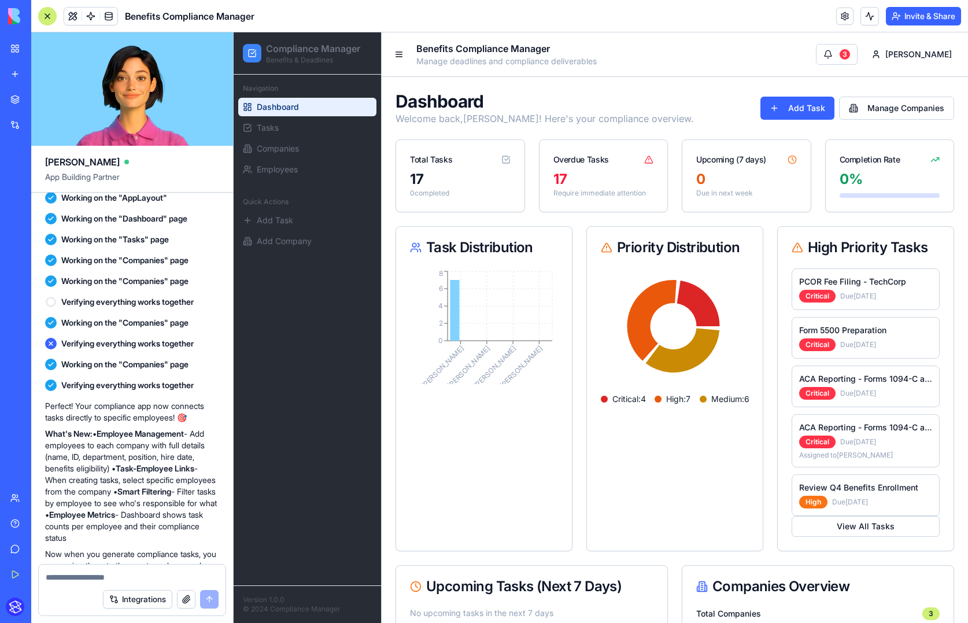
scroll to position [1151, 0]
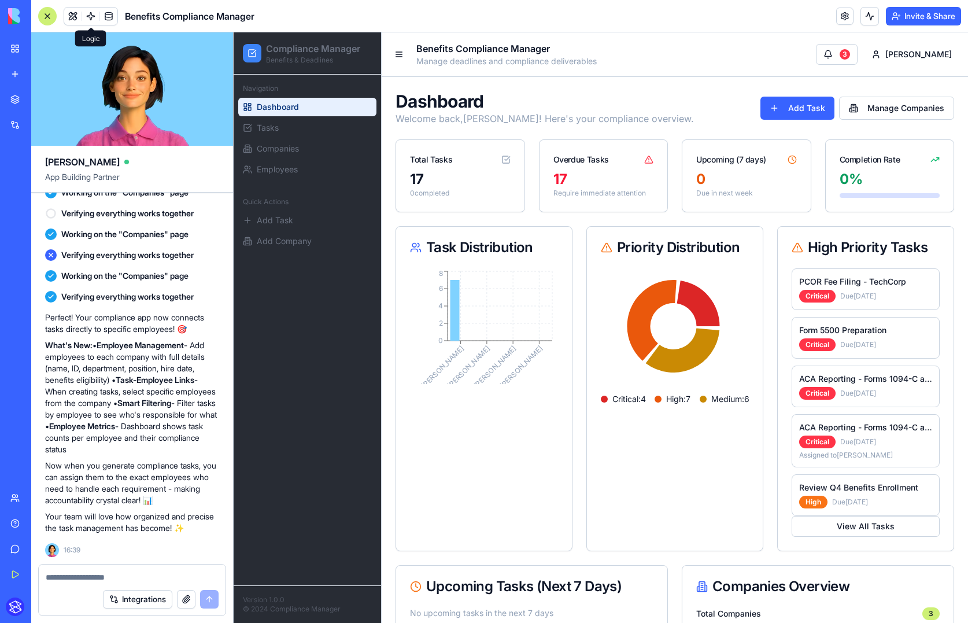
click at [90, 17] on span at bounding box center [91, 16] width 32 height 32
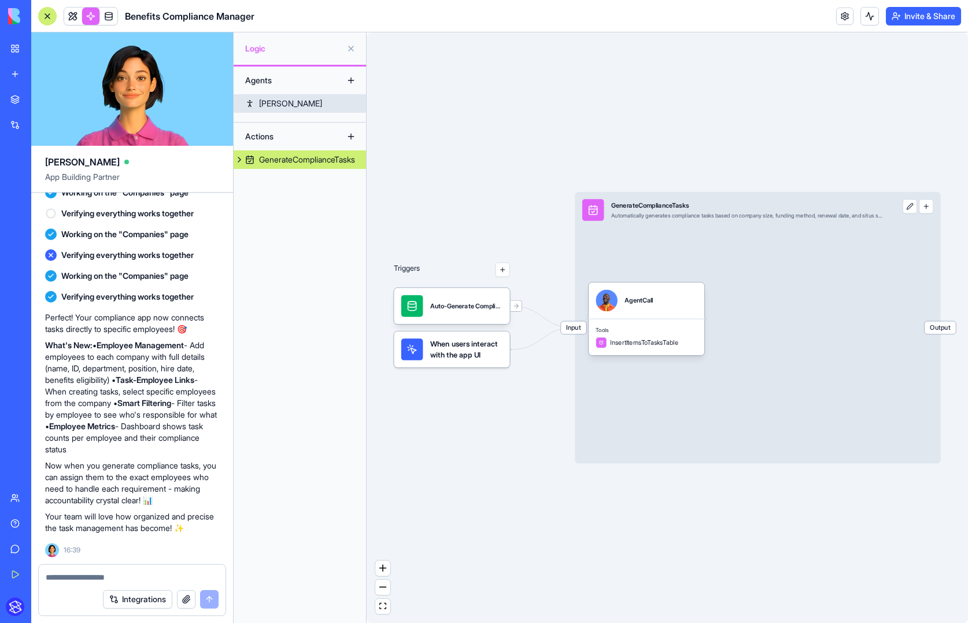
click at [283, 99] on link "Steve" at bounding box center [300, 103] width 132 height 19
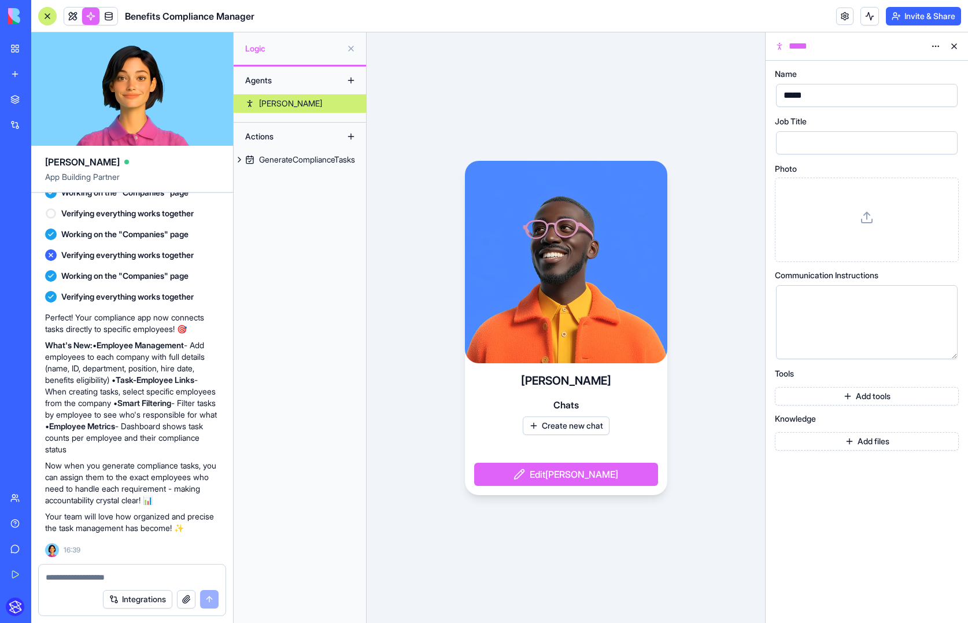
click at [278, 141] on div "Actions" at bounding box center [285, 136] width 93 height 19
click at [275, 159] on div "GenerateComplianceTasks" at bounding box center [307, 160] width 96 height 12
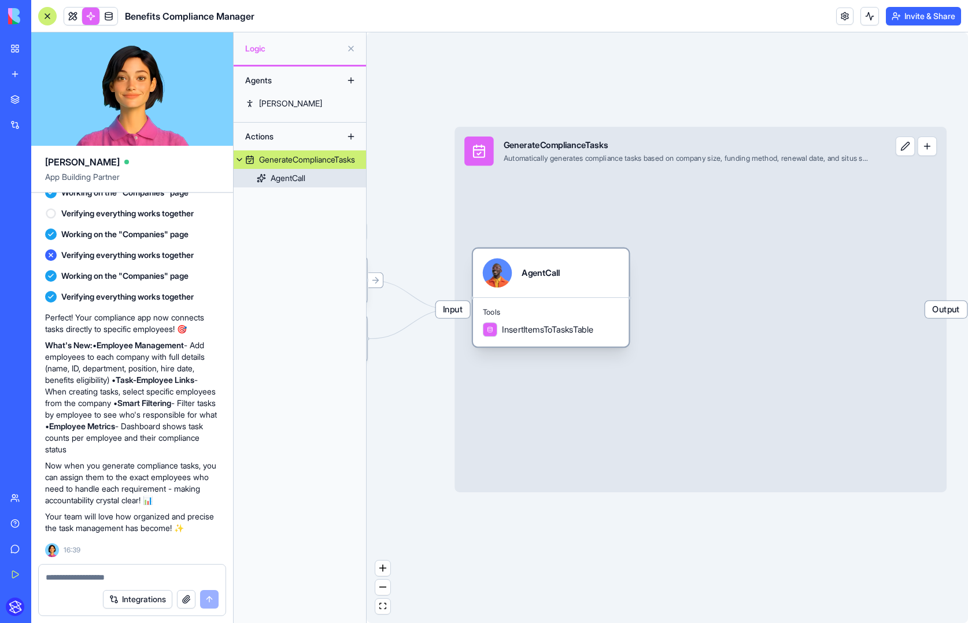
click at [558, 326] on span "InsertItemsToTasksTable" at bounding box center [547, 329] width 91 height 12
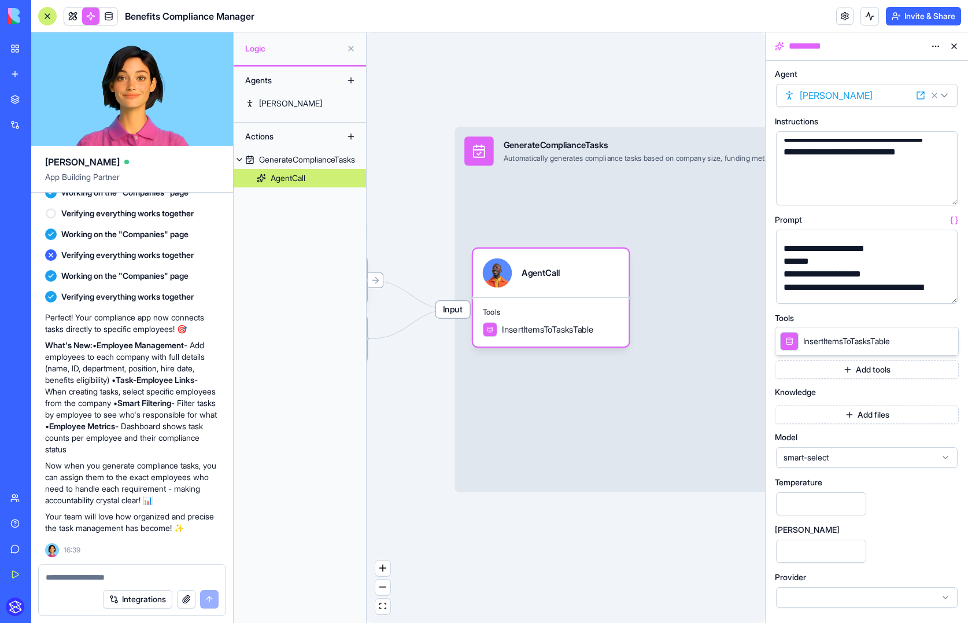
scroll to position [471, 0]
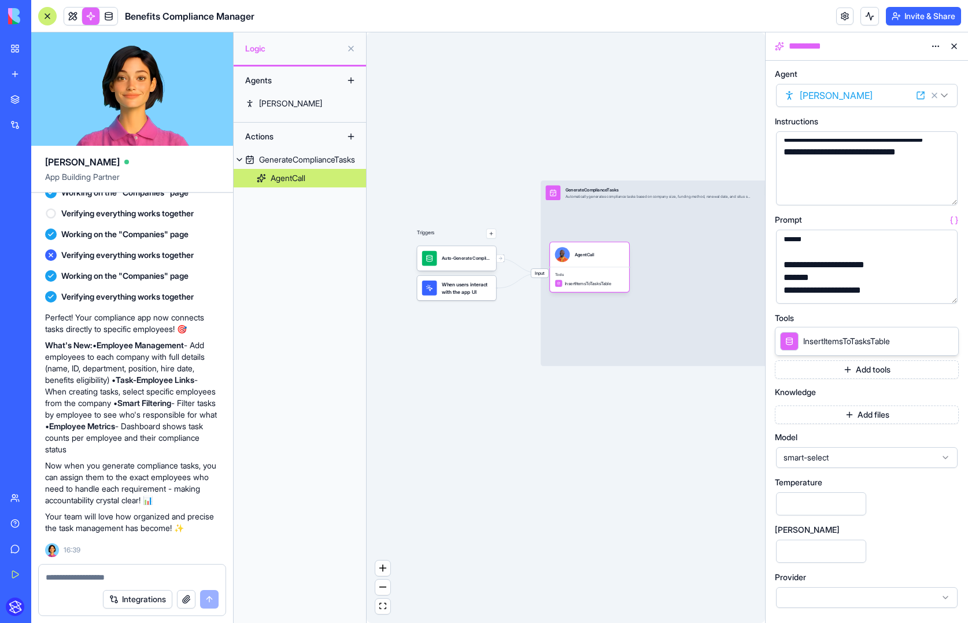
click at [804, 345] on span "InsertItemsToTasksTable" at bounding box center [847, 342] width 87 height 12
click at [804, 343] on span "InsertItemsToTasksTable" at bounding box center [847, 342] width 87 height 12
click at [688, 343] on div "Input GenerateComplianceTasks Automatically generates compliance tasks based on…" at bounding box center [666, 273] width 250 height 186
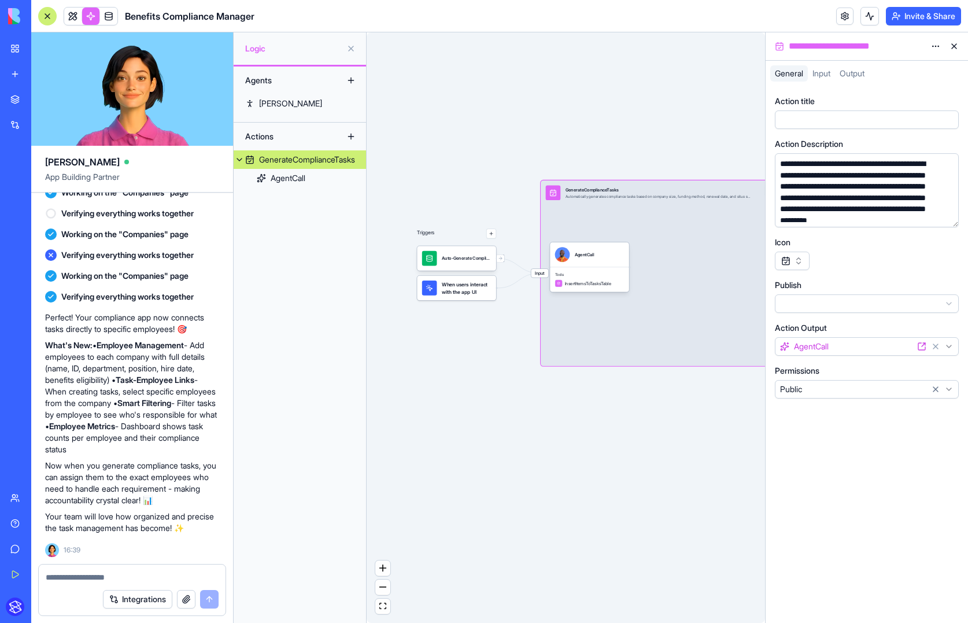
scroll to position [27, 0]
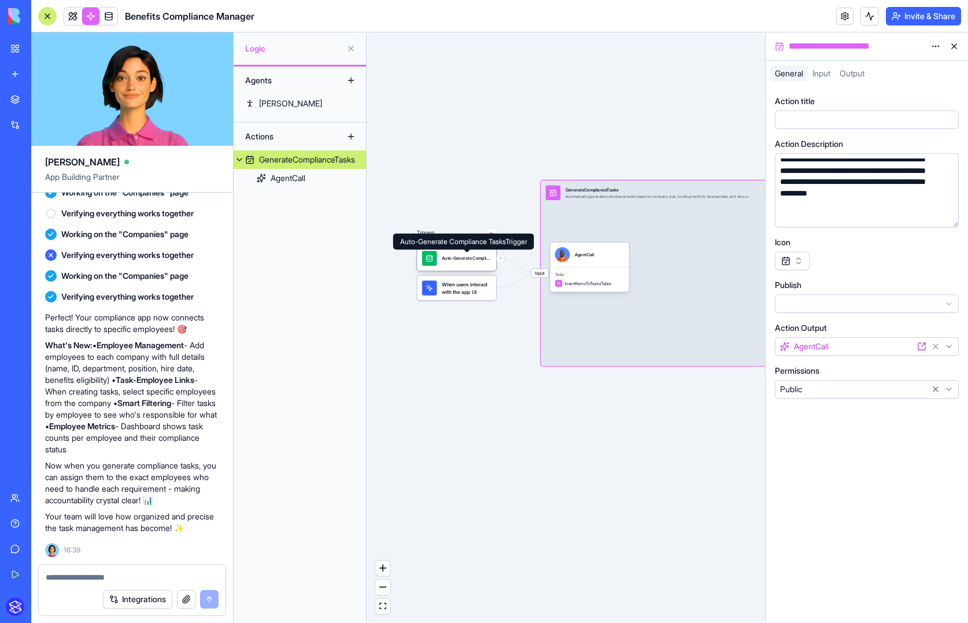
click at [452, 260] on div "Auto-Generate Compliance TasksTrigger" at bounding box center [467, 258] width 50 height 6
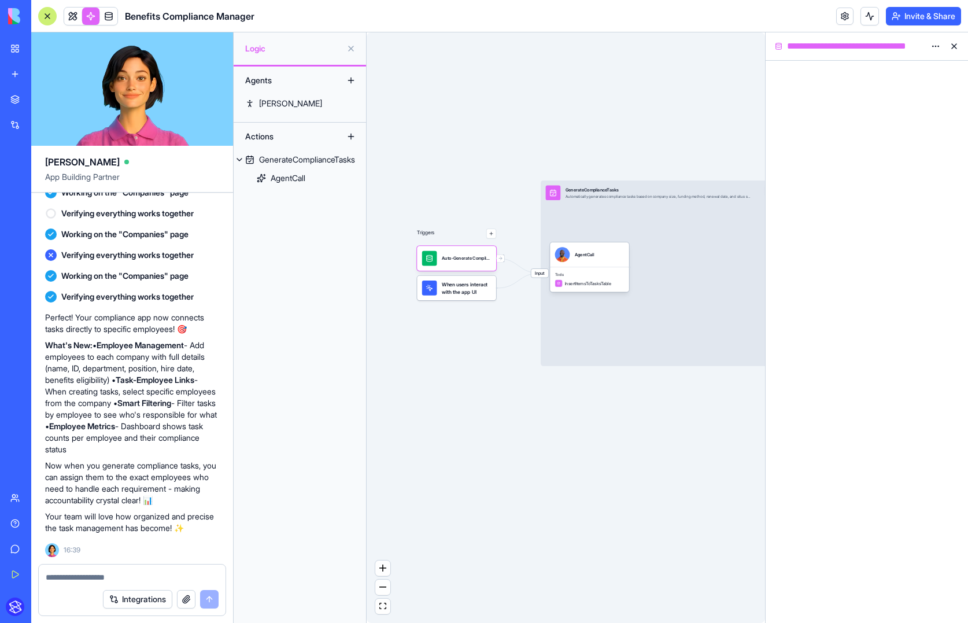
click at [455, 289] on span "When users interact with the app UI" at bounding box center [467, 288] width 50 height 15
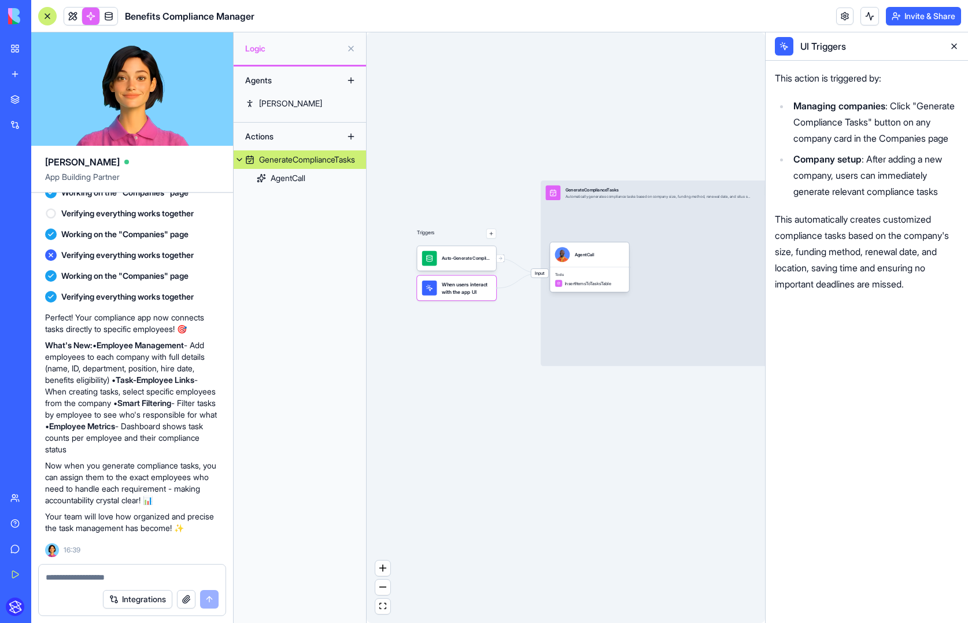
drag, startPoint x: 484, startPoint y: 338, endPoint x: 437, endPoint y: 337, distance: 46.9
click at [366, 315] on div ">> 1.00 << >> 1.00 << >> 1.00 << Ella App Building Partner An app to manage emp…" at bounding box center [499, 327] width 937 height 591
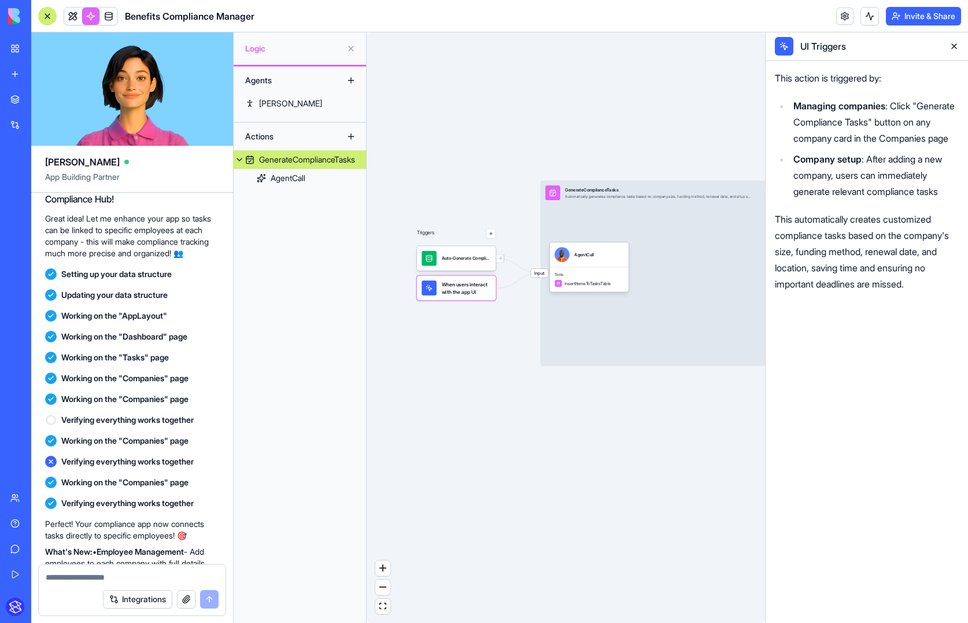
scroll to position [651, 0]
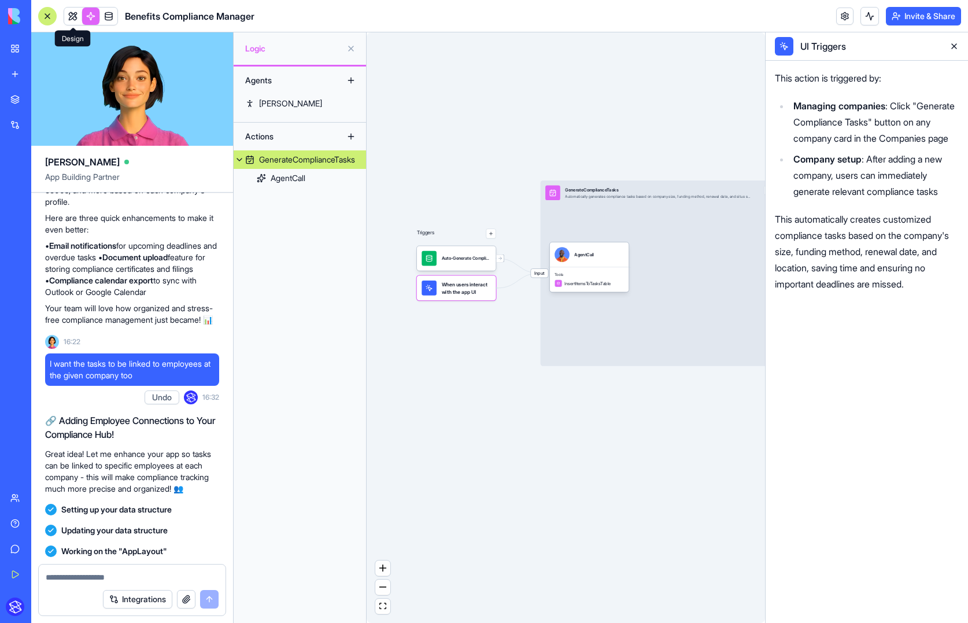
click at [69, 16] on link at bounding box center [72, 16] width 17 height 17
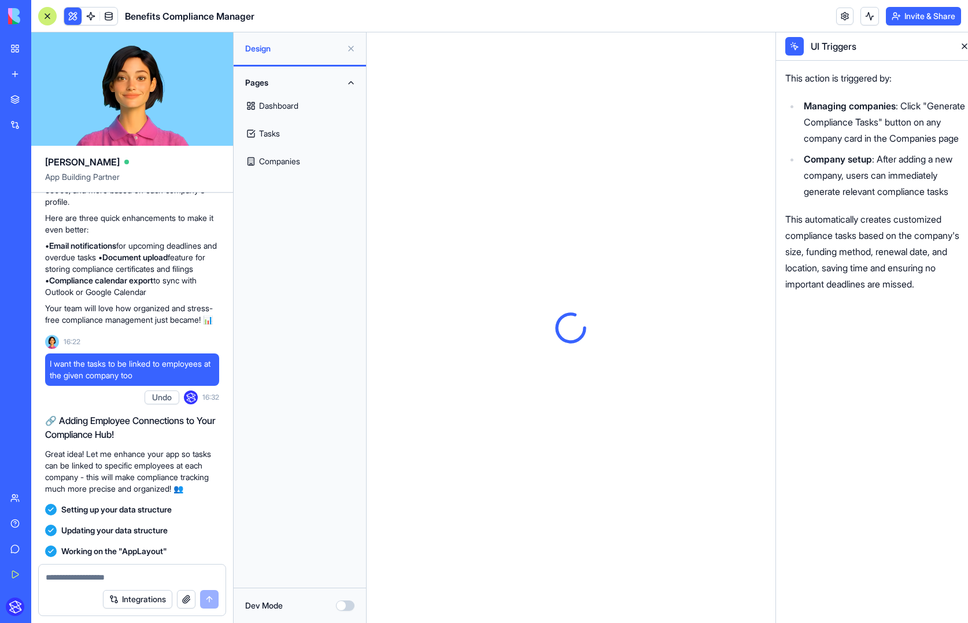
click at [46, 16] on div at bounding box center [47, 16] width 19 height 19
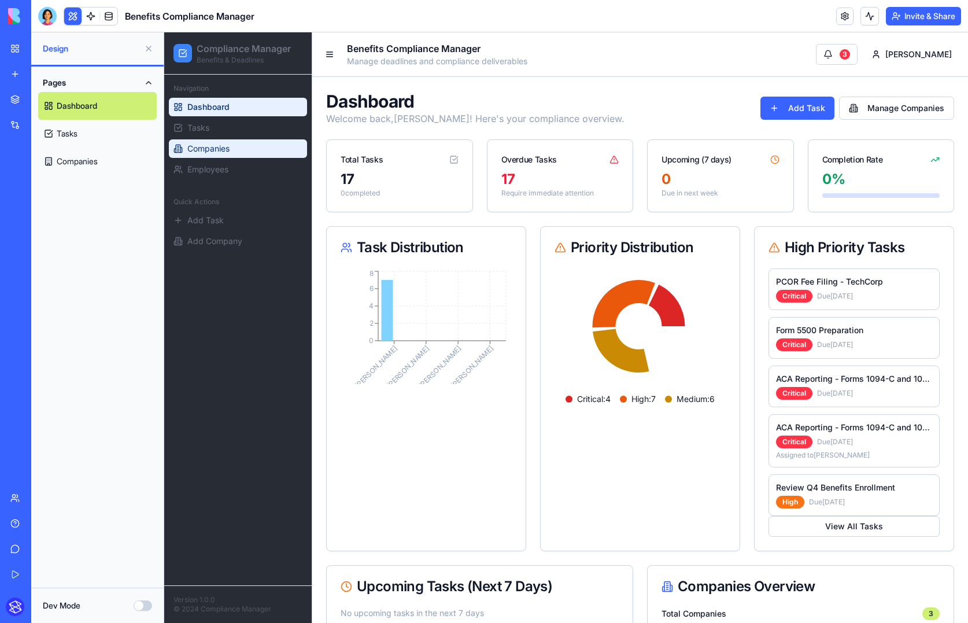
click at [213, 156] on link "Companies" at bounding box center [238, 148] width 138 height 19
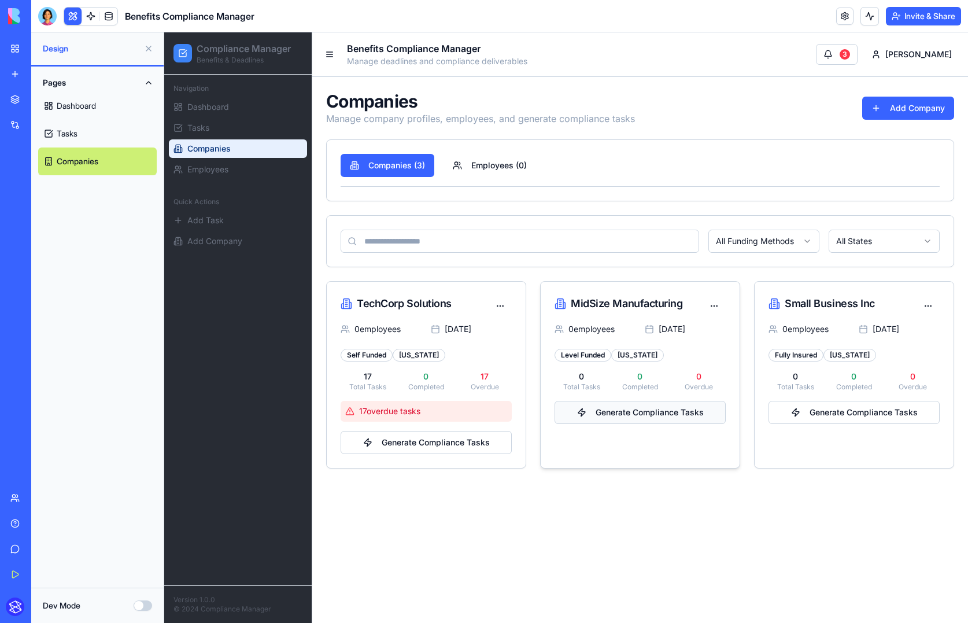
click at [627, 412] on button "Generate Compliance Tasks" at bounding box center [640, 412] width 171 height 23
click at [151, 45] on button at bounding box center [148, 48] width 19 height 19
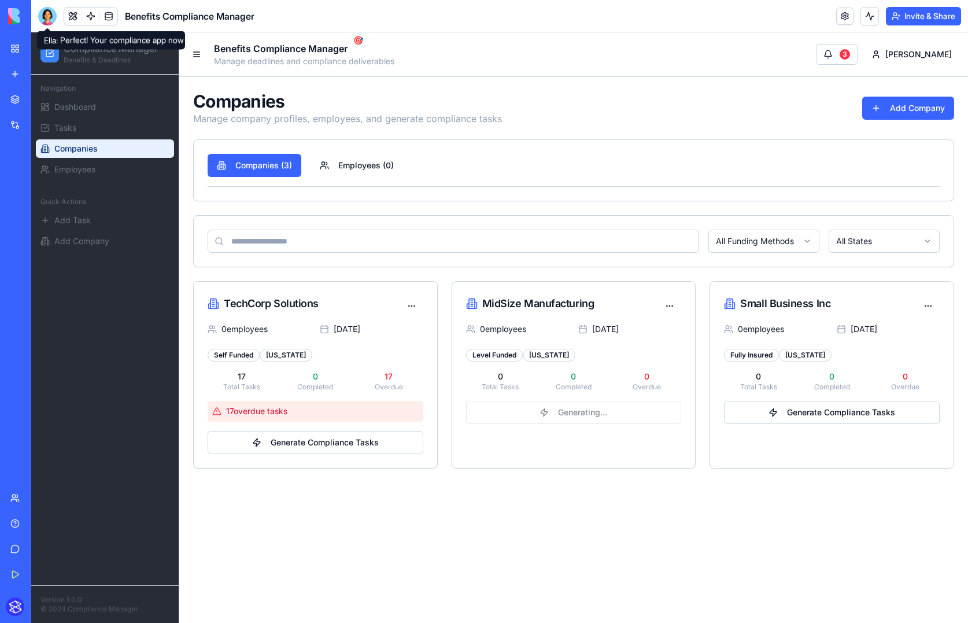
click at [53, 19] on div at bounding box center [47, 16] width 19 height 19
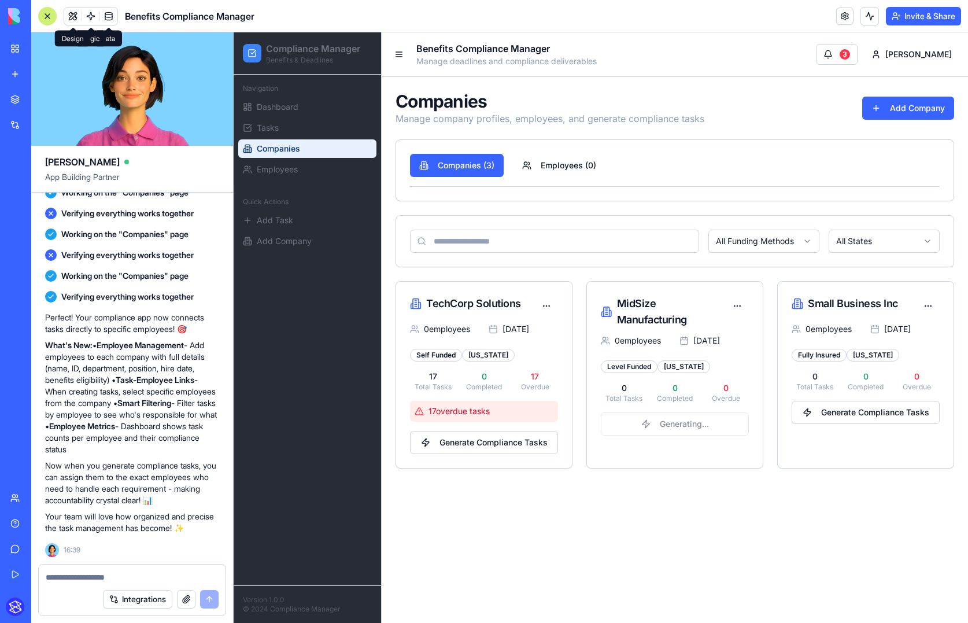
click at [73, 19] on button at bounding box center [72, 16] width 17 height 17
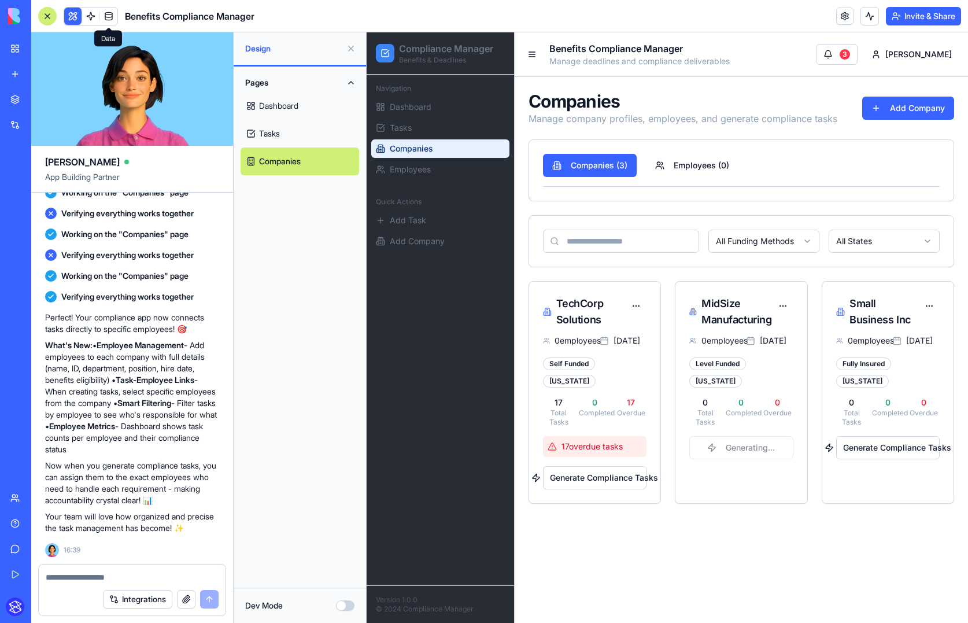
click at [94, 18] on span at bounding box center [109, 16] width 32 height 32
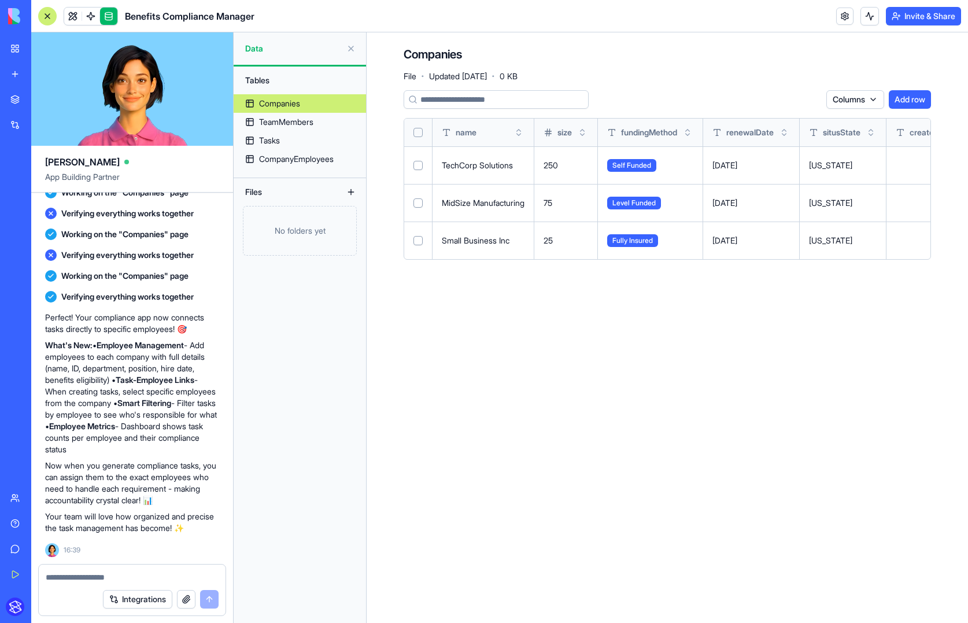
click at [104, 18] on link at bounding box center [108, 16] width 17 height 17
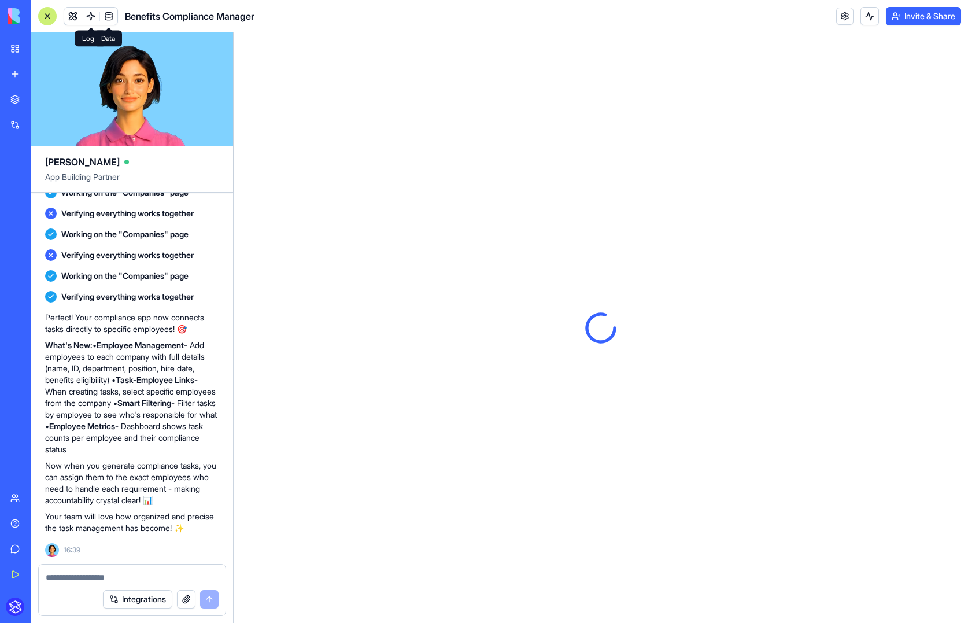
click at [109, 16] on link at bounding box center [108, 16] width 17 height 17
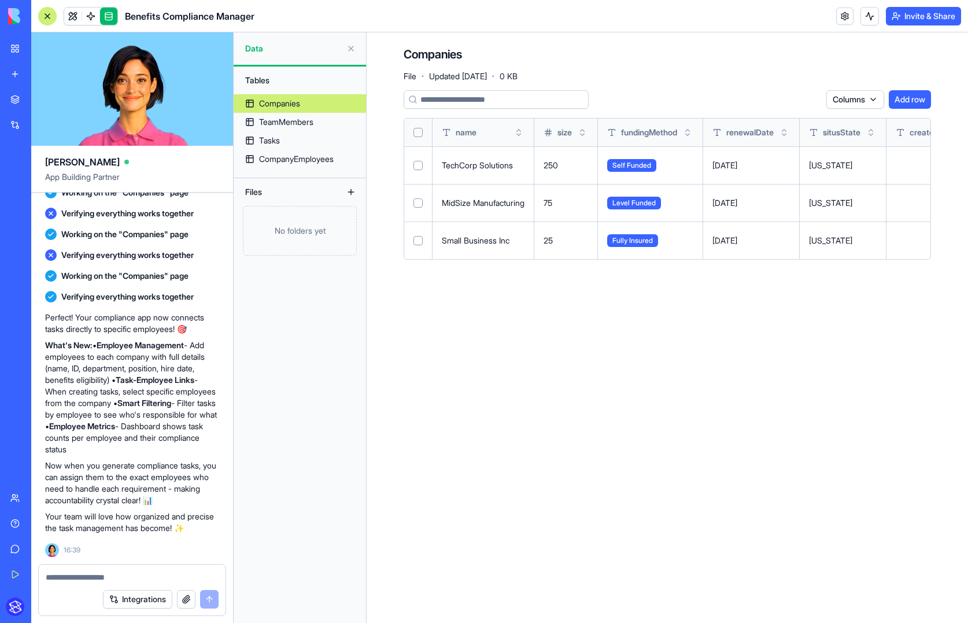
click at [109, 16] on link at bounding box center [108, 16] width 17 height 17
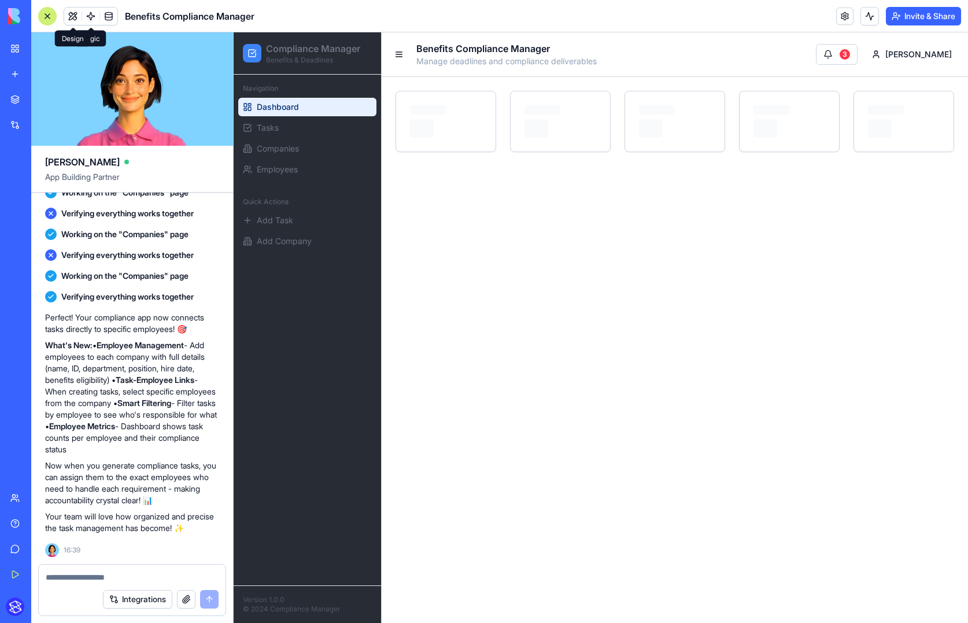
click at [65, 17] on button at bounding box center [72, 16] width 17 height 17
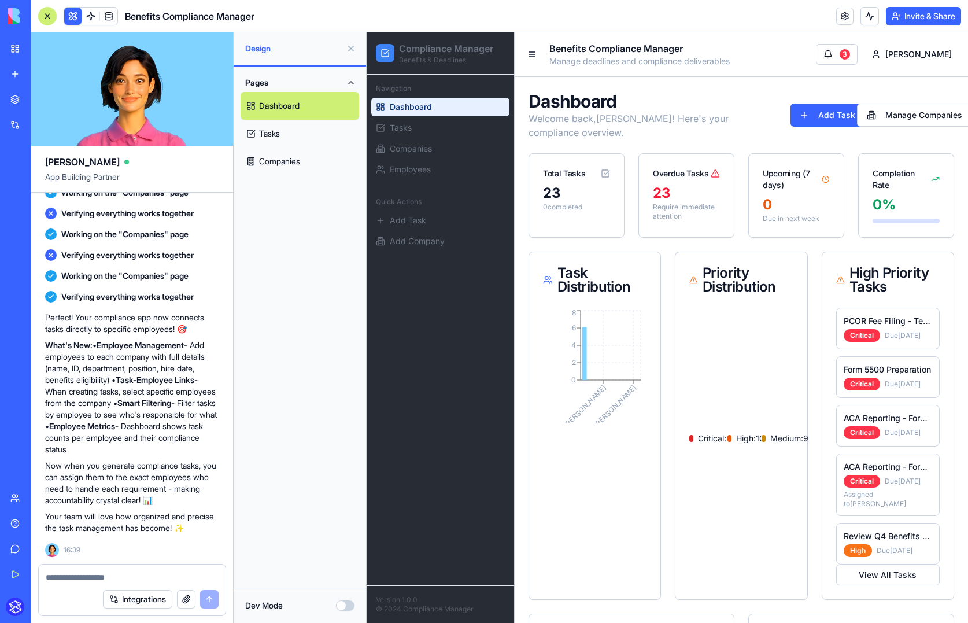
click at [72, 17] on button at bounding box center [72, 16] width 17 height 17
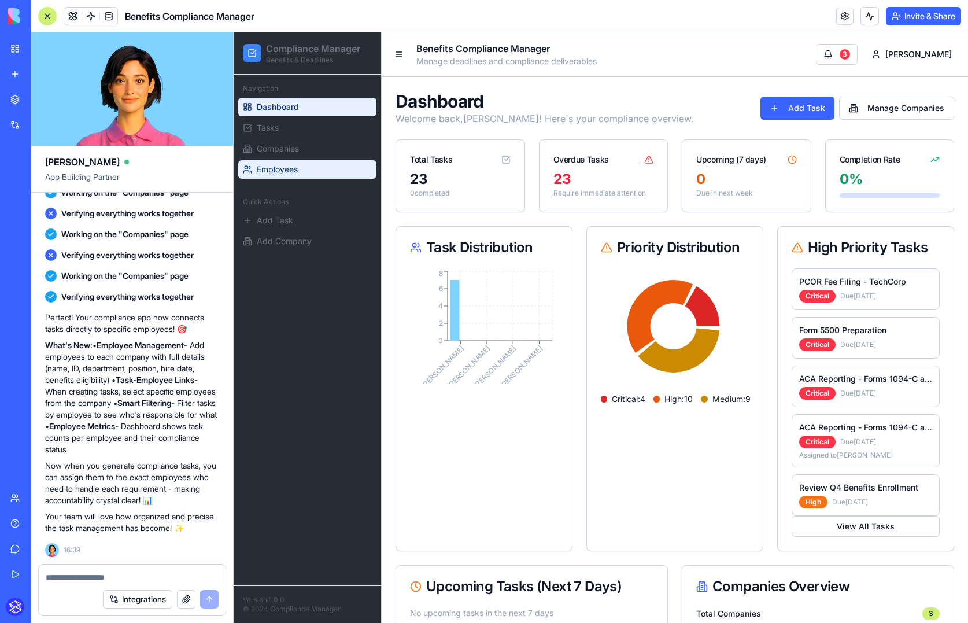
click at [297, 168] on span "Employees" at bounding box center [277, 170] width 41 height 12
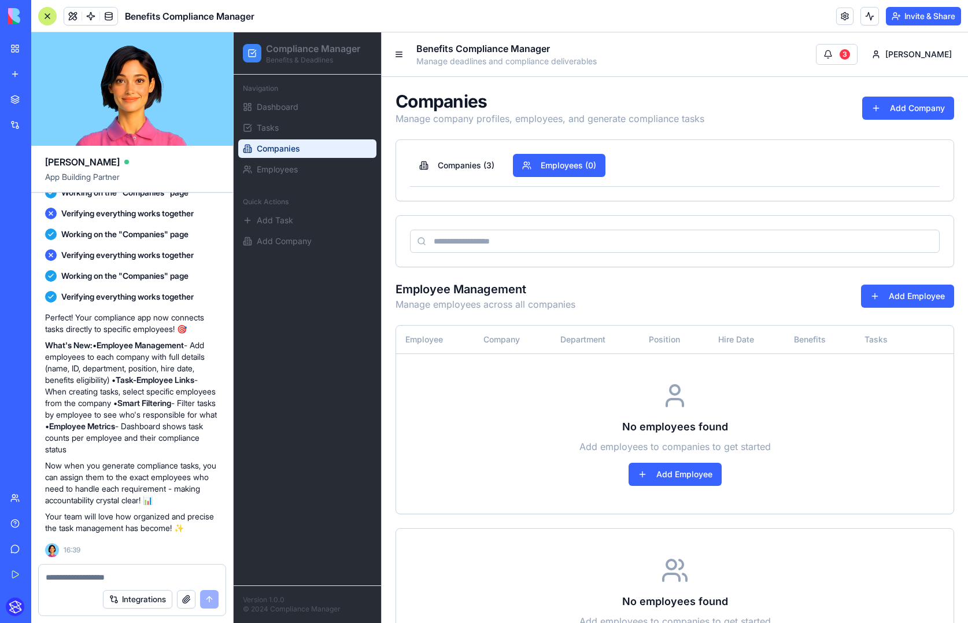
click at [303, 153] on link "Companies" at bounding box center [307, 148] width 138 height 19
click at [297, 135] on link "Tasks" at bounding box center [307, 128] width 138 height 19
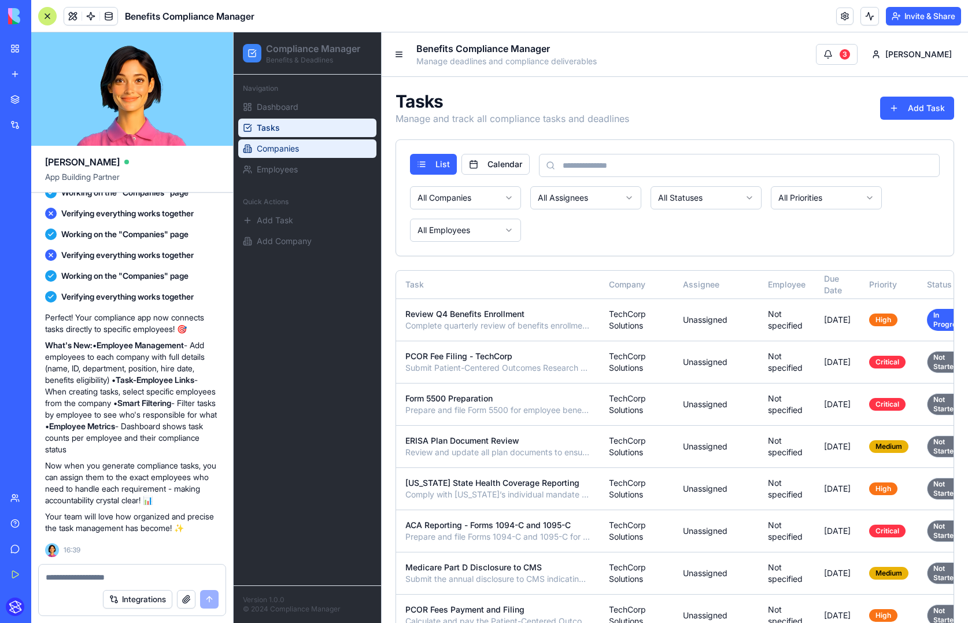
click at [297, 152] on span "Companies" at bounding box center [278, 149] width 42 height 12
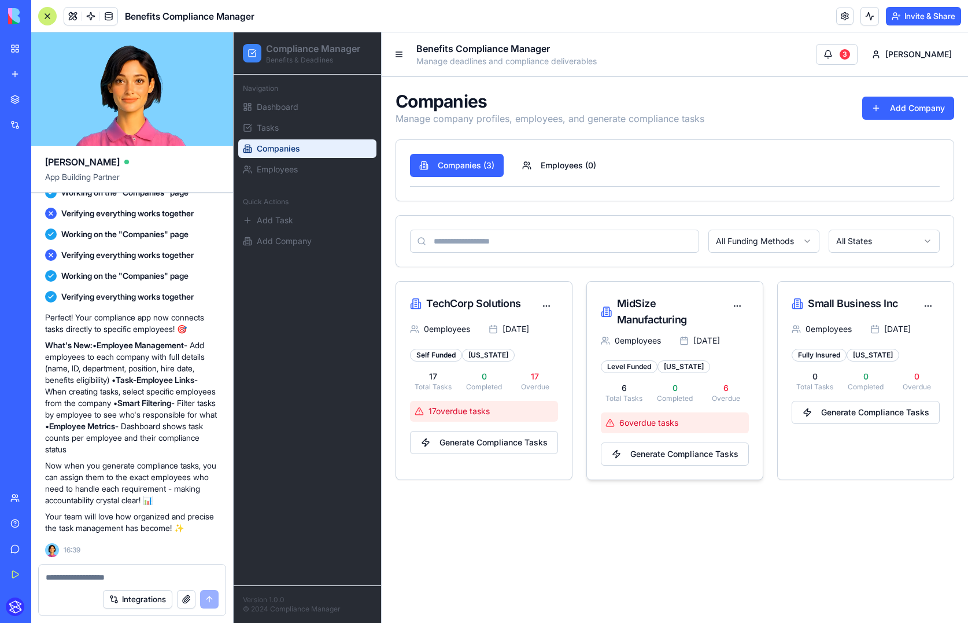
click at [727, 395] on p "Overdue" at bounding box center [726, 398] width 46 height 9
click at [731, 386] on p "6" at bounding box center [726, 388] width 46 height 12
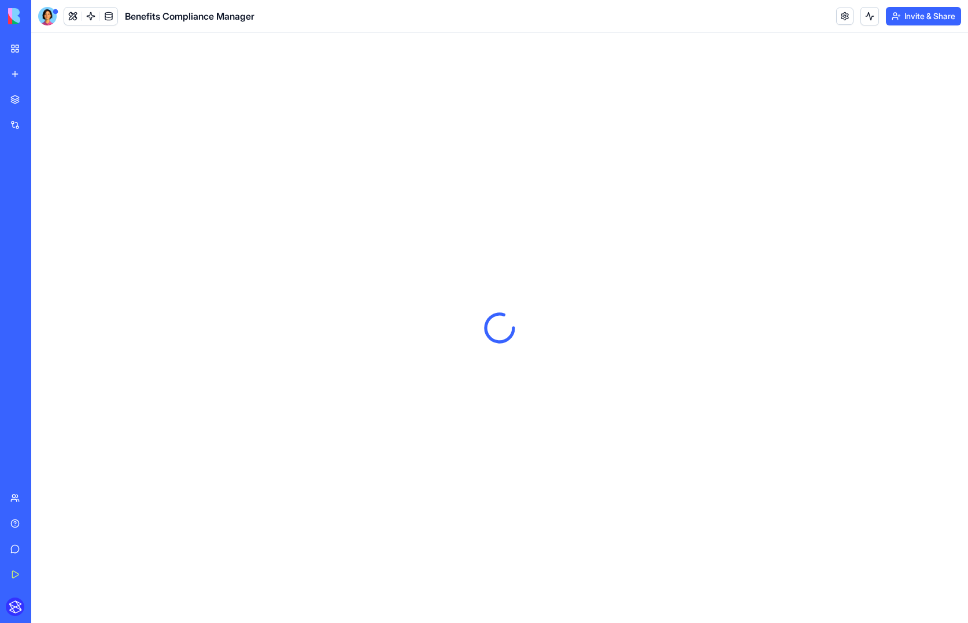
click at [17, 15] on img at bounding box center [44, 16] width 72 height 16
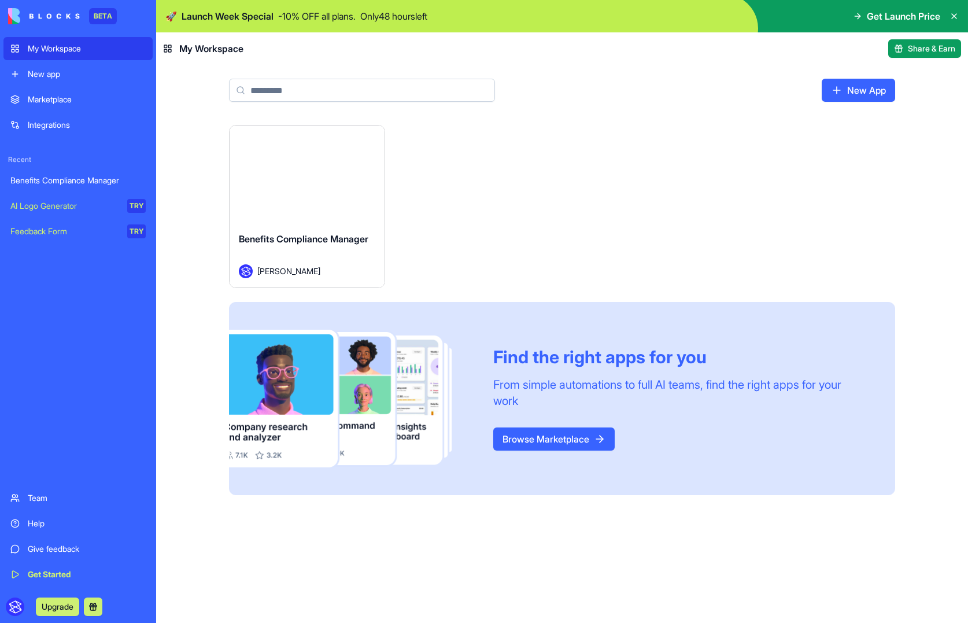
click at [46, 51] on div "My Workspace" at bounding box center [87, 49] width 118 height 12
click at [69, 88] on link "Marketplace" at bounding box center [77, 99] width 149 height 23
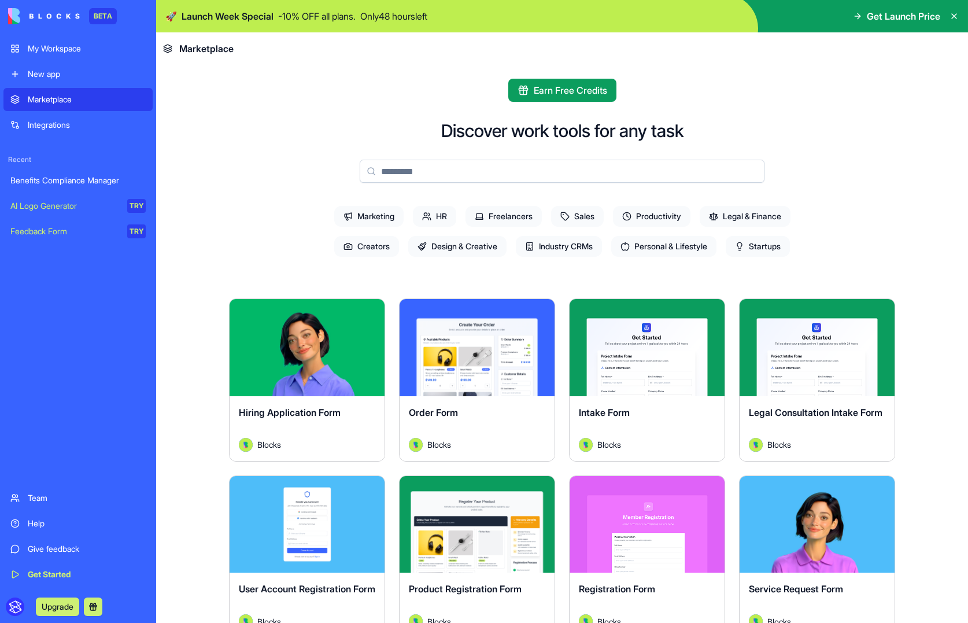
click at [410, 95] on div "Earn Free Credits" at bounding box center [562, 90] width 666 height 23
drag, startPoint x: 274, startPoint y: 176, endPoint x: 230, endPoint y: 179, distance: 44.6
click at [61, 76] on div "New app" at bounding box center [87, 74] width 118 height 12
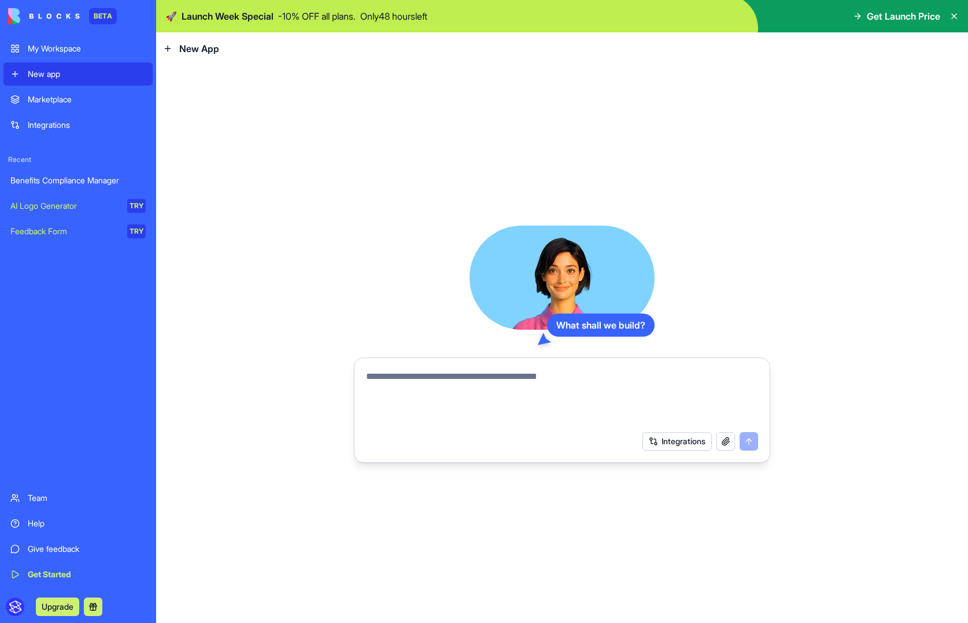
click at [675, 438] on button "Integrations" at bounding box center [677, 441] width 69 height 19
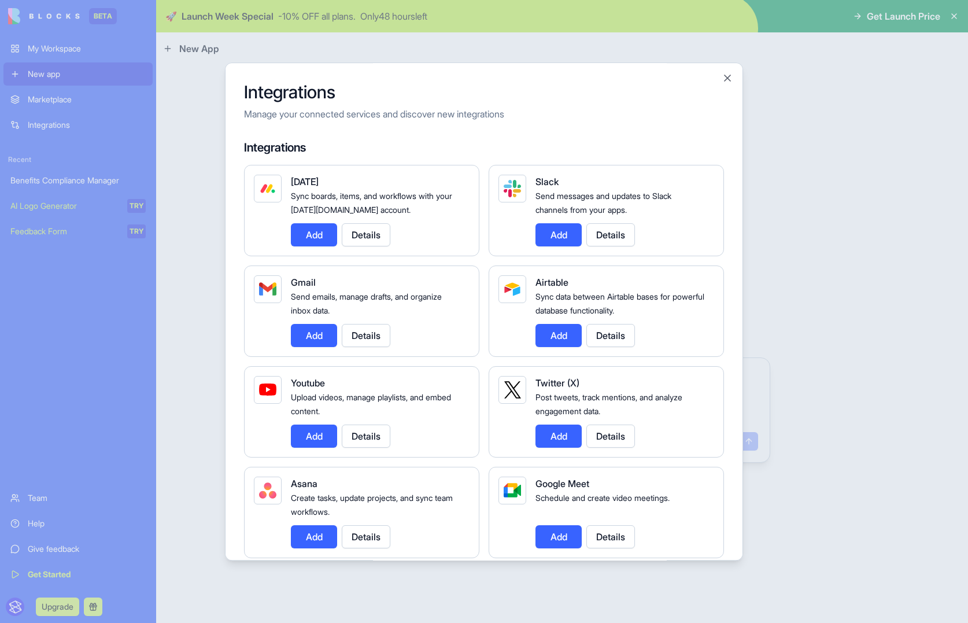
click at [557, 337] on button "Add" at bounding box center [559, 335] width 46 height 23
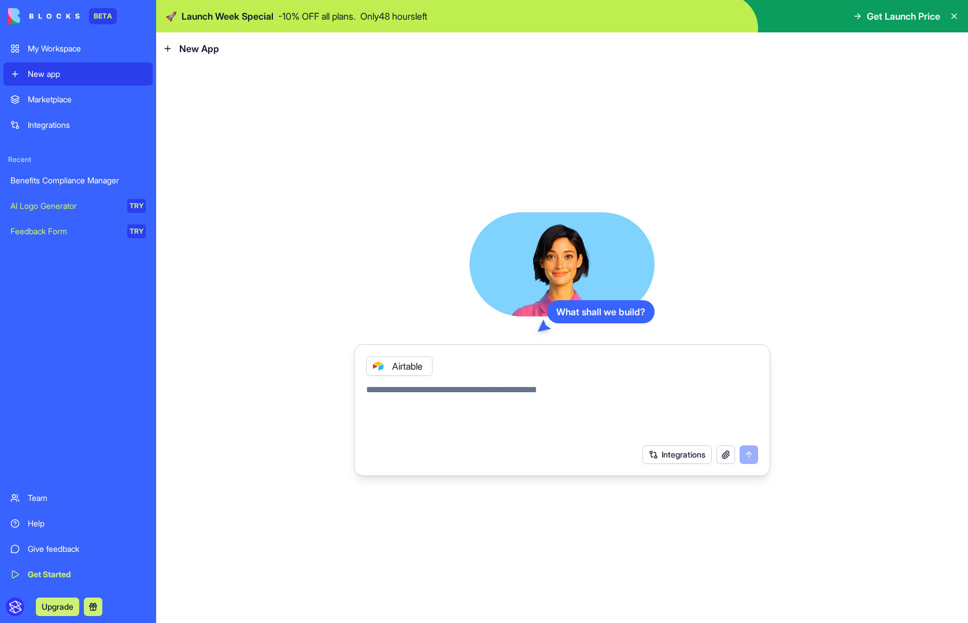
click at [499, 400] on textarea at bounding box center [562, 411] width 392 height 56
click at [547, 399] on textarea at bounding box center [562, 411] width 392 height 56
type textarea "**********"
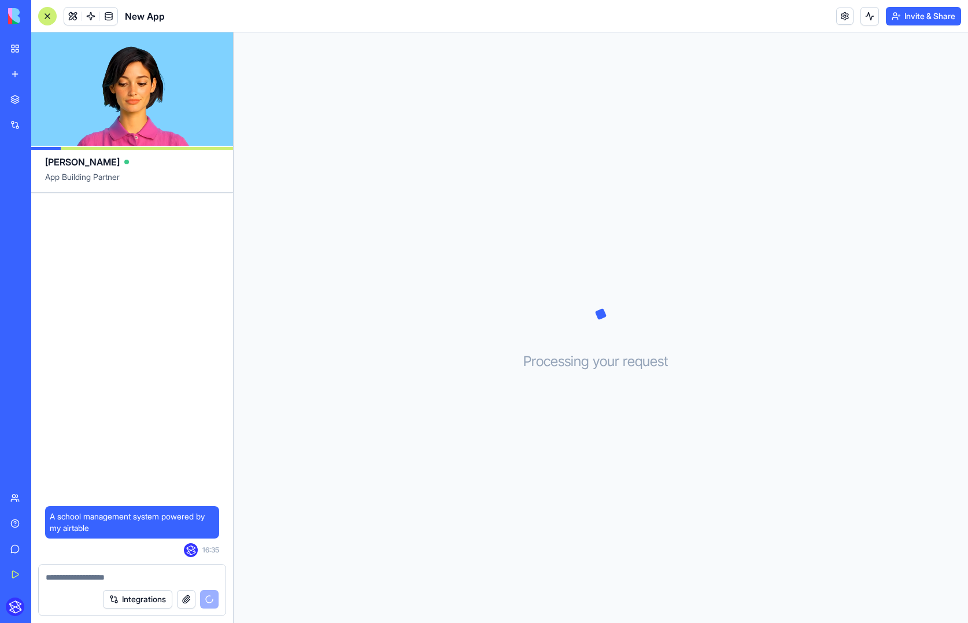
click at [138, 600] on button "Integrations" at bounding box center [137, 599] width 69 height 19
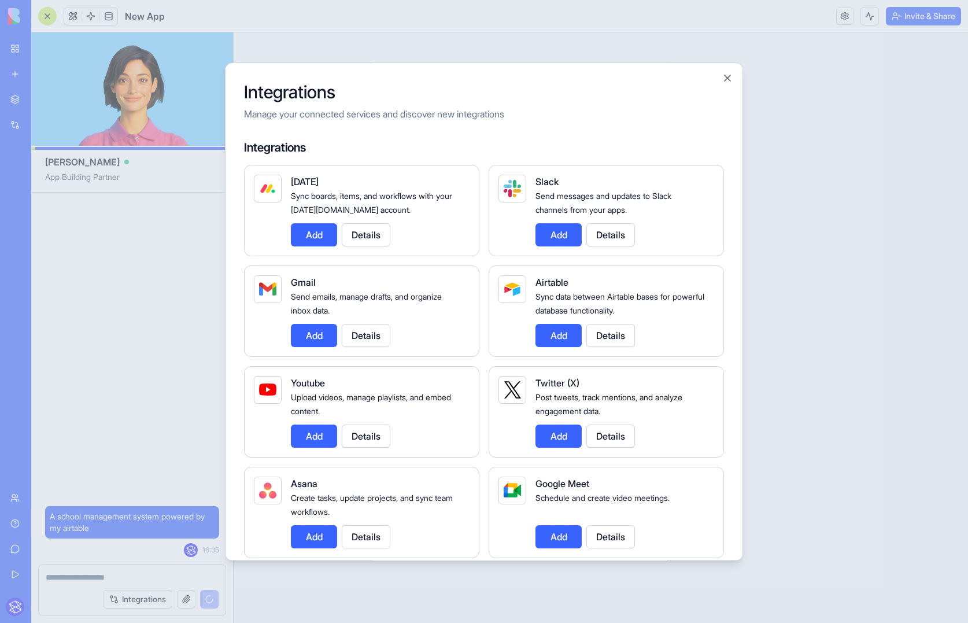
click at [138, 600] on div at bounding box center [484, 311] width 968 height 623
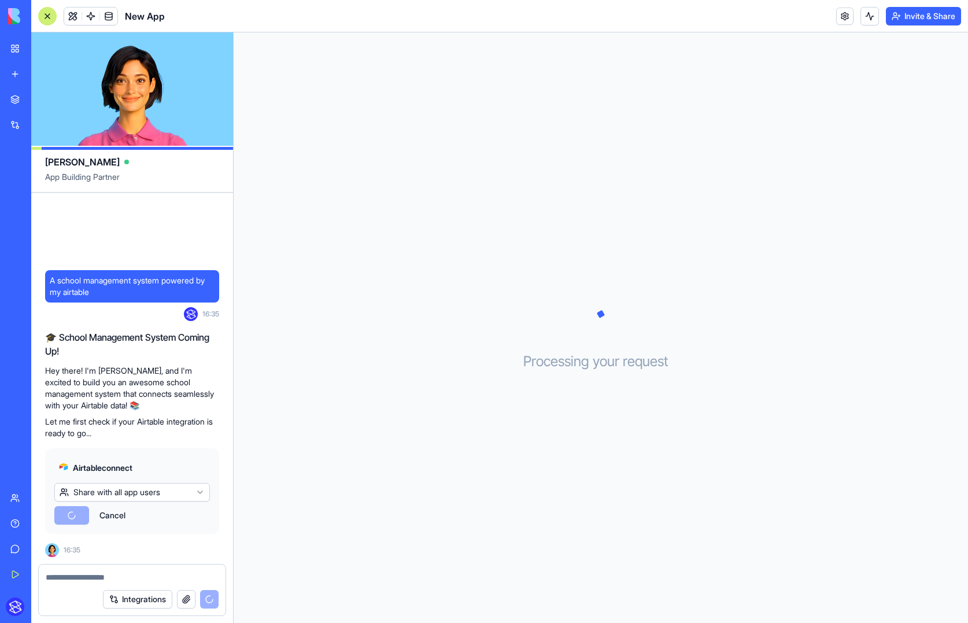
click at [132, 493] on html "BETA My Workspace New app Marketplace Integrations Recent Benefits Compliance M…" at bounding box center [484, 311] width 968 height 623
click at [132, 431] on html "BETA My Workspace New app Marketplace Integrations Recent Benefits Compliance M…" at bounding box center [484, 311] width 968 height 623
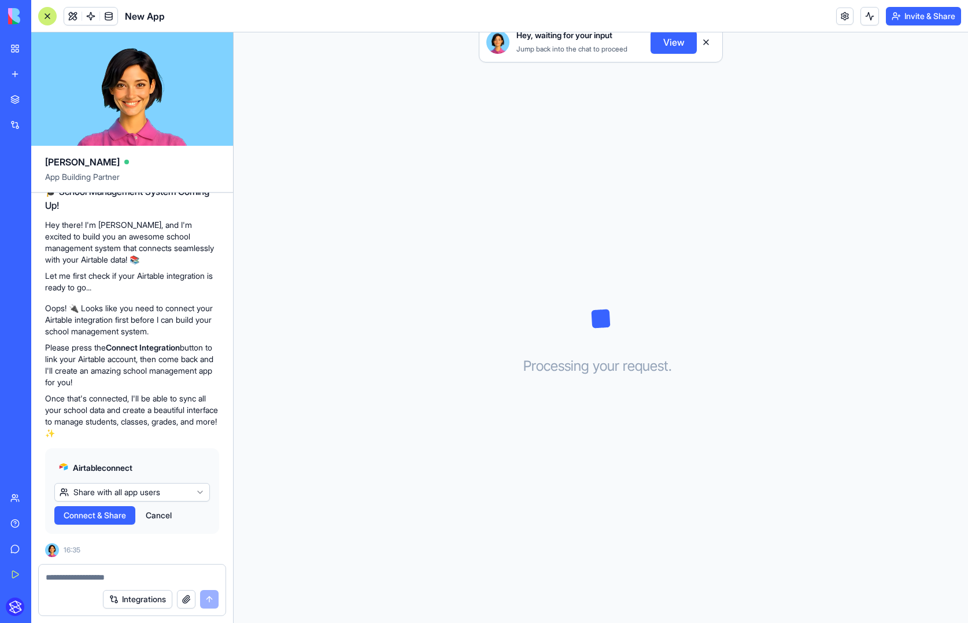
click at [95, 517] on span "Connect & Share" at bounding box center [95, 516] width 62 height 12
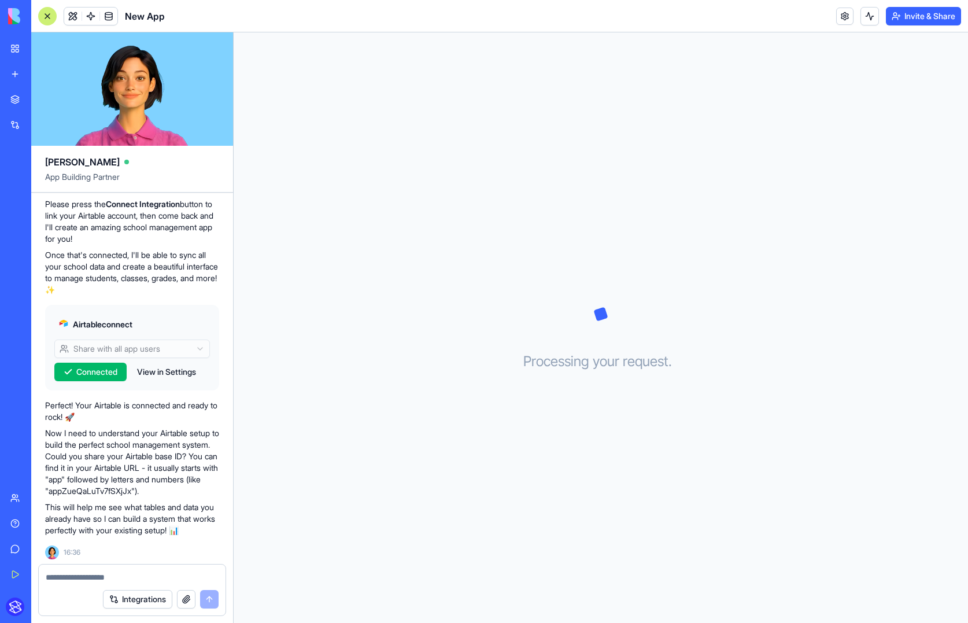
scroll to position [217, 0]
click at [150, 574] on textarea at bounding box center [132, 578] width 173 height 12
paste textarea "**********"
type textarea "**********"
click at [208, 599] on button "submit" at bounding box center [209, 599] width 19 height 19
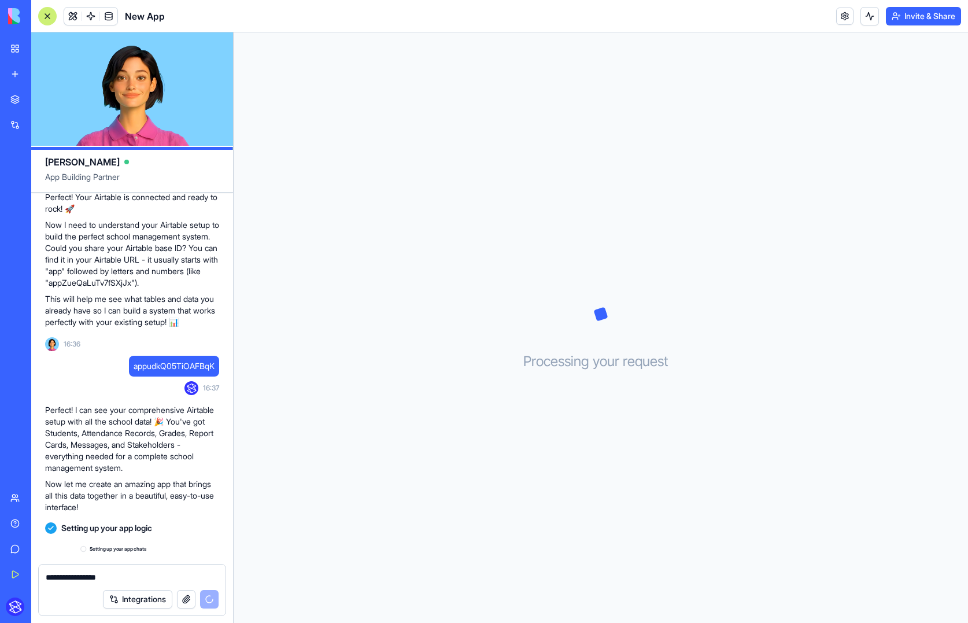
scroll to position [448, 0]
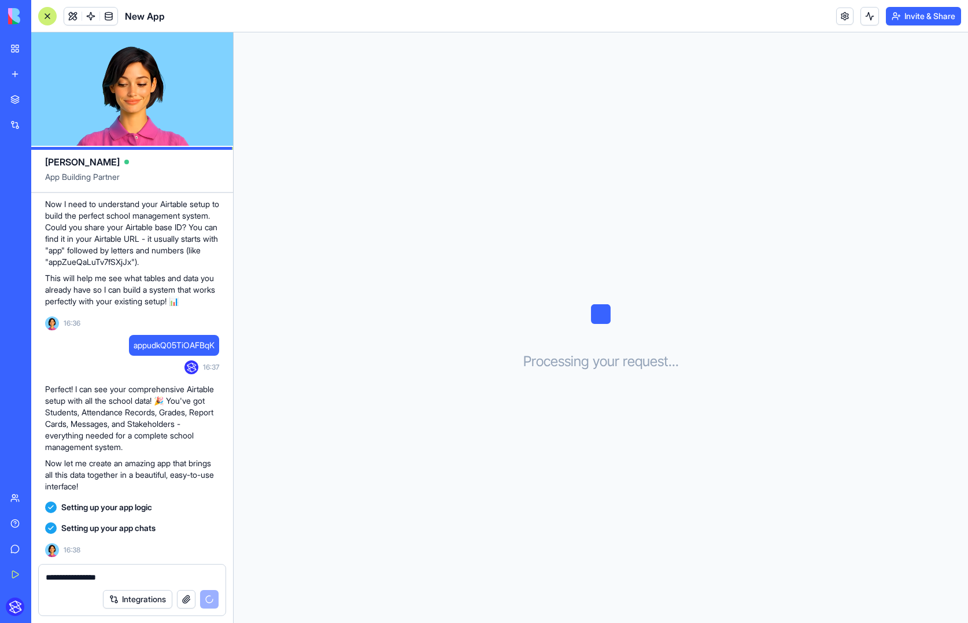
click at [139, 599] on button "Integrations" at bounding box center [137, 599] width 69 height 19
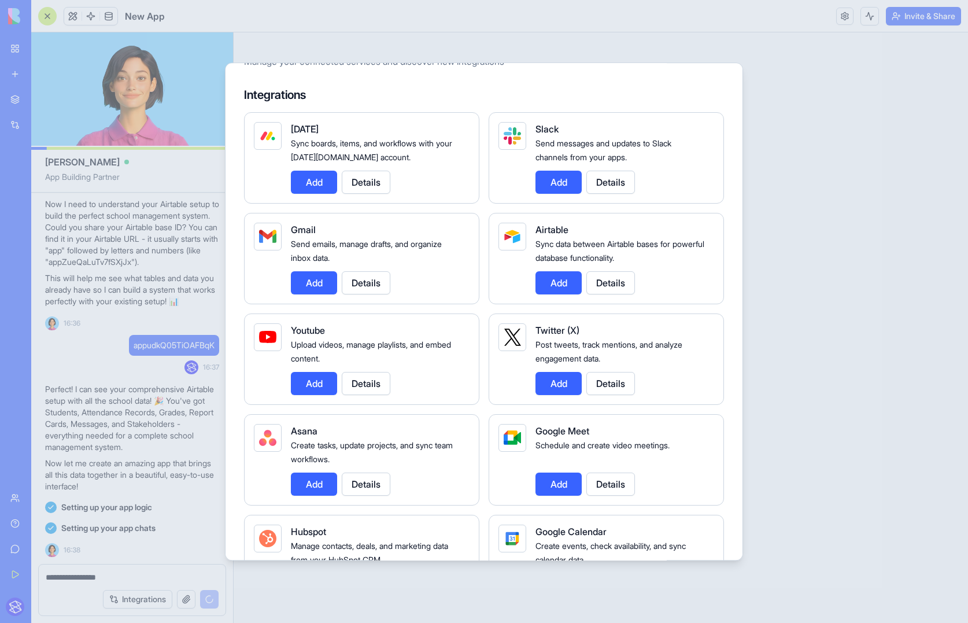
scroll to position [43, 0]
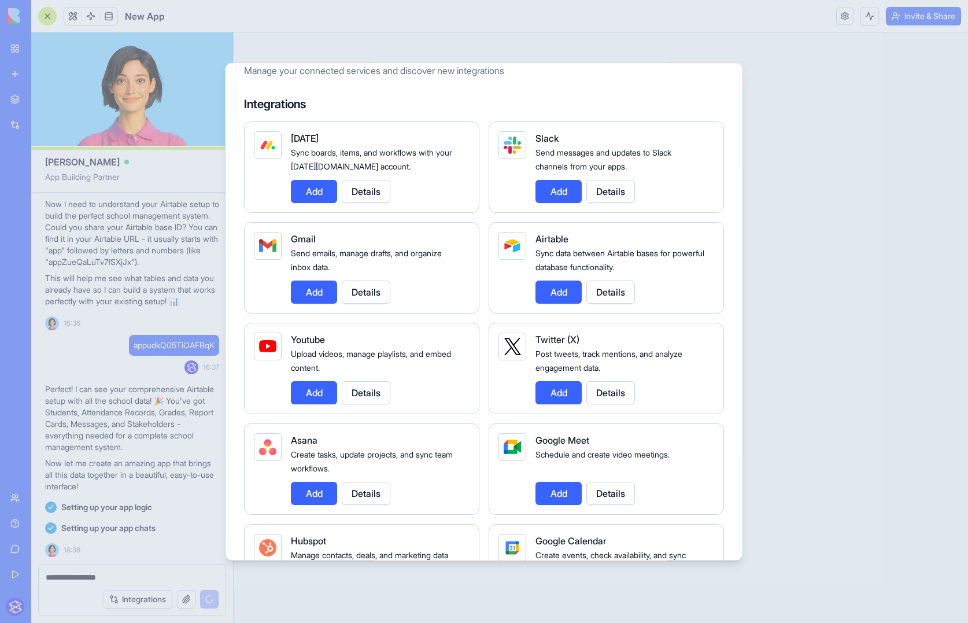
click at [555, 250] on span "Sync data between Airtable bases for powerful database functionality." at bounding box center [620, 260] width 169 height 24
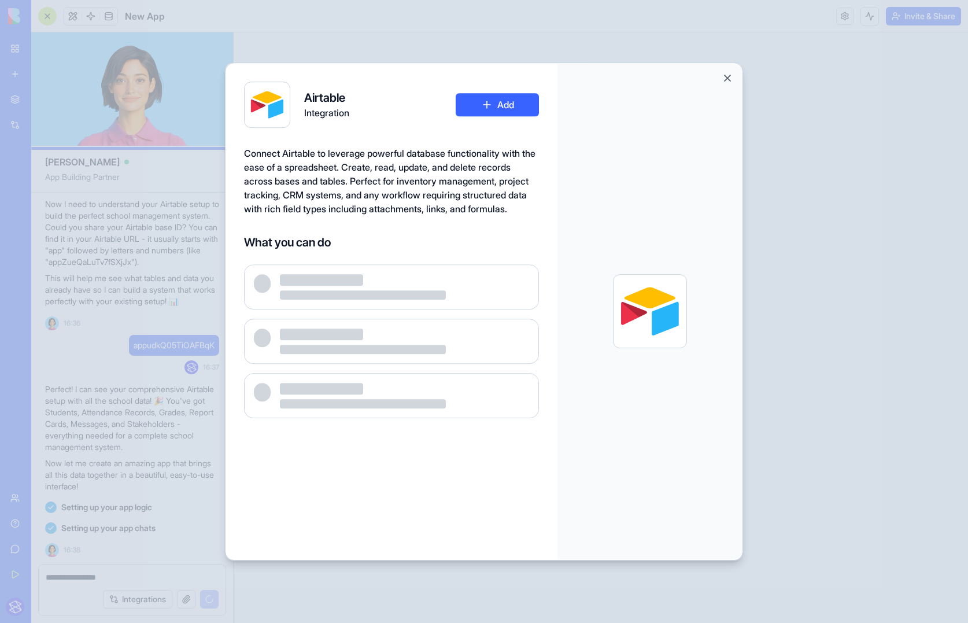
click at [614, 248] on div at bounding box center [650, 311] width 185 height 497
click at [620, 242] on div at bounding box center [650, 311] width 185 height 497
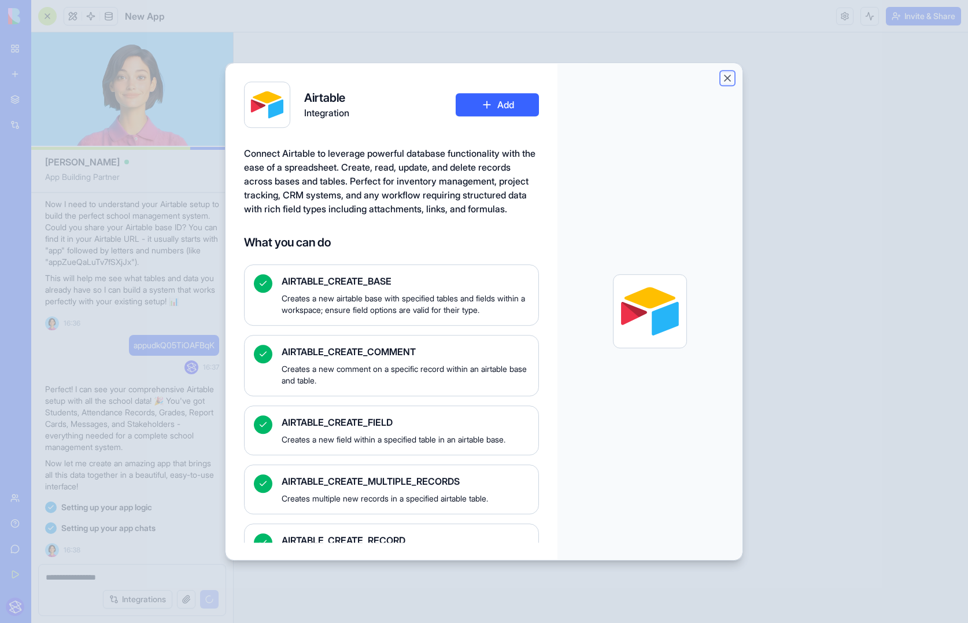
click at [726, 73] on button "Close" at bounding box center [728, 78] width 12 height 12
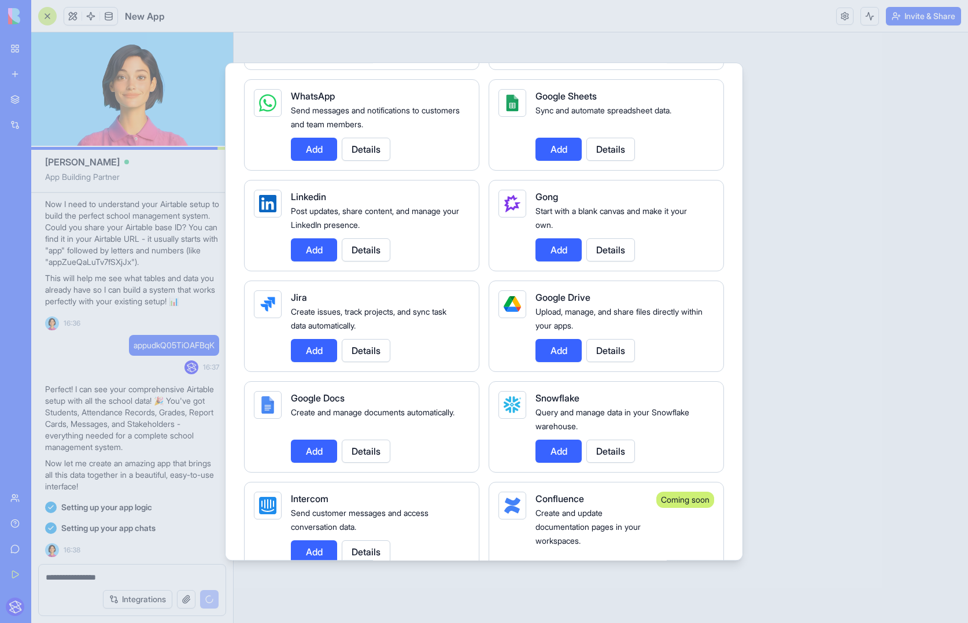
scroll to position [779, 0]
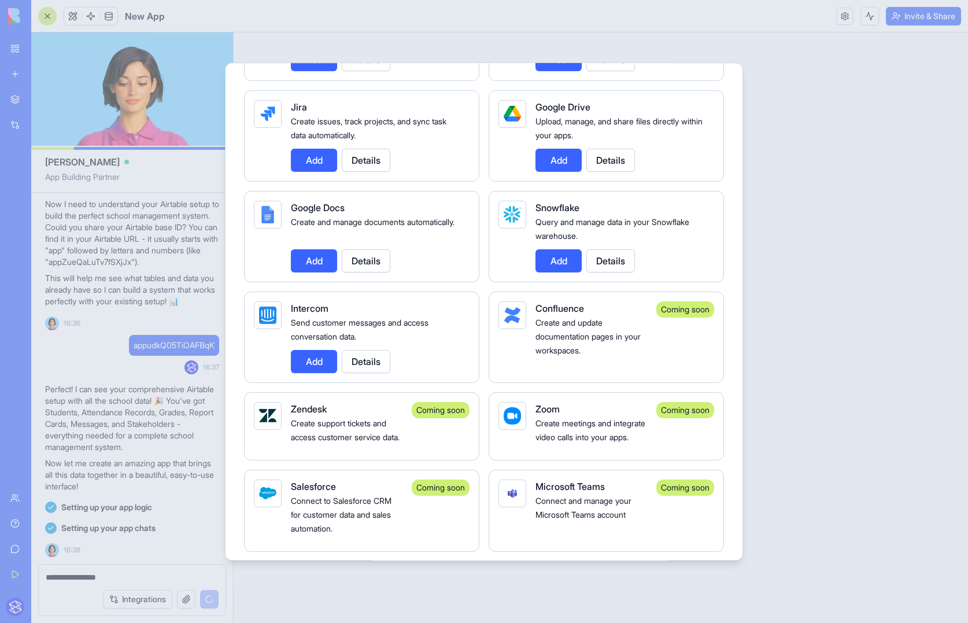
click at [821, 373] on div at bounding box center [484, 311] width 968 height 623
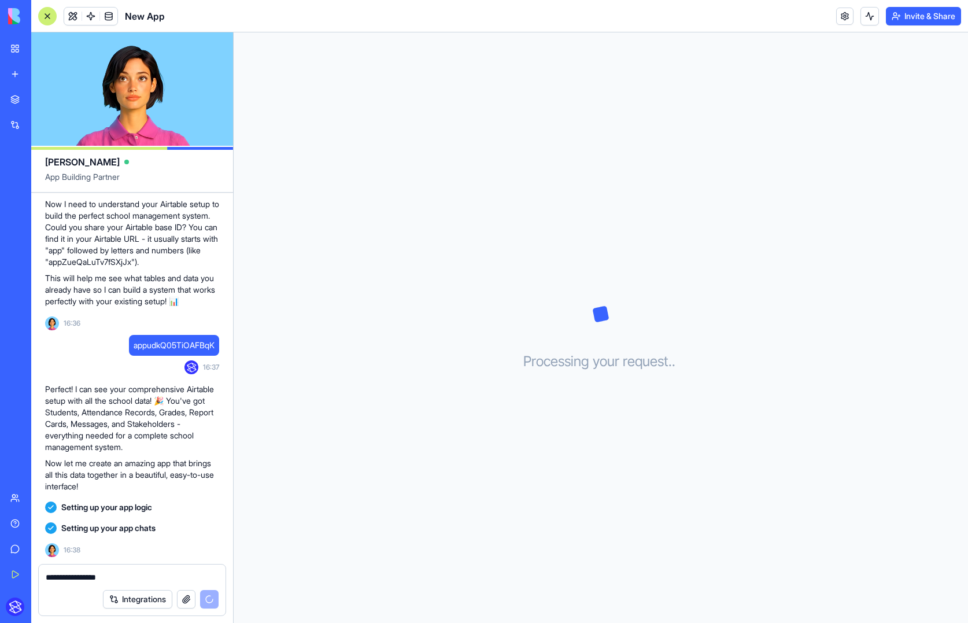
click at [172, 451] on p "Perfect! I can see your comprehensive Airtable setup with all the school data! …" at bounding box center [132, 418] width 174 height 69
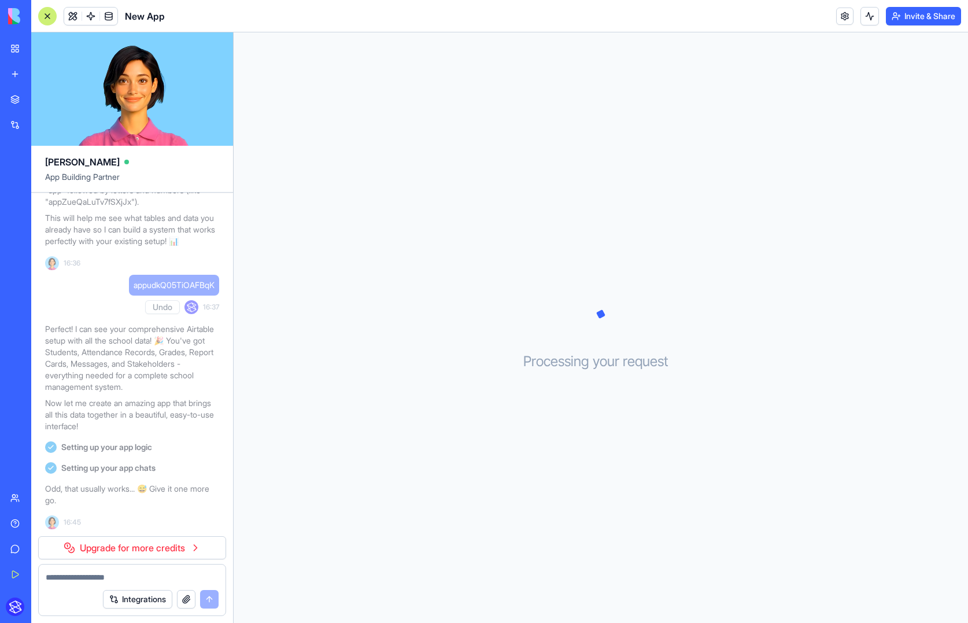
click at [128, 574] on textarea at bounding box center [132, 578] width 173 height 12
click at [133, 548] on link "Upgrade for more credits" at bounding box center [132, 547] width 188 height 23
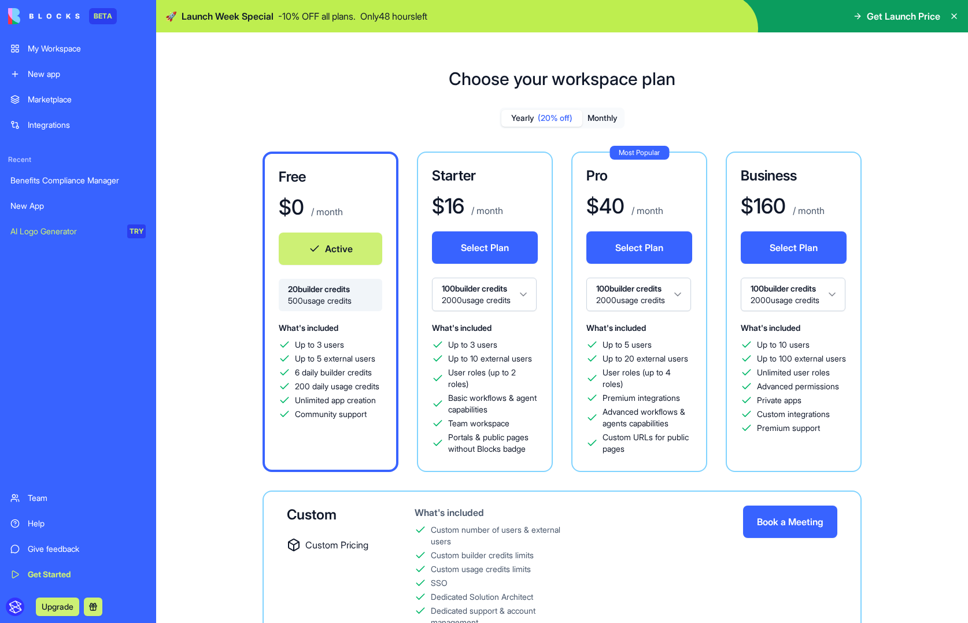
scroll to position [27, 0]
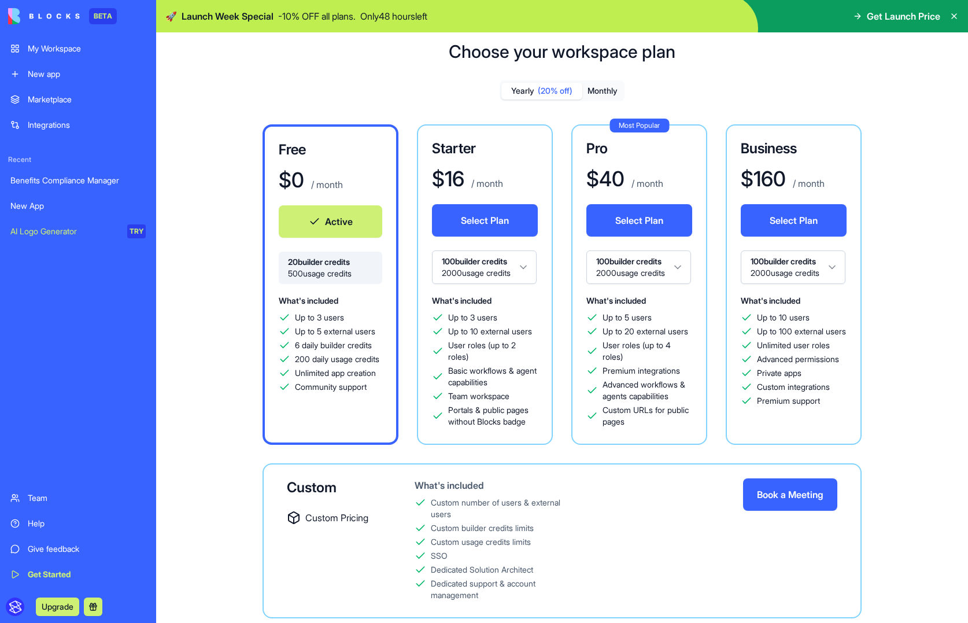
click at [234, 346] on div "Free $ 0 / month Active 20 builder credits 500 usage credits What's included Up…" at bounding box center [562, 371] width 775 height 494
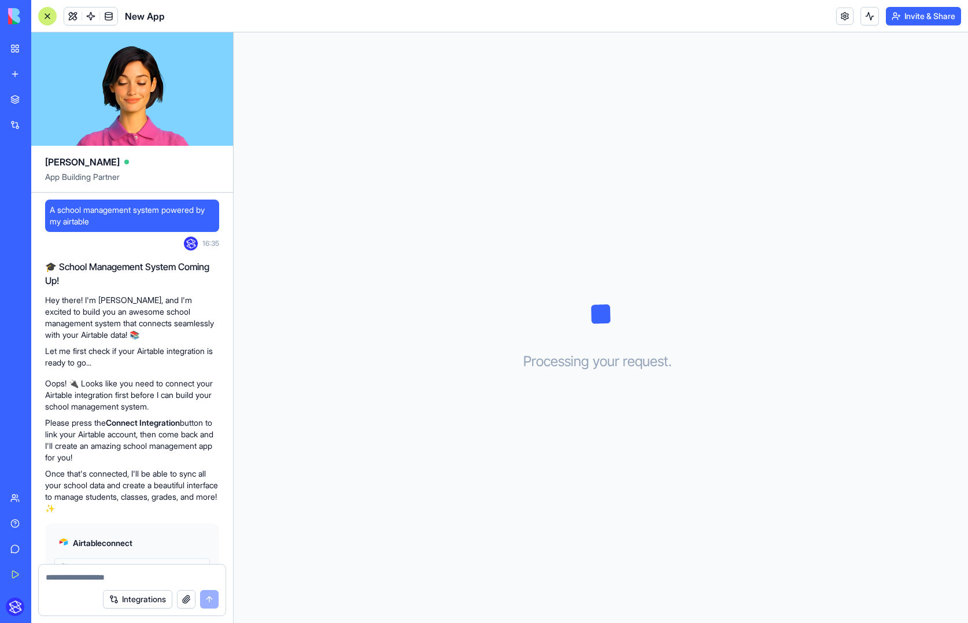
scroll to position [448, 0]
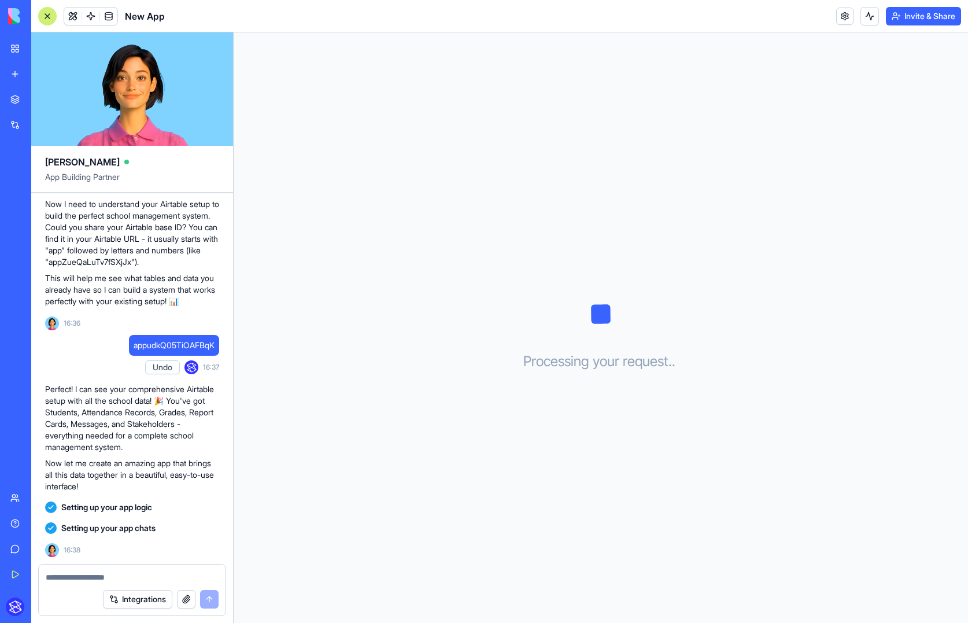
click at [121, 528] on span "Setting up your app chats" at bounding box center [108, 528] width 94 height 12
drag, startPoint x: 188, startPoint y: 513, endPoint x: 161, endPoint y: 500, distance: 30.3
click at [186, 514] on div "Setting up your app logic" at bounding box center [132, 507] width 174 height 21
click at [161, 500] on div "Setting up your app logic" at bounding box center [132, 507] width 174 height 21
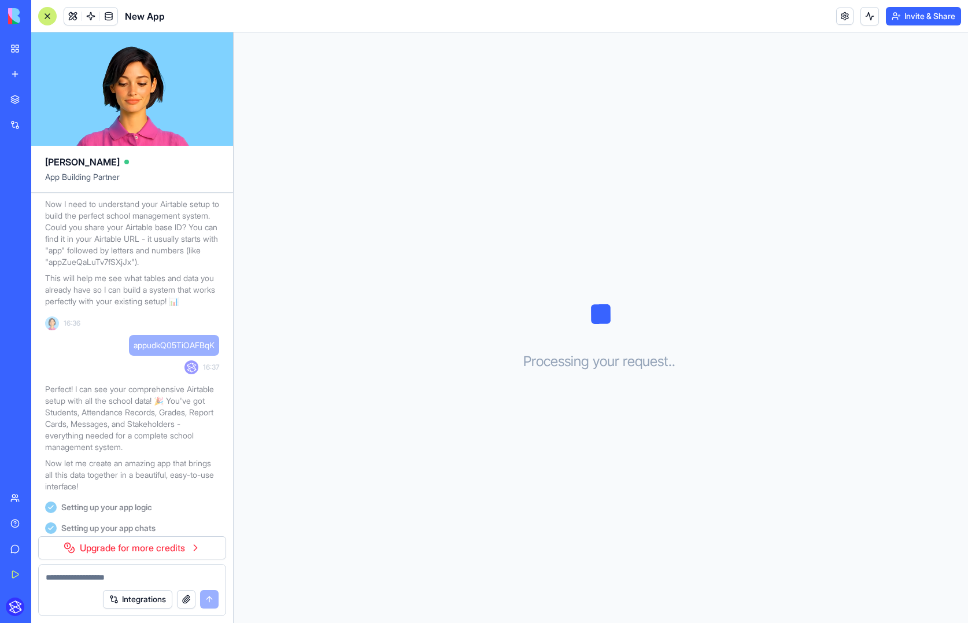
scroll to position [508, 0]
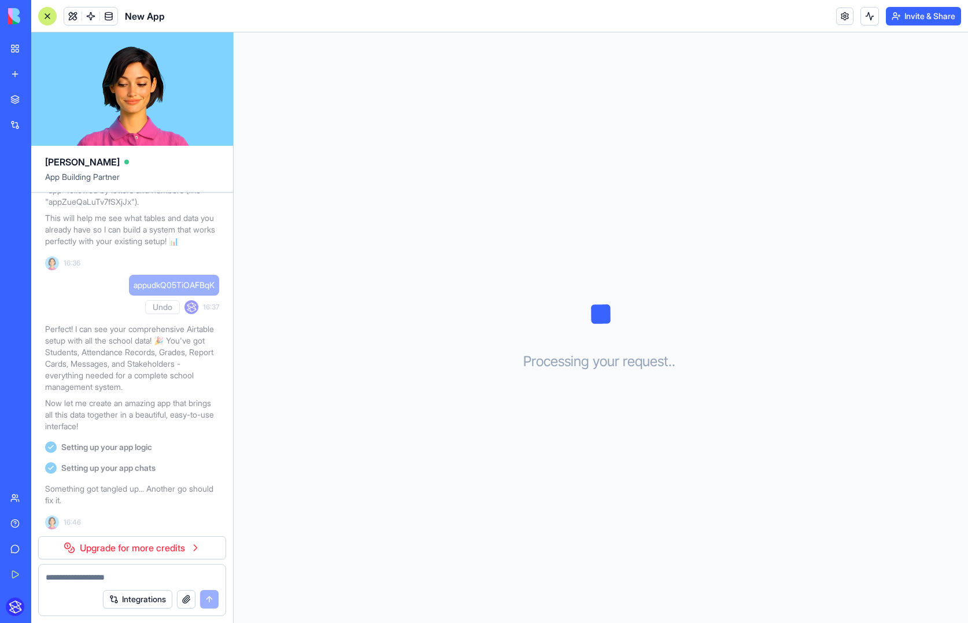
click at [14, 17] on img at bounding box center [44, 16] width 72 height 16
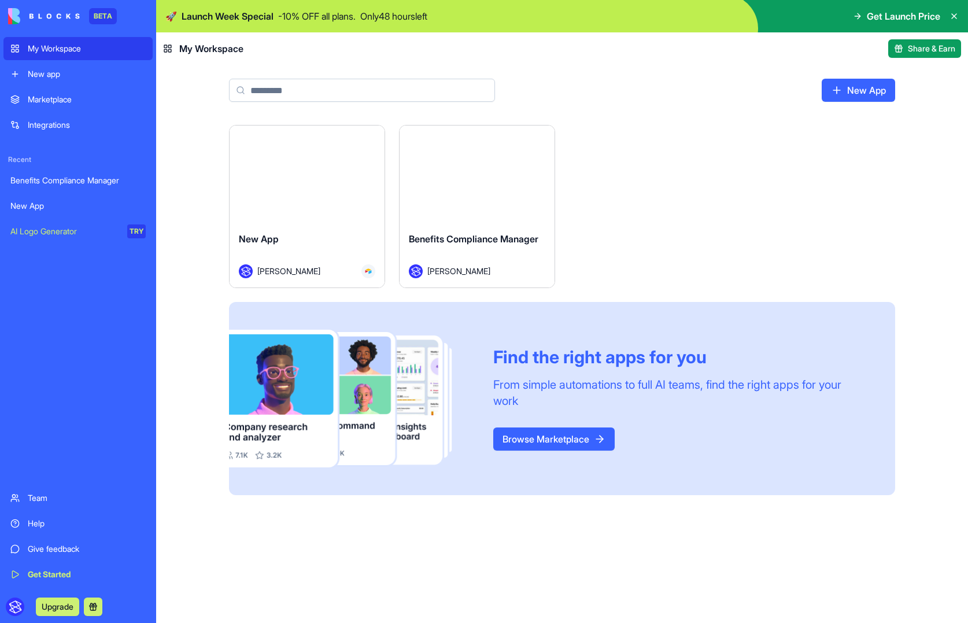
click at [393, 378] on img at bounding box center [352, 399] width 246 height 138
click at [901, 8] on img at bounding box center [562, 16] width 812 height 32
click at [889, 15] on span "Get Launch Price" at bounding box center [903, 16] width 73 height 14
click at [869, 19] on span "Get Launch Price" at bounding box center [903, 16] width 73 height 14
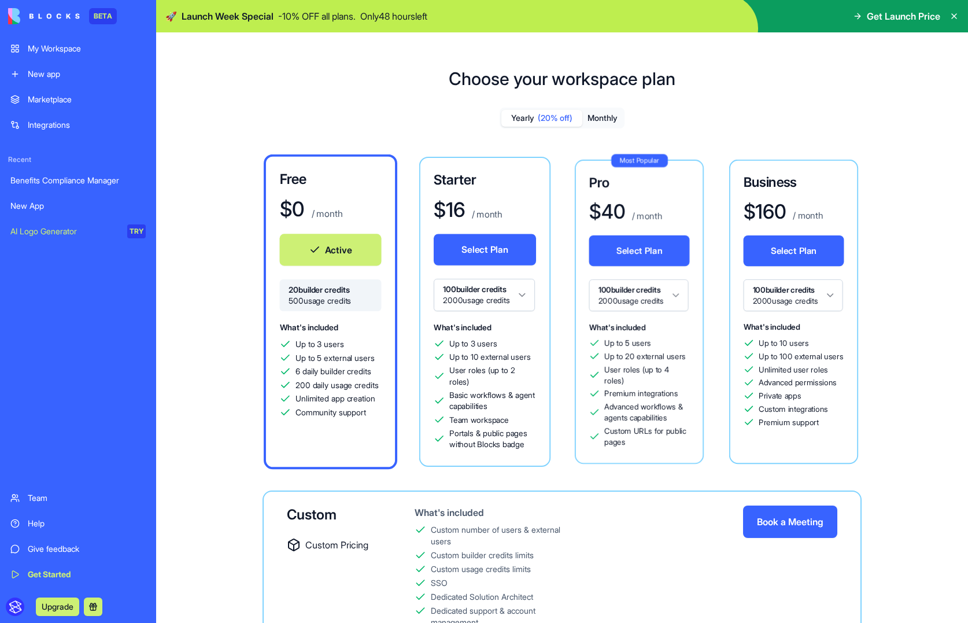
click at [855, 16] on icon at bounding box center [857, 16] width 5 height 0
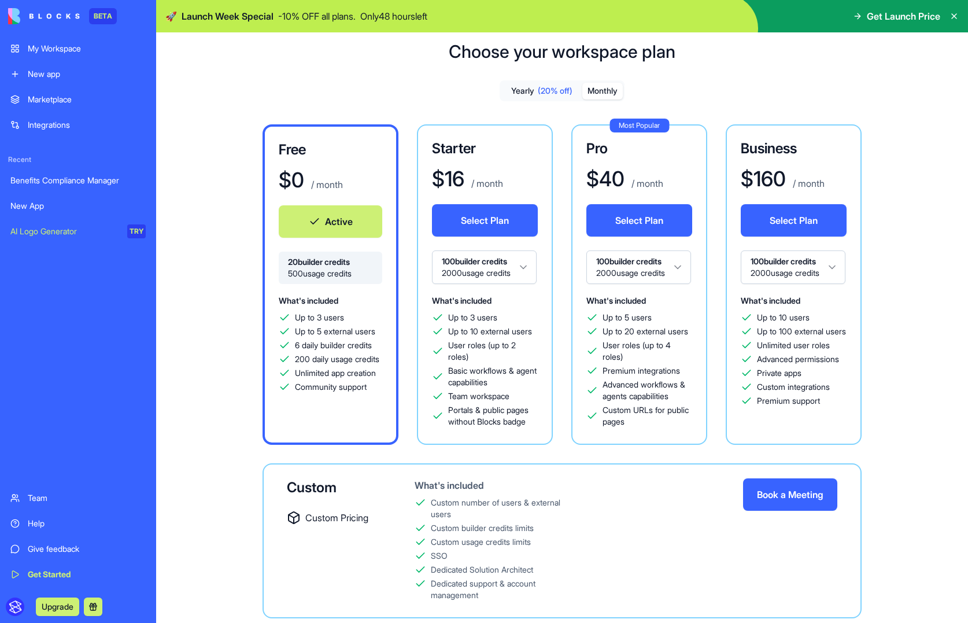
click at [602, 88] on button "Monthly" at bounding box center [603, 91] width 40 height 17
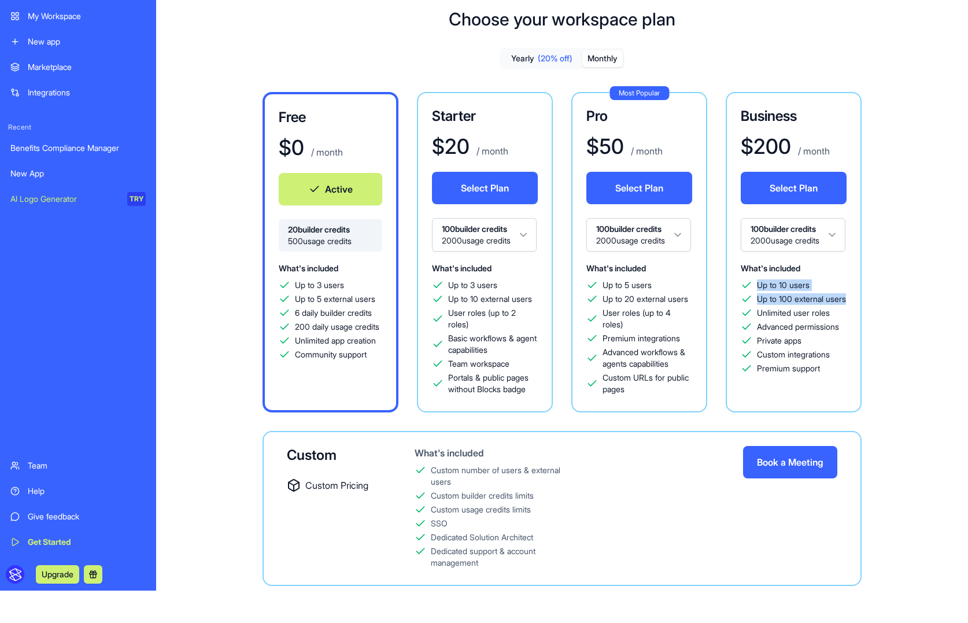
drag, startPoint x: 781, startPoint y: 308, endPoint x: 738, endPoint y: 281, distance: 51.0
click at [738, 281] on div "Business $ 200 / month Select Plan 100 builder credits 2000 usage credits What'…" at bounding box center [794, 252] width 136 height 320
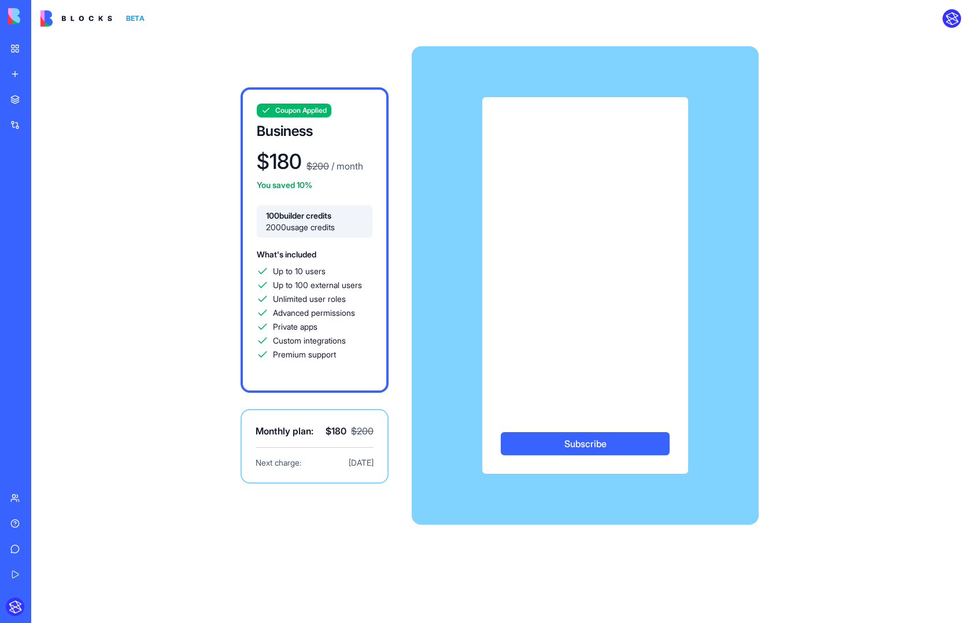
drag, startPoint x: 289, startPoint y: 50, endPoint x: 185, endPoint y: 49, distance: 104.1
click at [289, 50] on div "Coupon Applied Business $ 180 $ 200 / month You saved 10% 100 builder credits 2…" at bounding box center [500, 285] width 740 height 497
click at [15, 19] on img at bounding box center [44, 16] width 72 height 16
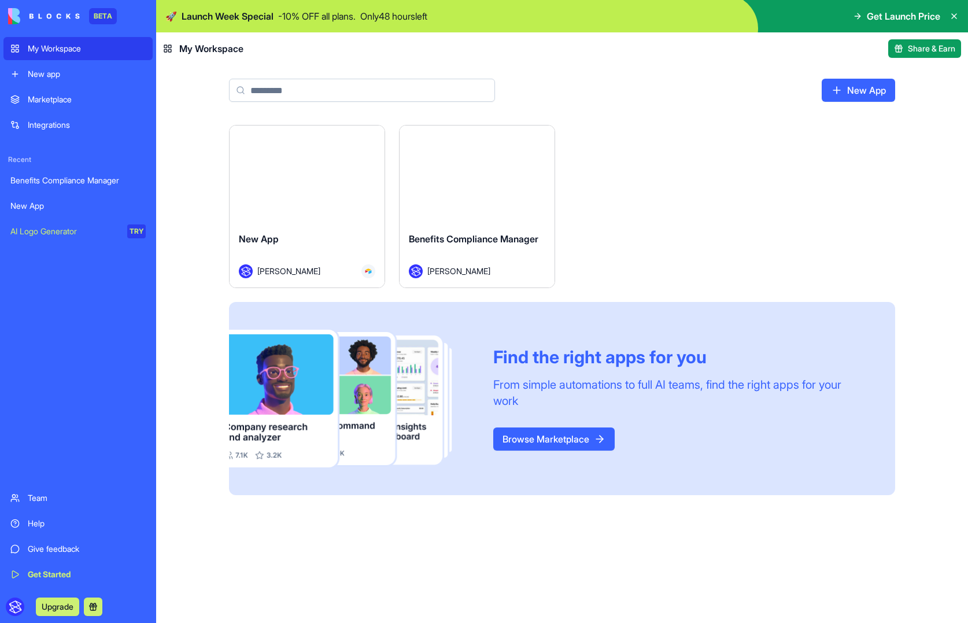
click at [36, 499] on div "Team" at bounding box center [87, 498] width 118 height 12
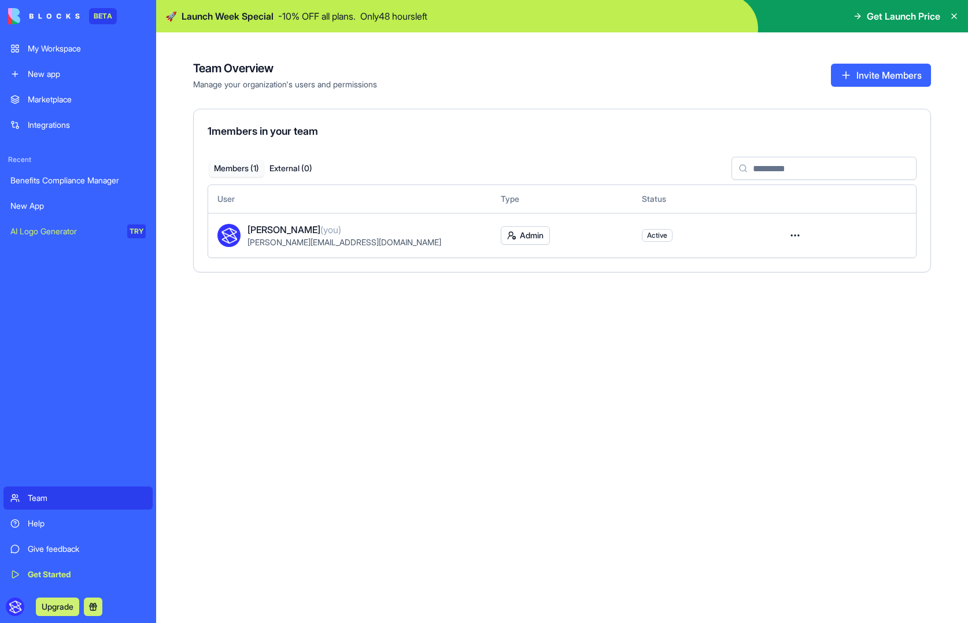
click at [56, 51] on div "My Workspace" at bounding box center [87, 49] width 118 height 12
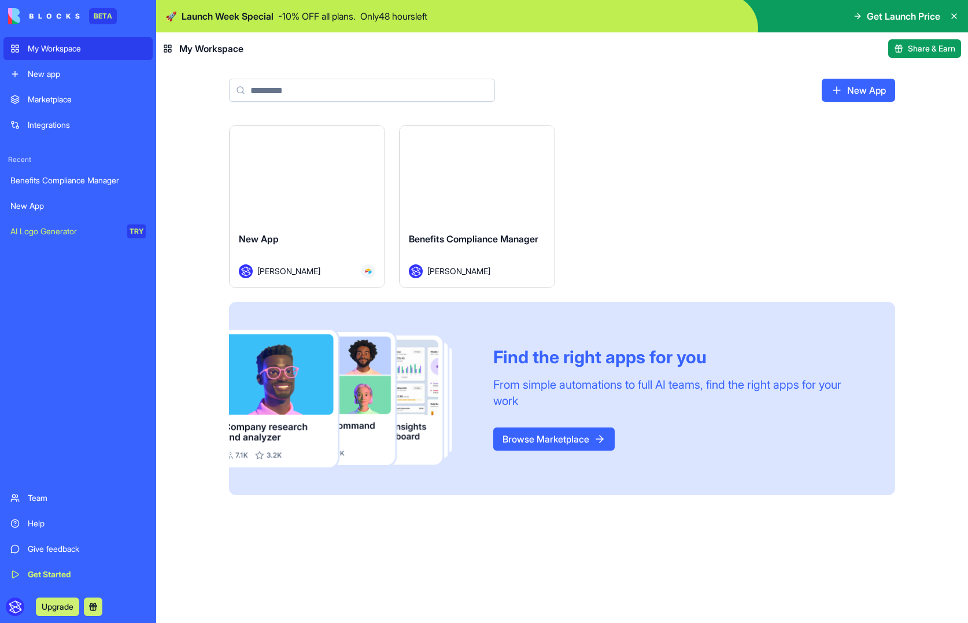
click at [955, 17] on icon at bounding box center [954, 16] width 9 height 9
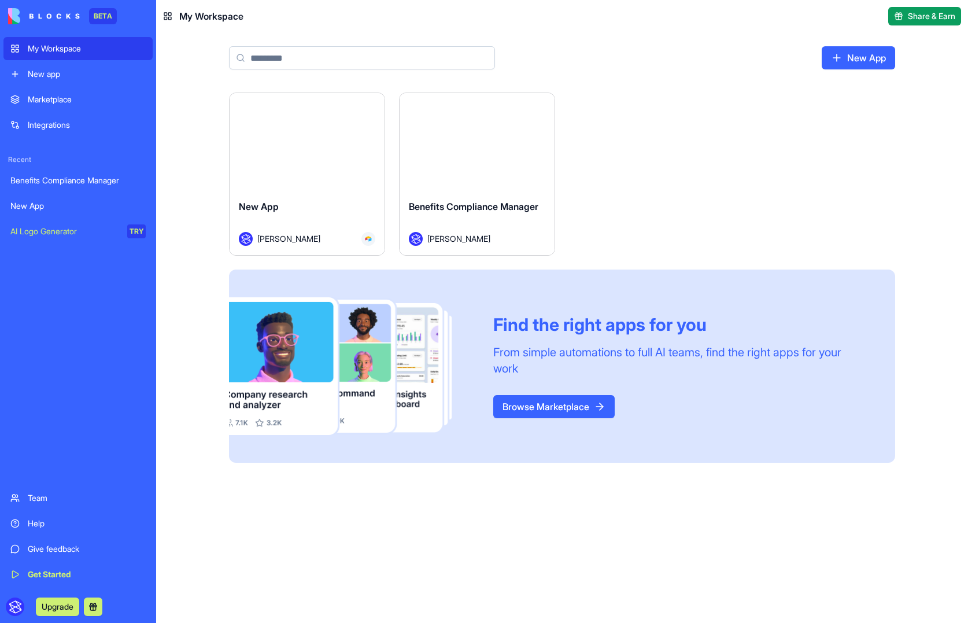
click at [191, 275] on div "Launch New App [PERSON_NAME] Launch Benefits Compliance Manager [PERSON_NAME] F…" at bounding box center [562, 358] width 812 height 530
